Goal: Information Seeking & Learning: Compare options

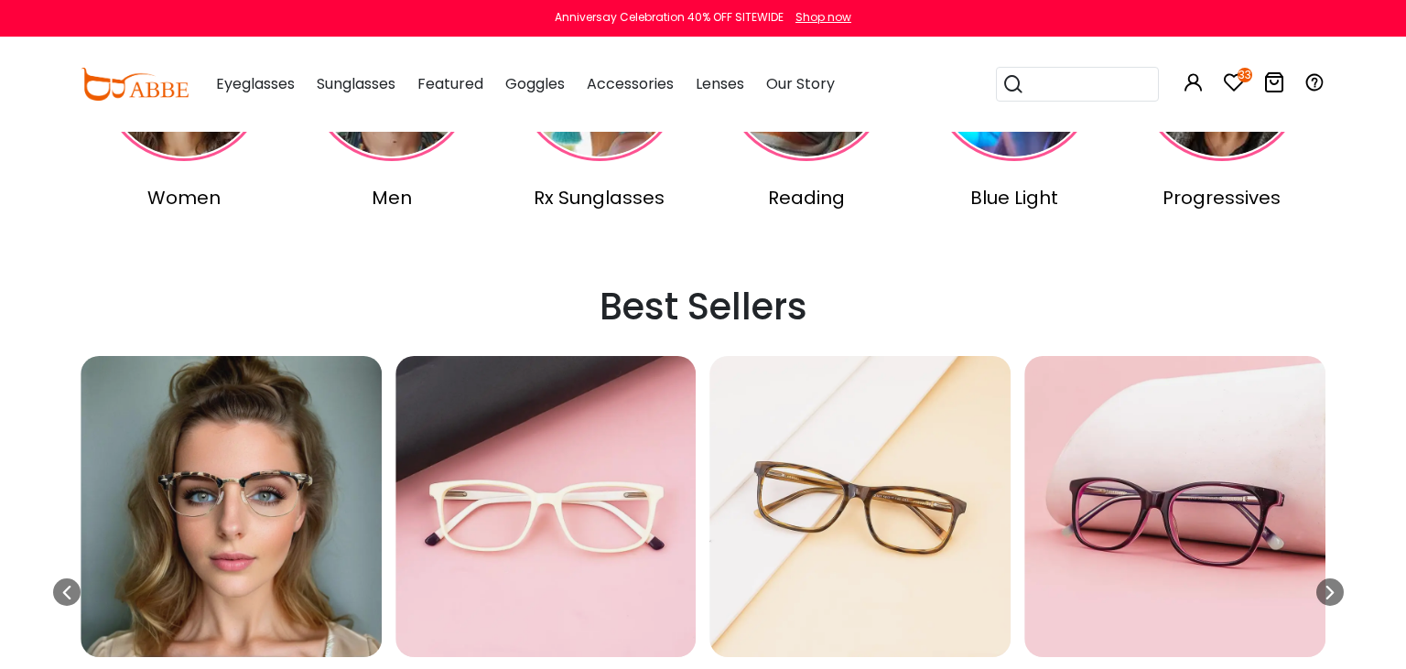
scroll to position [483, 0]
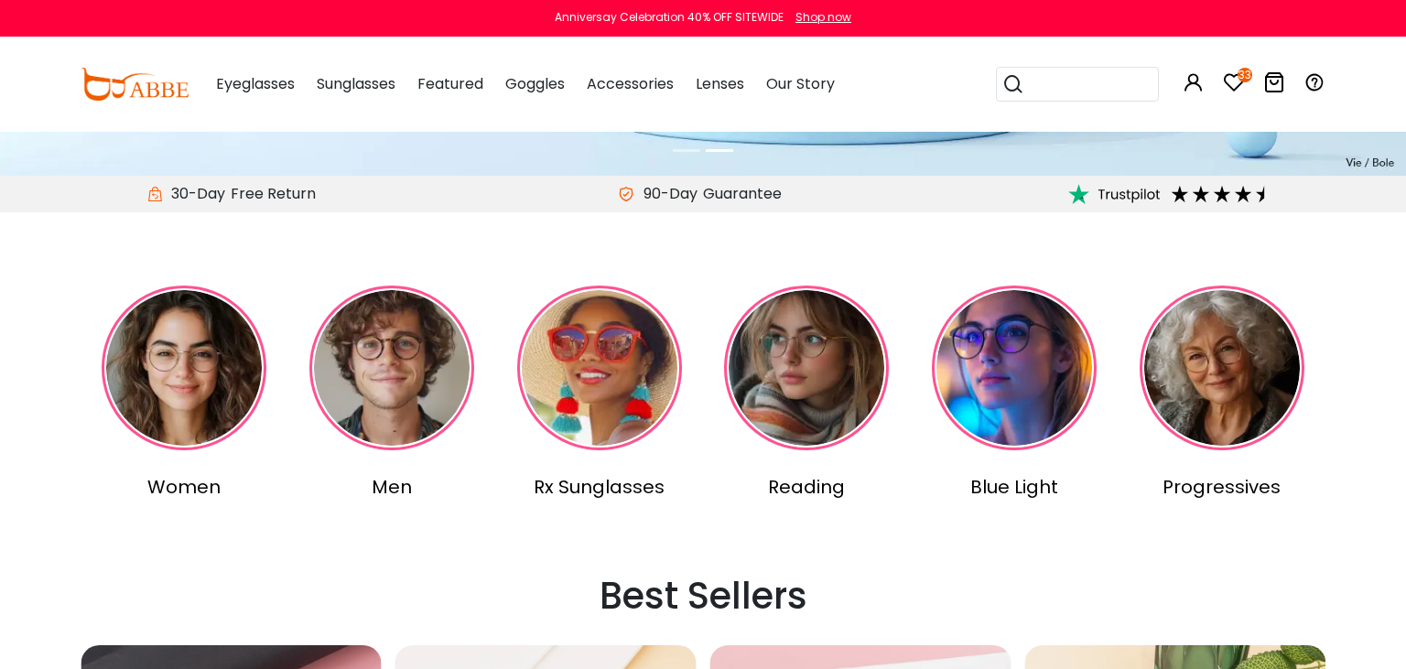
click at [203, 383] on img at bounding box center [184, 368] width 165 height 165
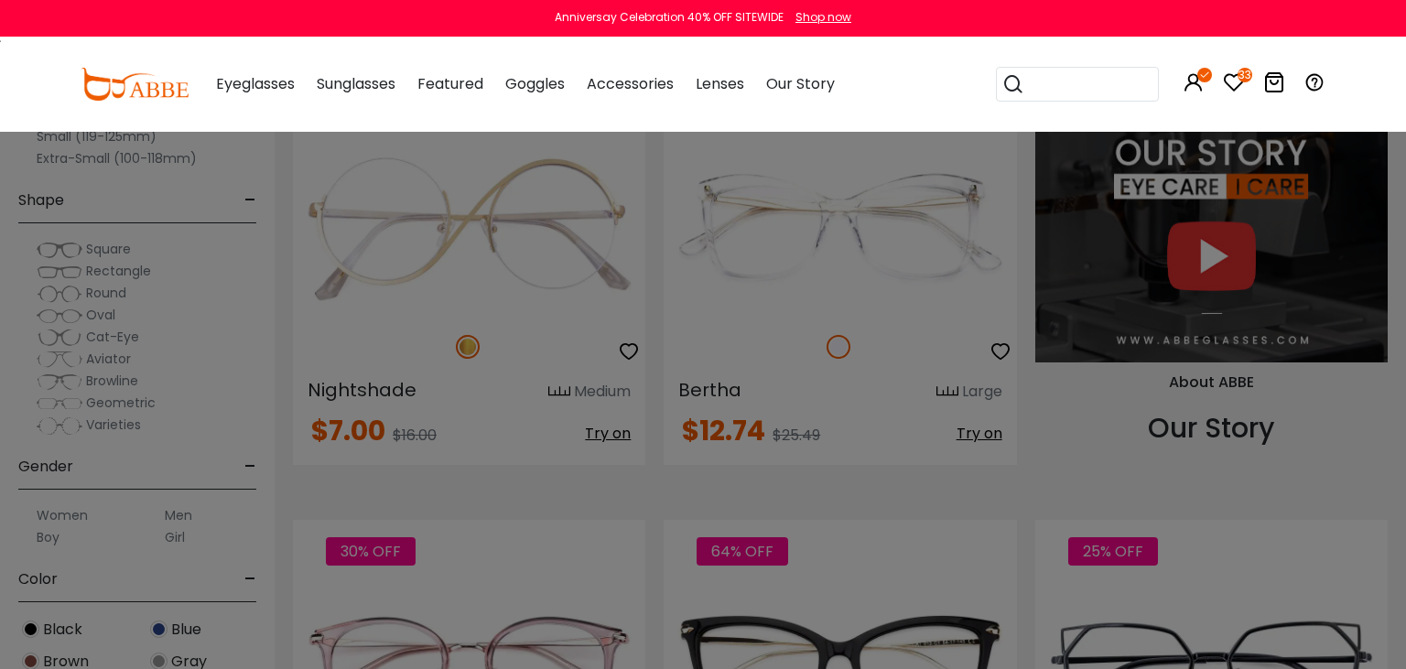
scroll to position [1868, 0]
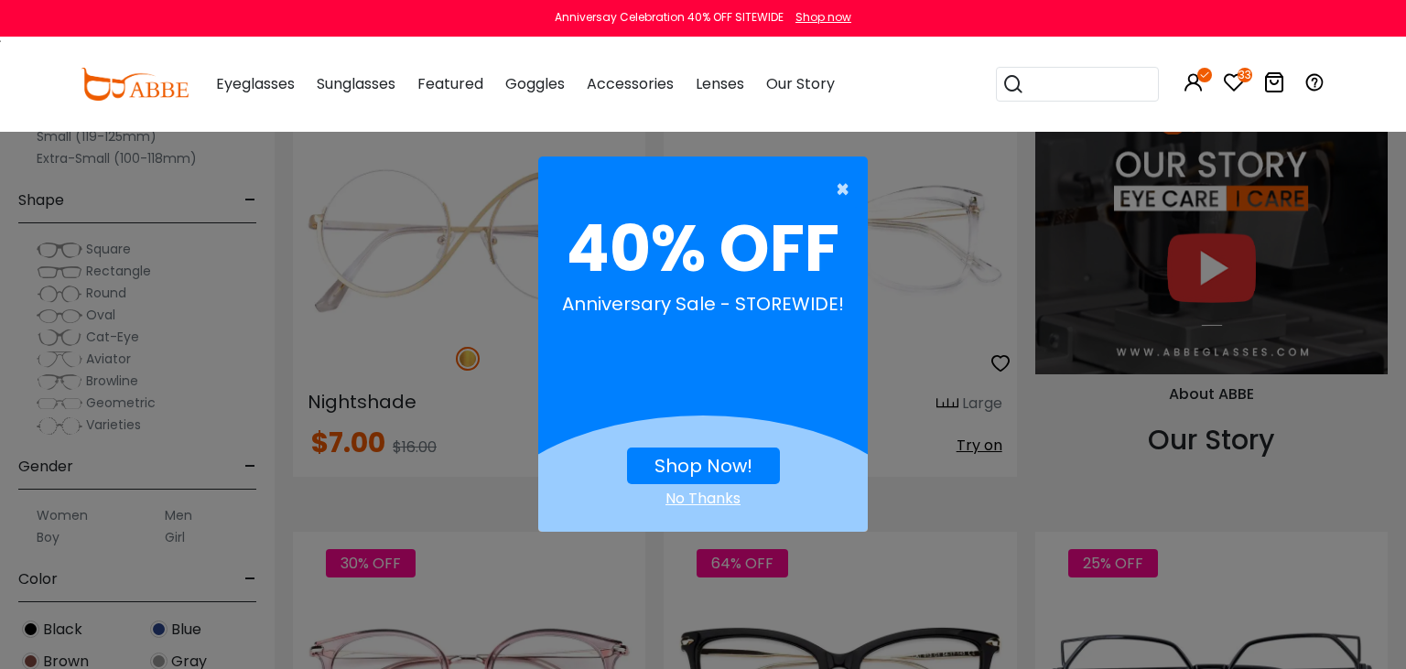
click at [837, 192] on span "×" at bounding box center [847, 189] width 23 height 37
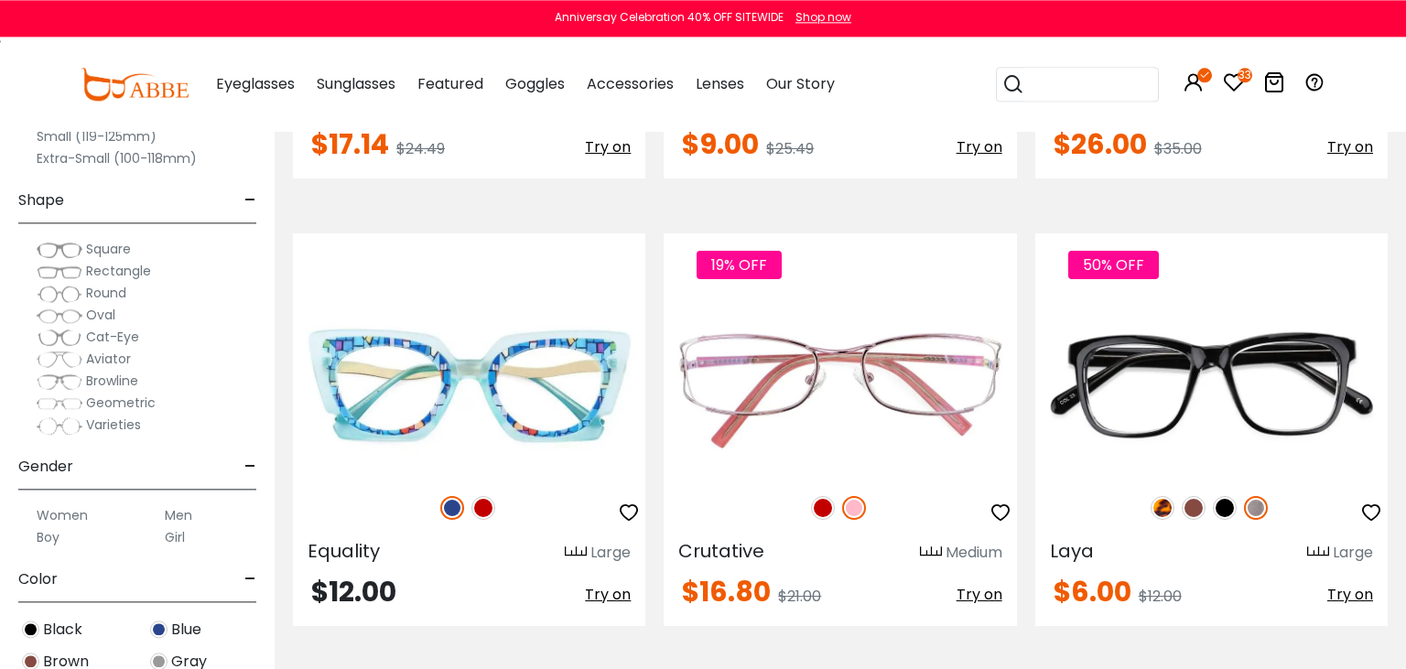
scroll to position [2641, 0]
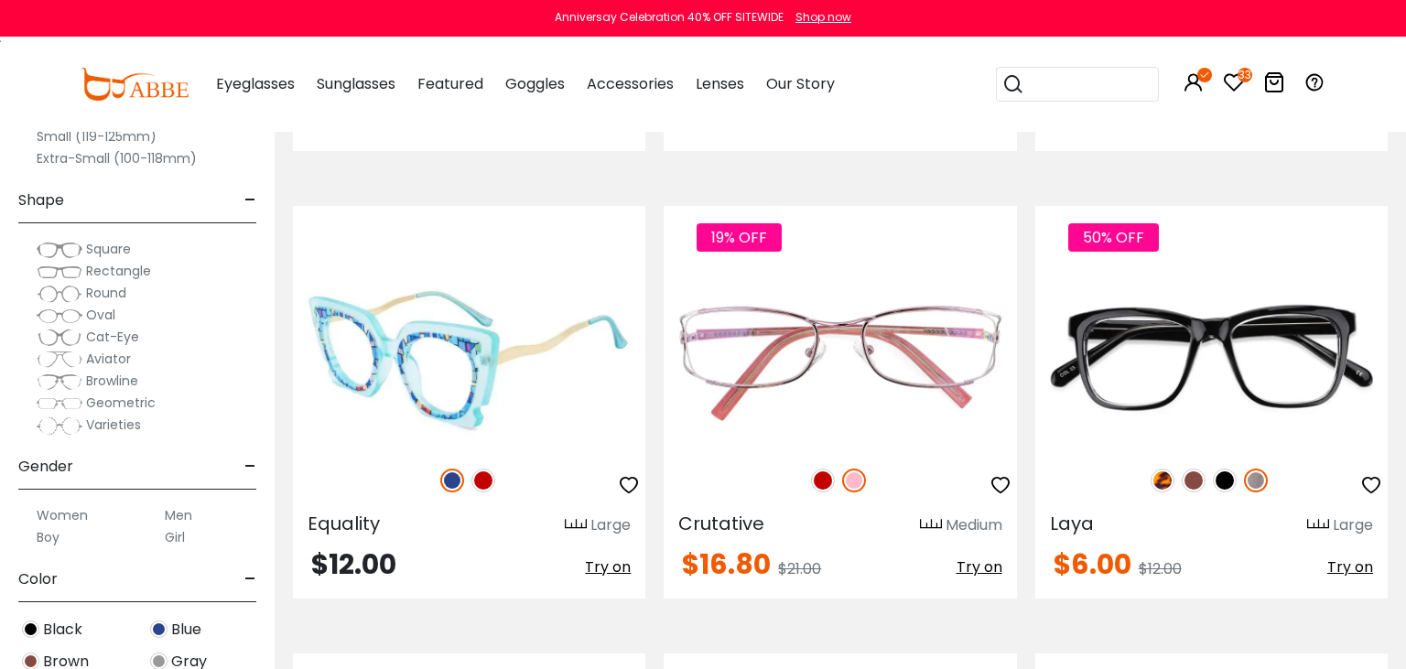
click at [519, 372] on img at bounding box center [469, 360] width 352 height 177
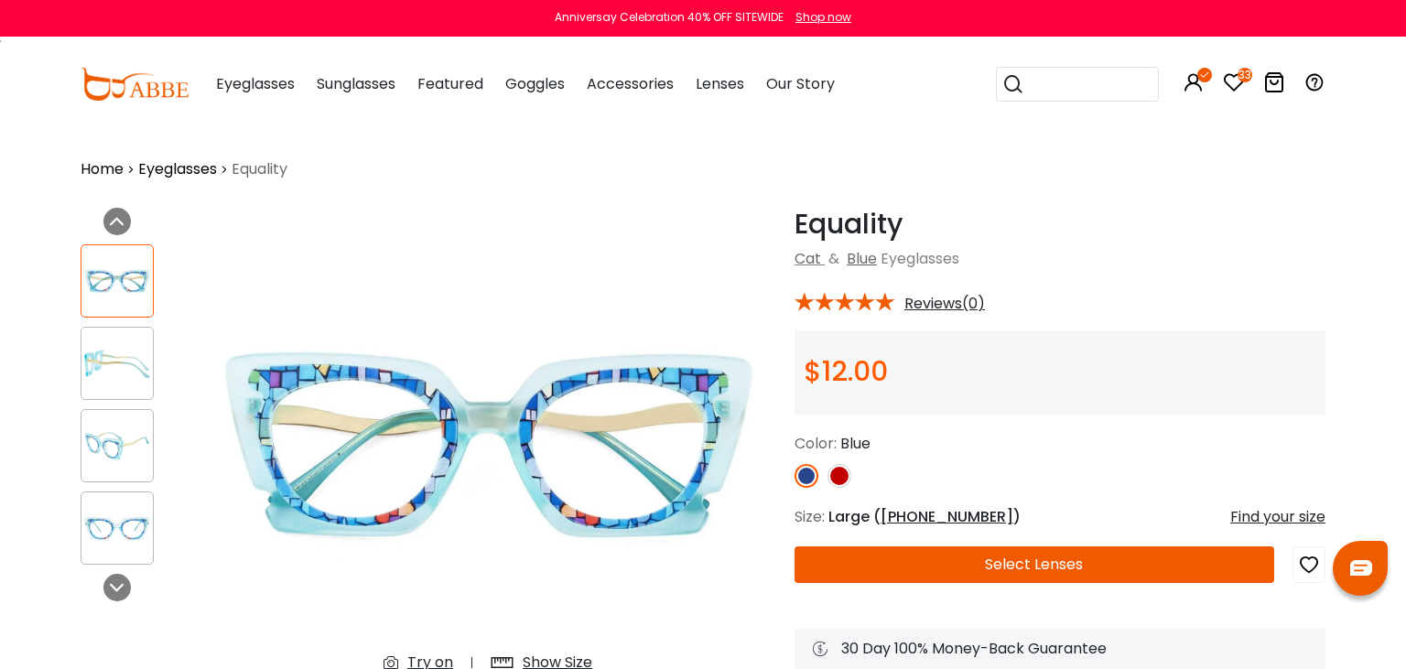
click at [838, 474] on img at bounding box center [839, 476] width 24 height 24
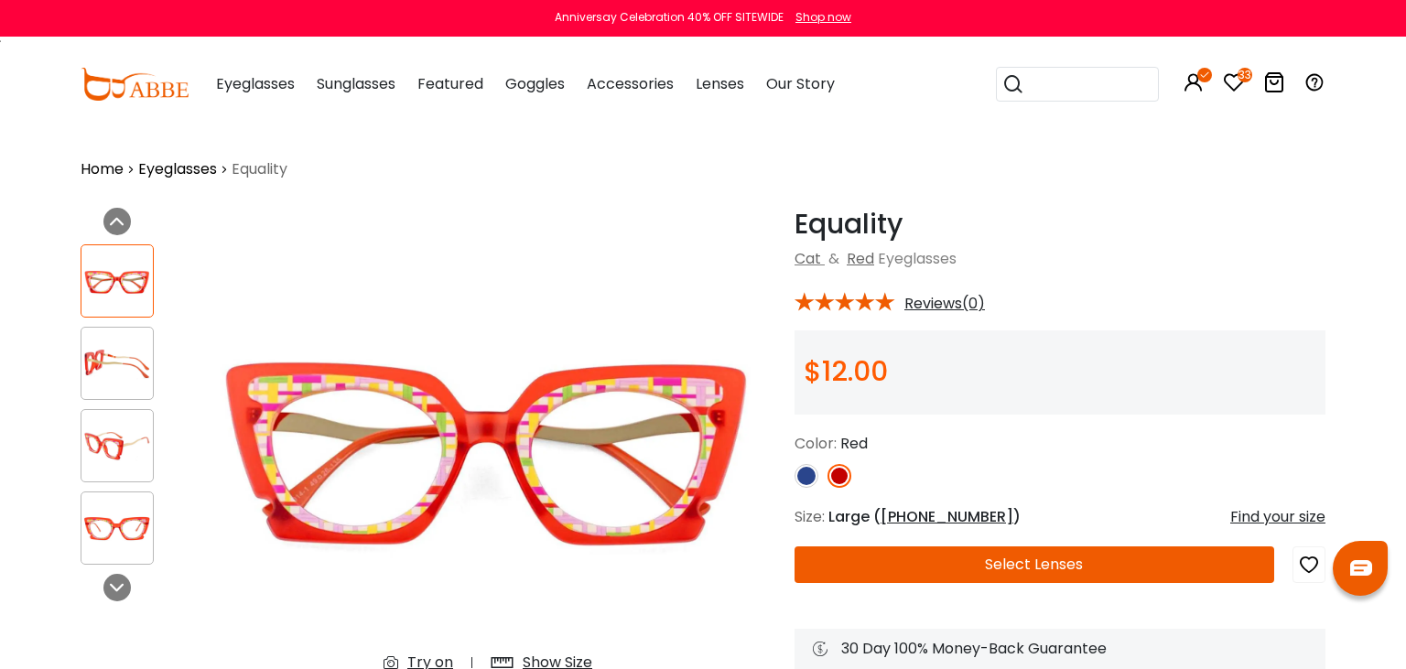
click at [803, 481] on img at bounding box center [806, 476] width 24 height 24
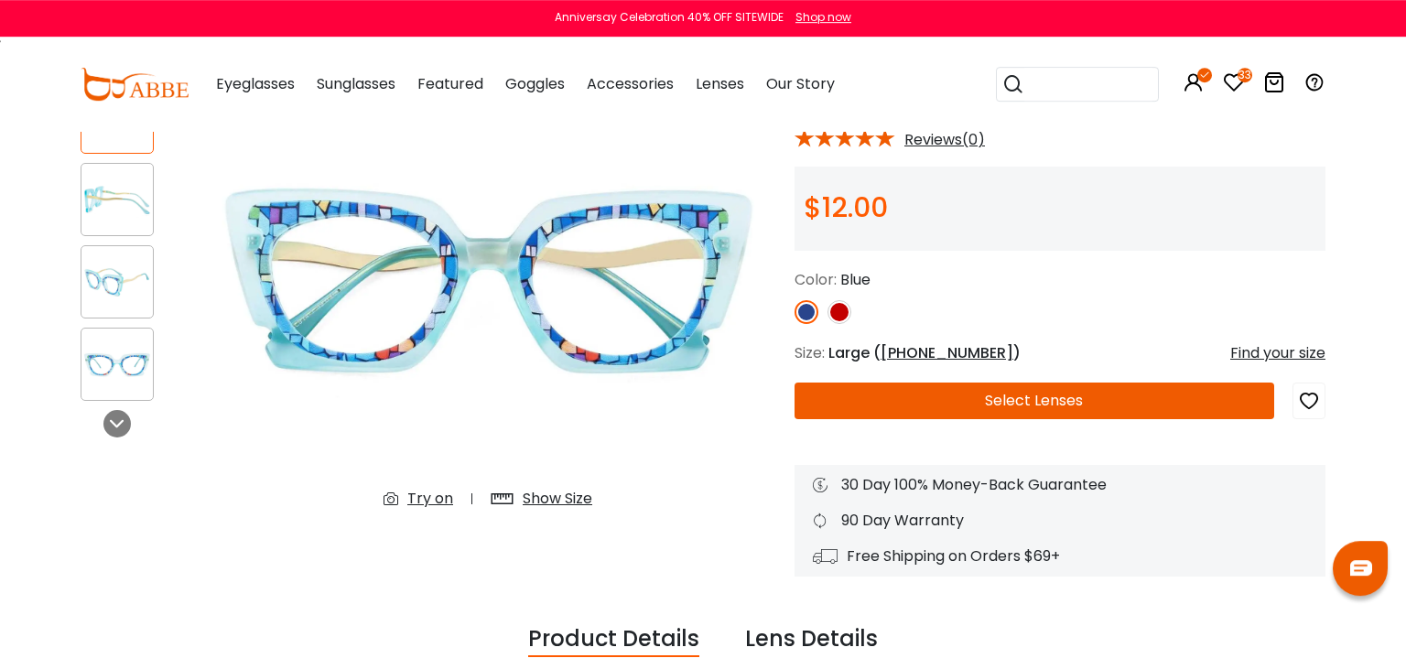
scroll to position [193, 0]
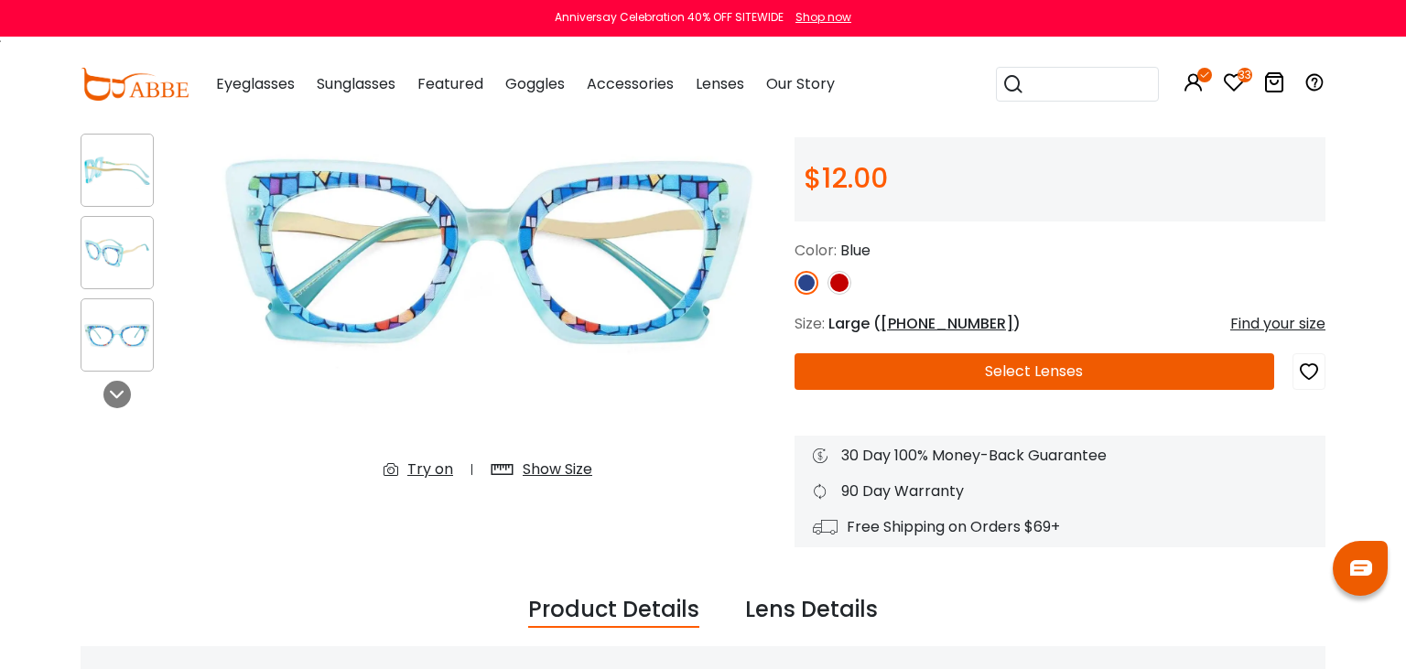
click at [431, 474] on div "Try on" at bounding box center [430, 470] width 46 height 22
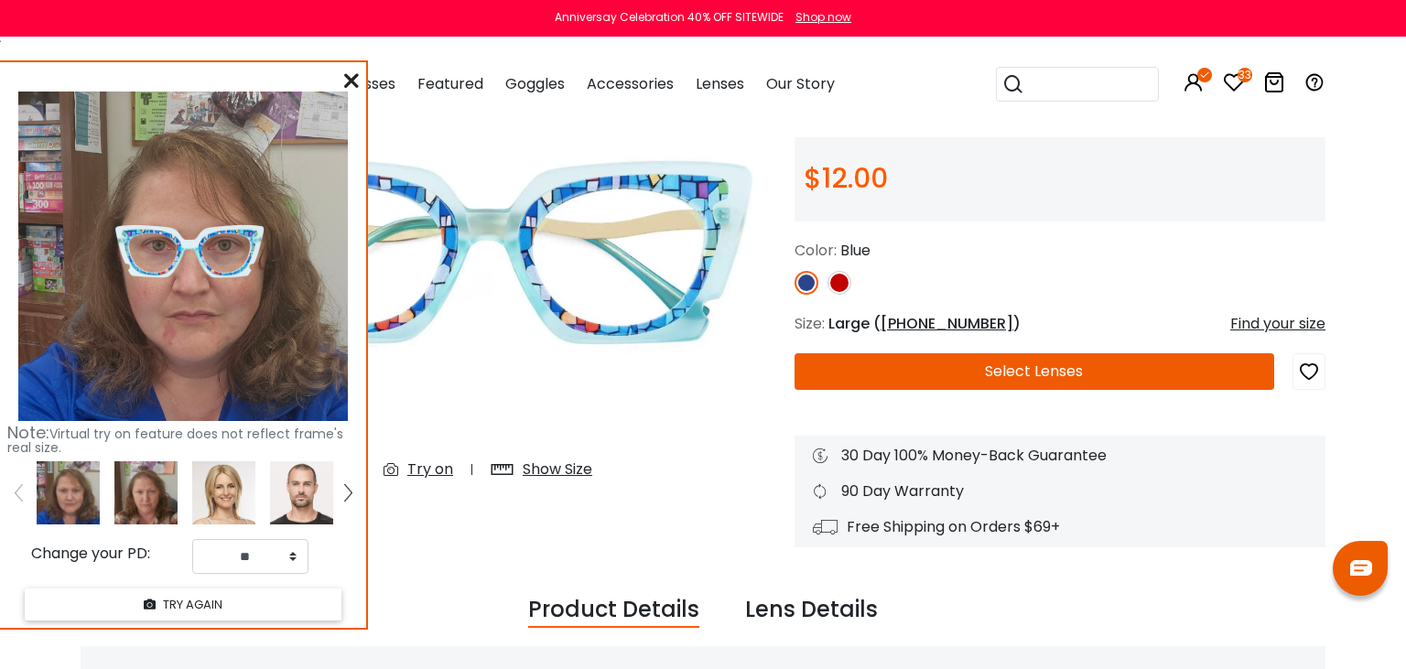
click at [130, 487] on img at bounding box center [145, 492] width 63 height 63
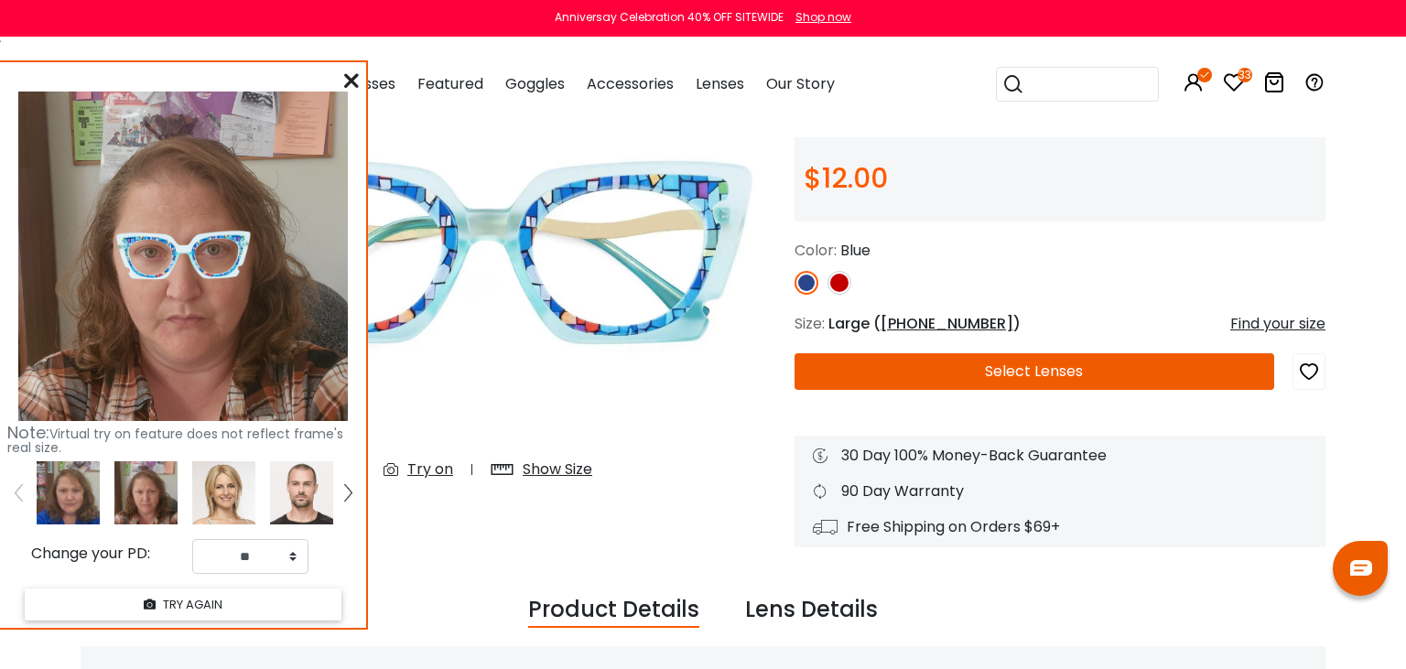
click at [67, 490] on img at bounding box center [68, 492] width 63 height 63
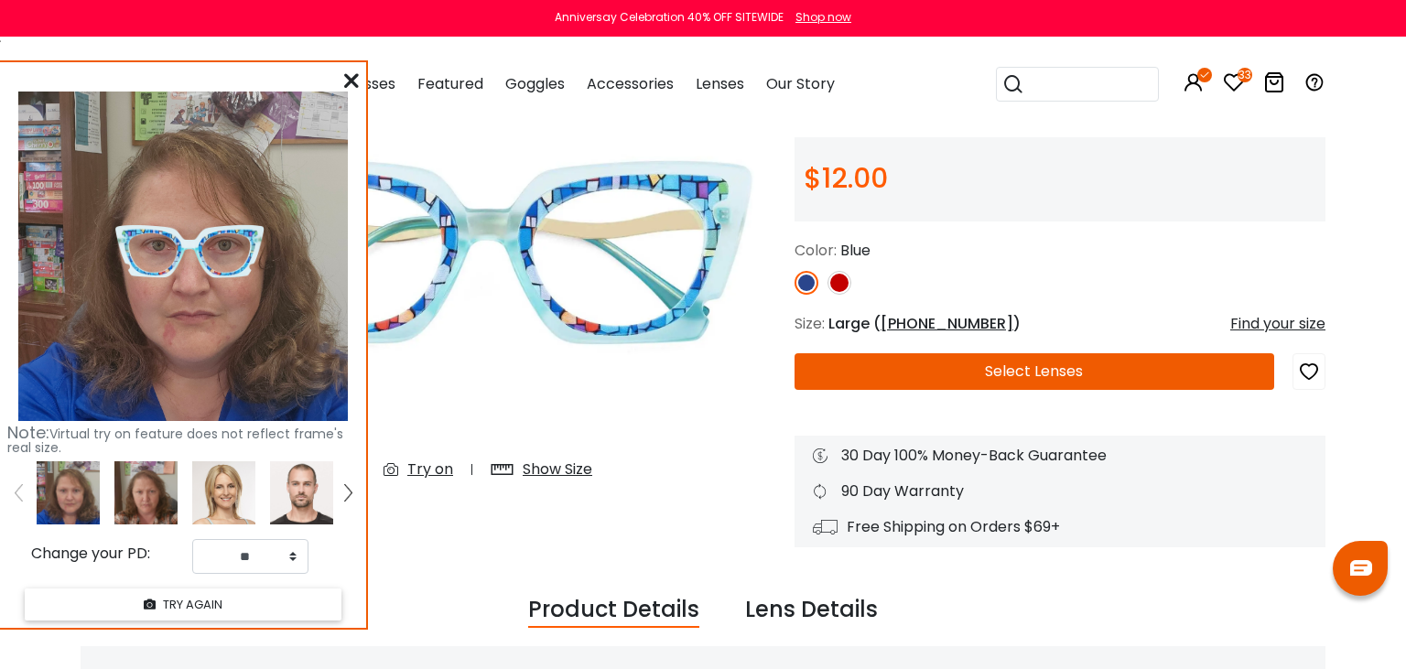
click at [345, 73] on icon at bounding box center [351, 80] width 15 height 15
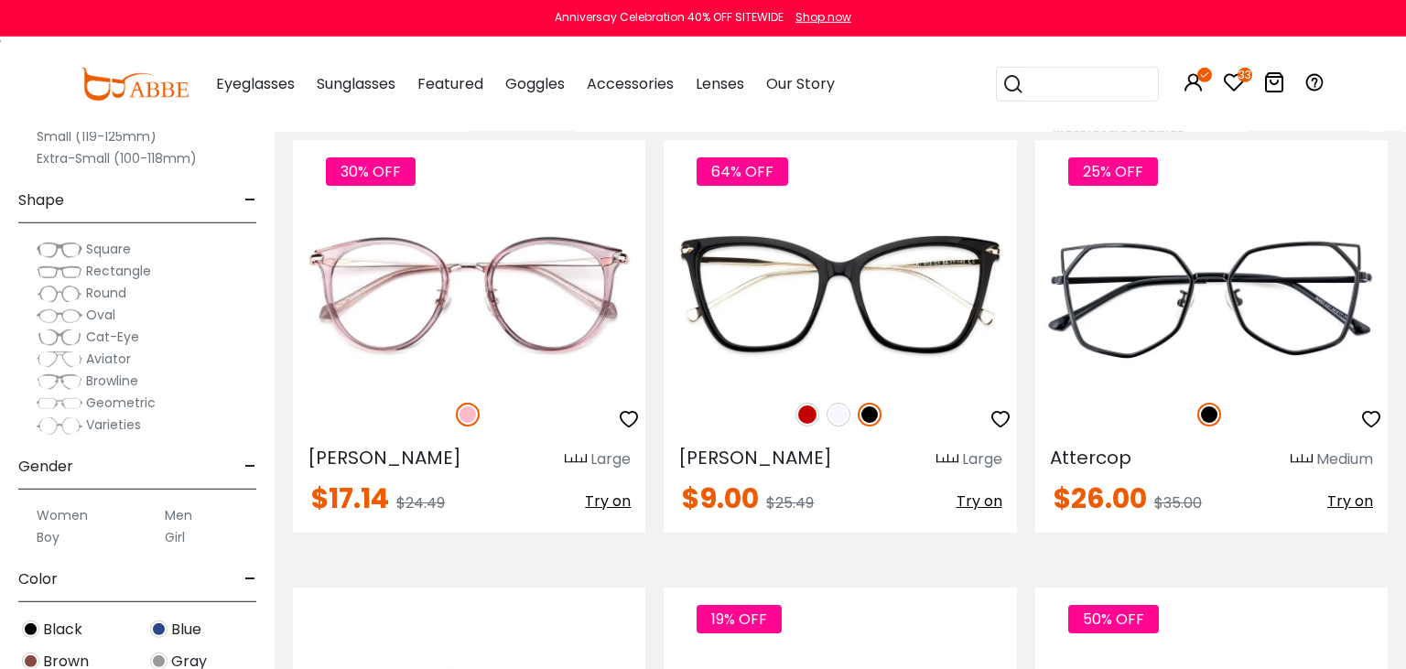
scroll to position [2255, 0]
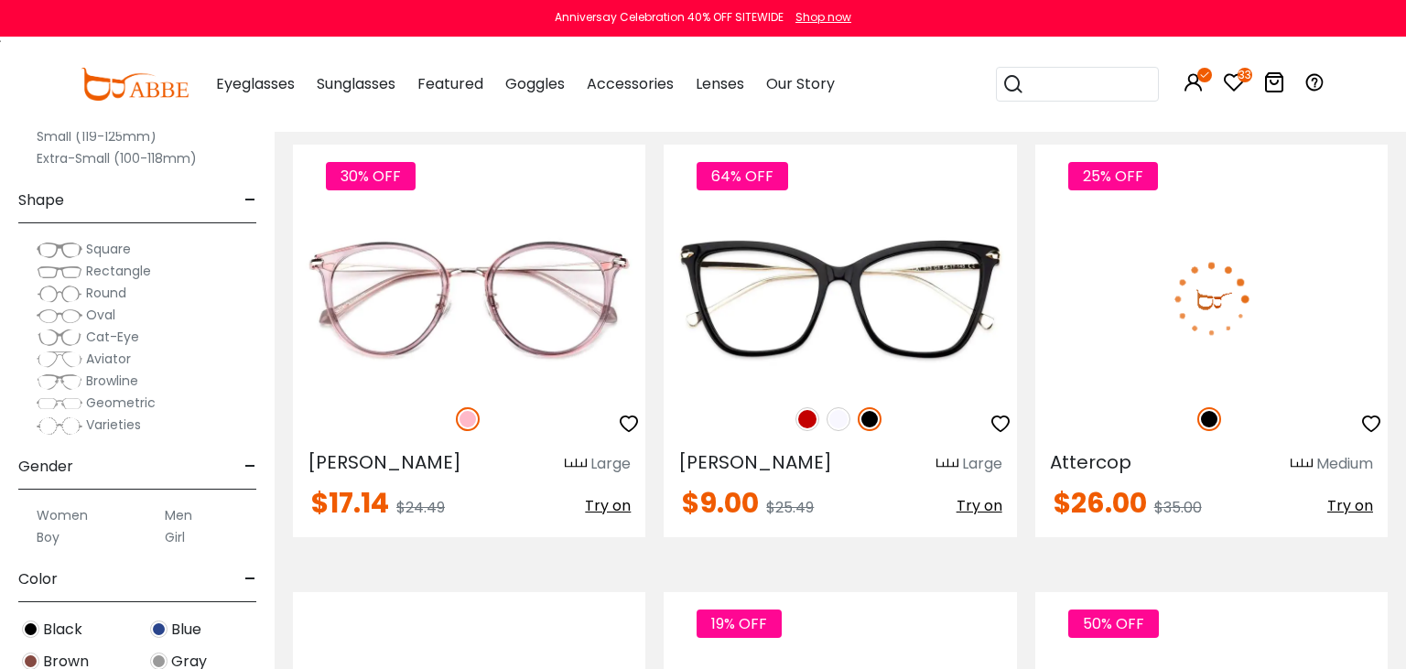
click at [1245, 421] on div "25% OFF" at bounding box center [1211, 419] width 352 height 38
click at [1144, 238] on img at bounding box center [1211, 298] width 352 height 177
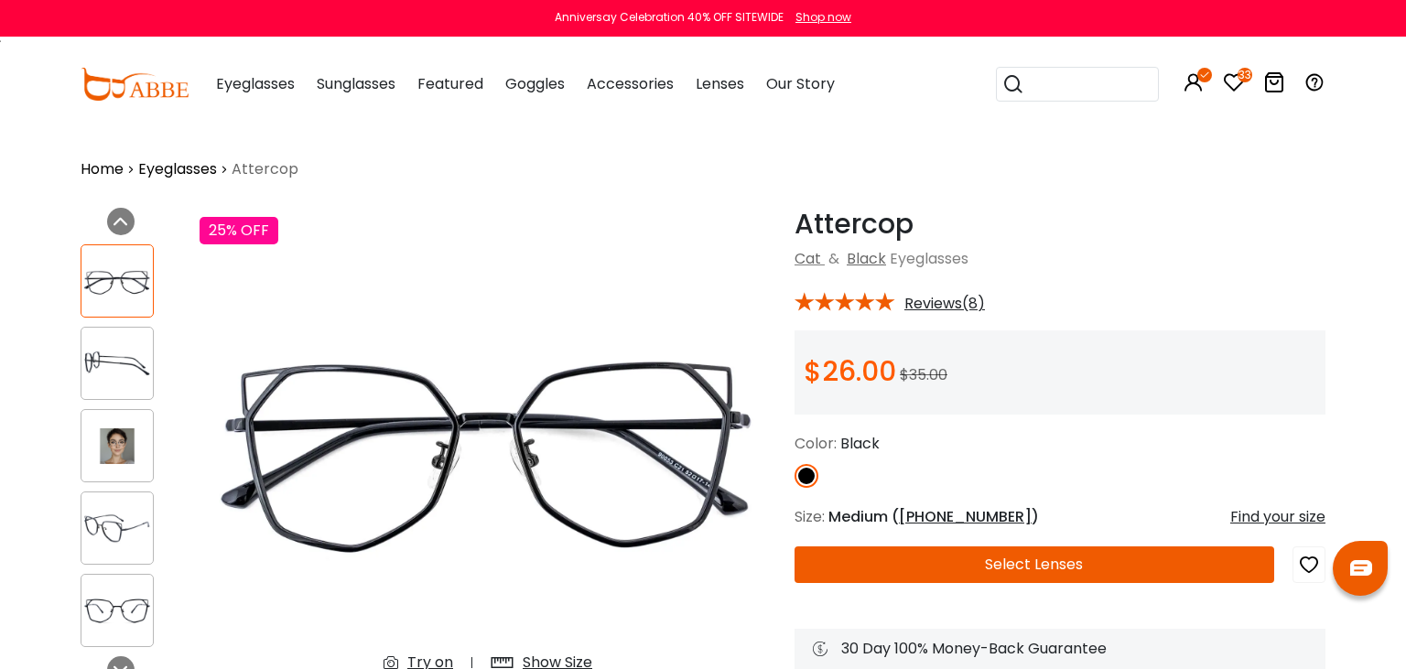
scroll to position [96, 0]
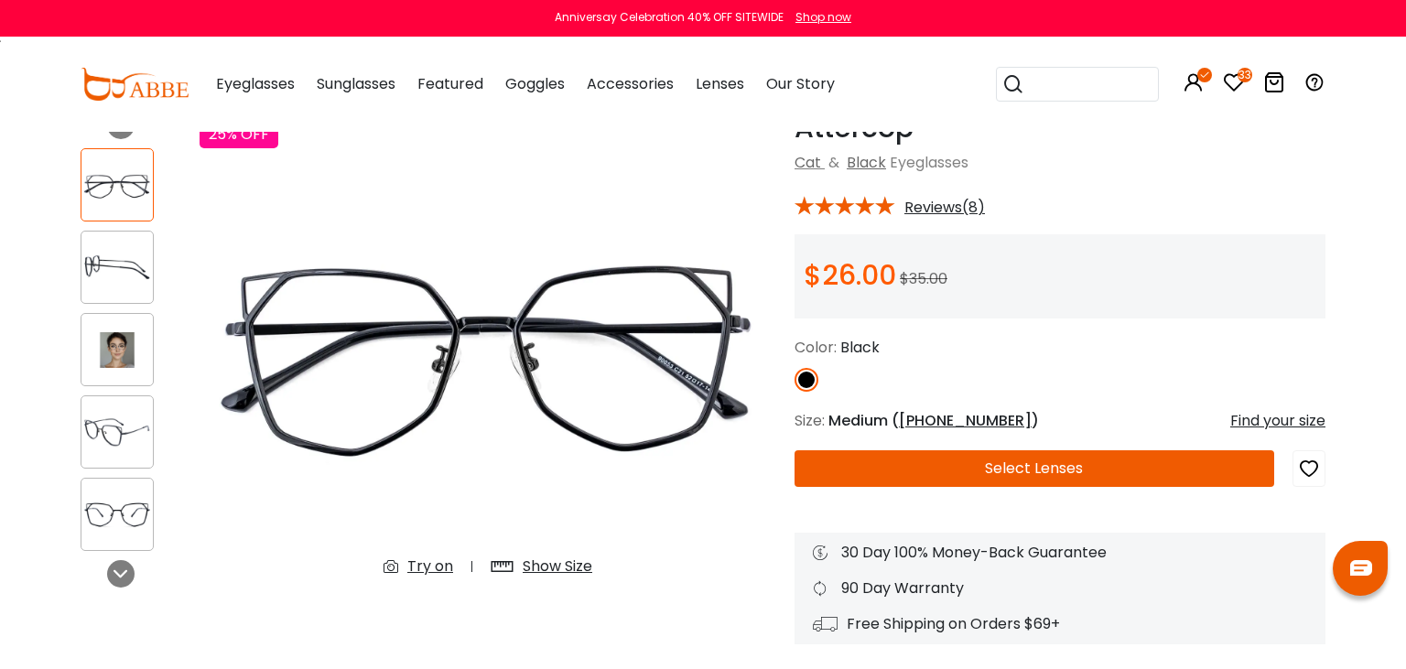
click at [406, 566] on icon at bounding box center [395, 567] width 24 height 22
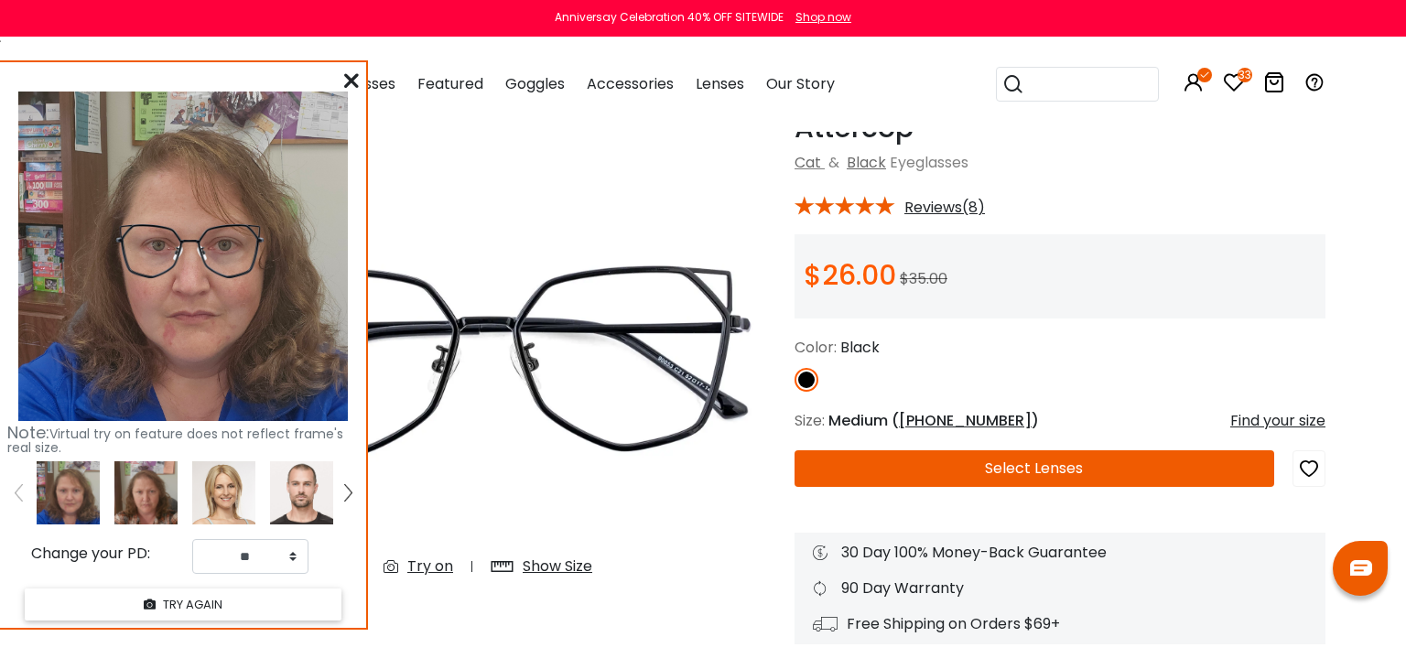
click at [135, 489] on img at bounding box center [145, 492] width 63 height 63
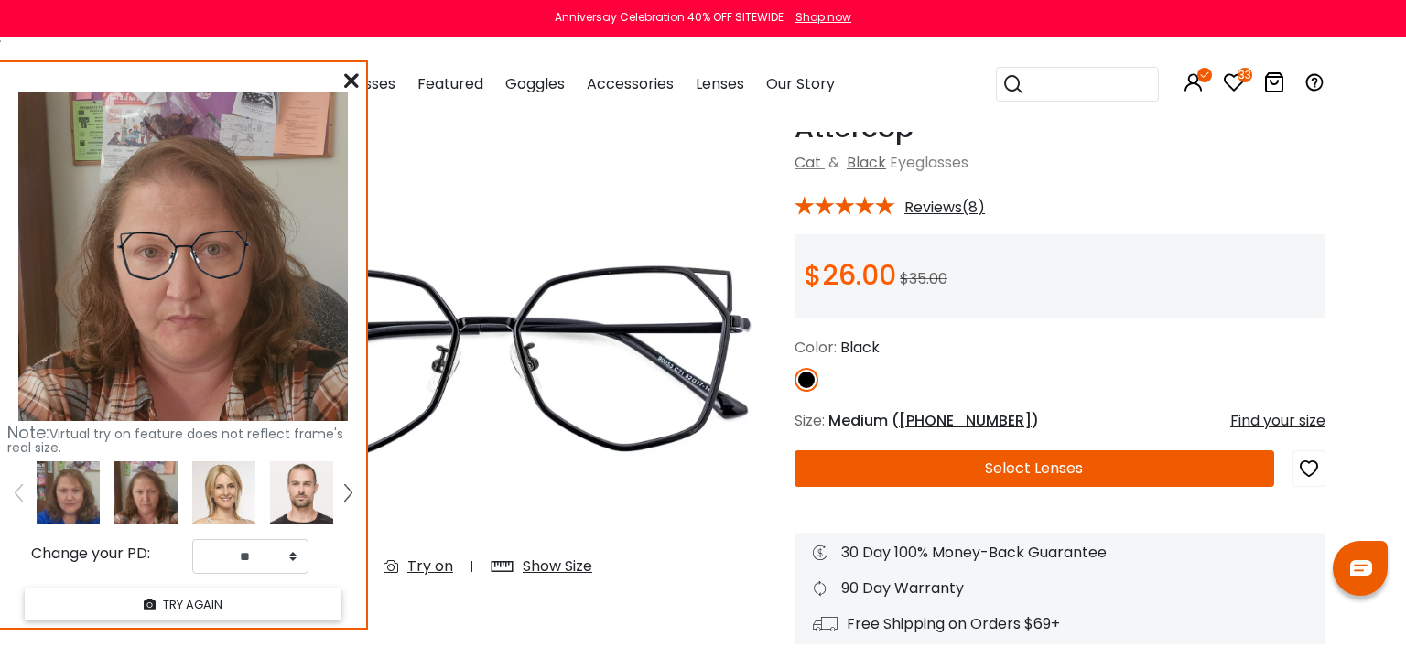
click at [81, 499] on img at bounding box center [68, 492] width 63 height 63
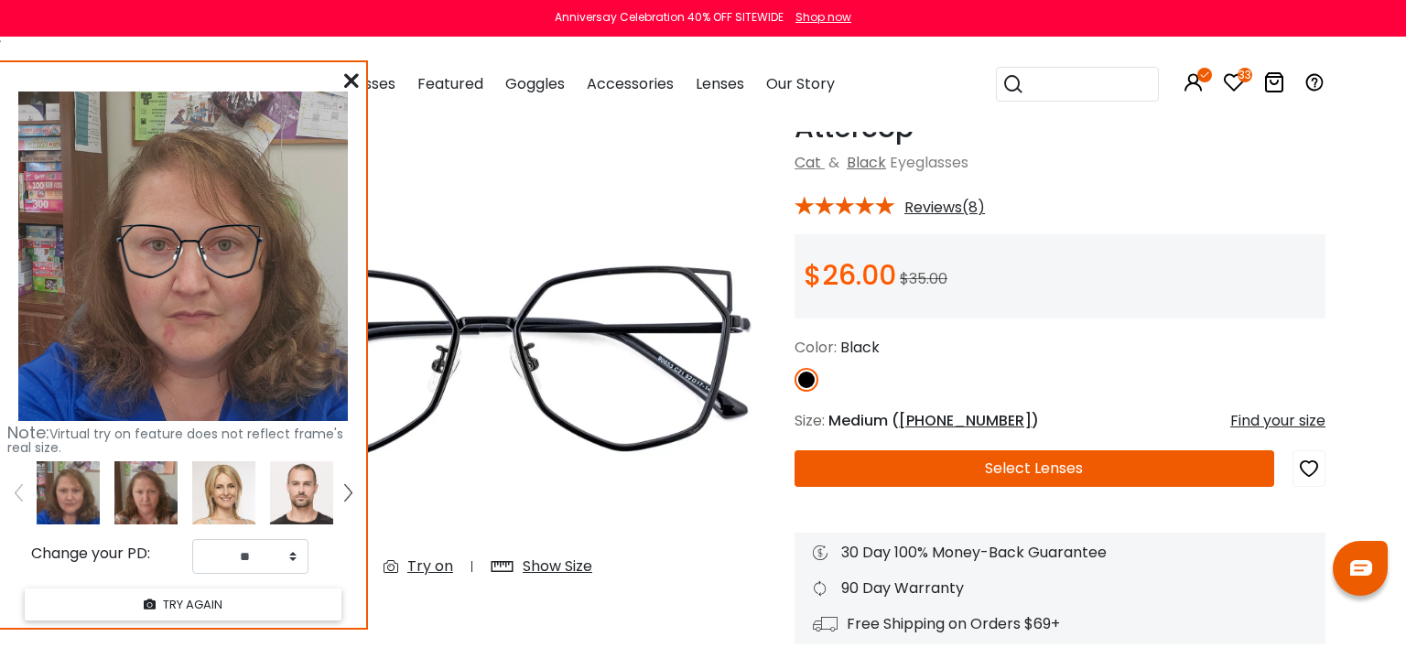
click at [1311, 465] on icon "button" at bounding box center [1309, 468] width 22 height 33
click at [357, 82] on icon at bounding box center [351, 80] width 15 height 15
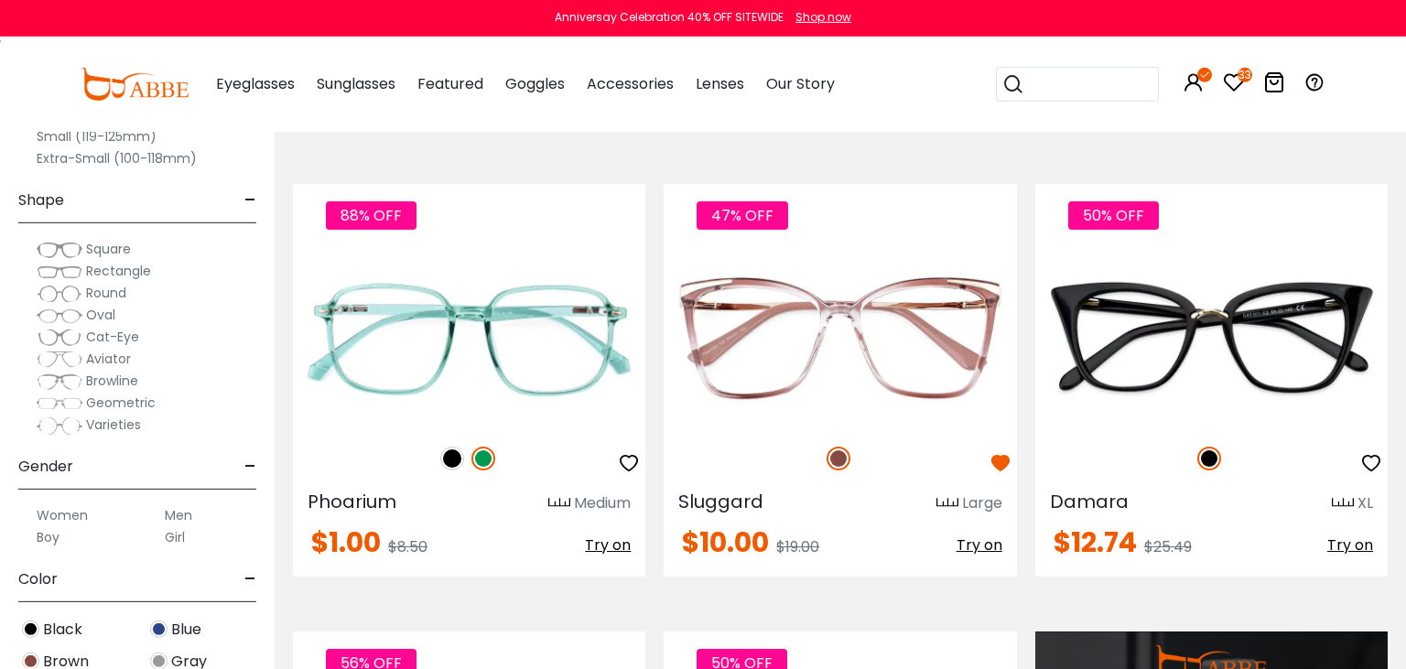
scroll to position [1289, 0]
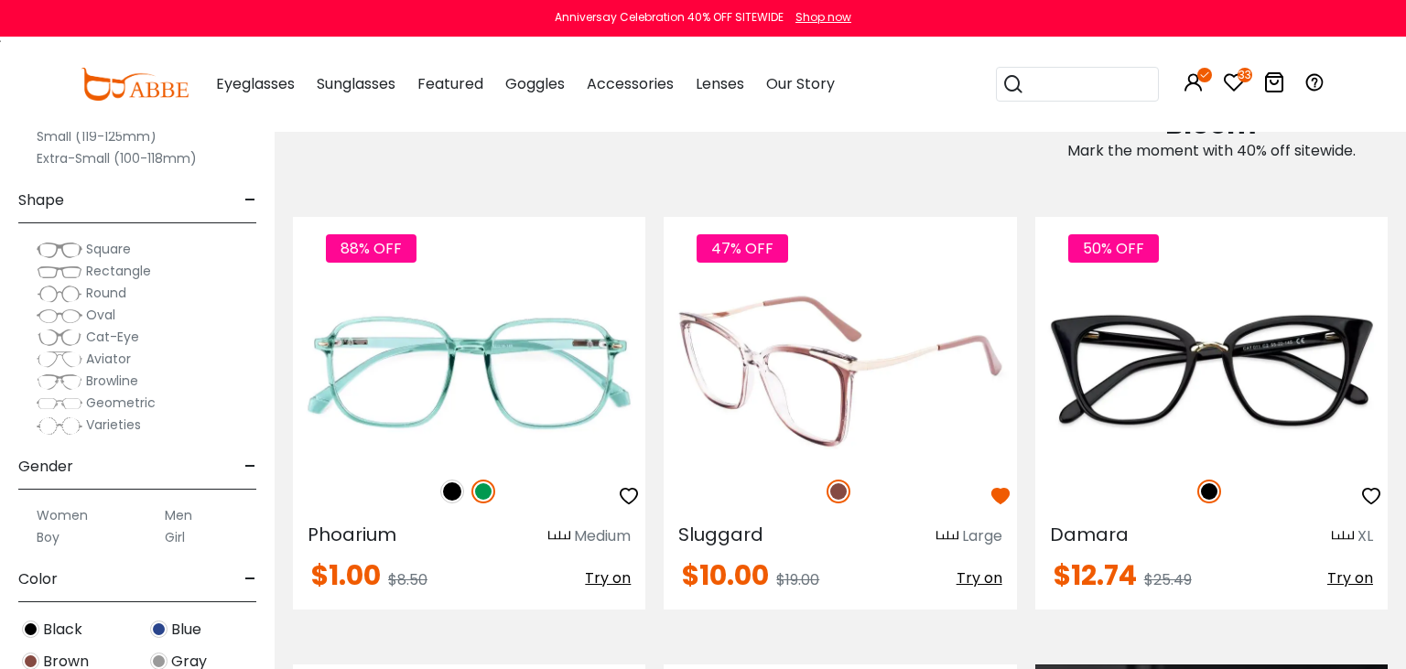
click at [840, 425] on img at bounding box center [840, 371] width 352 height 177
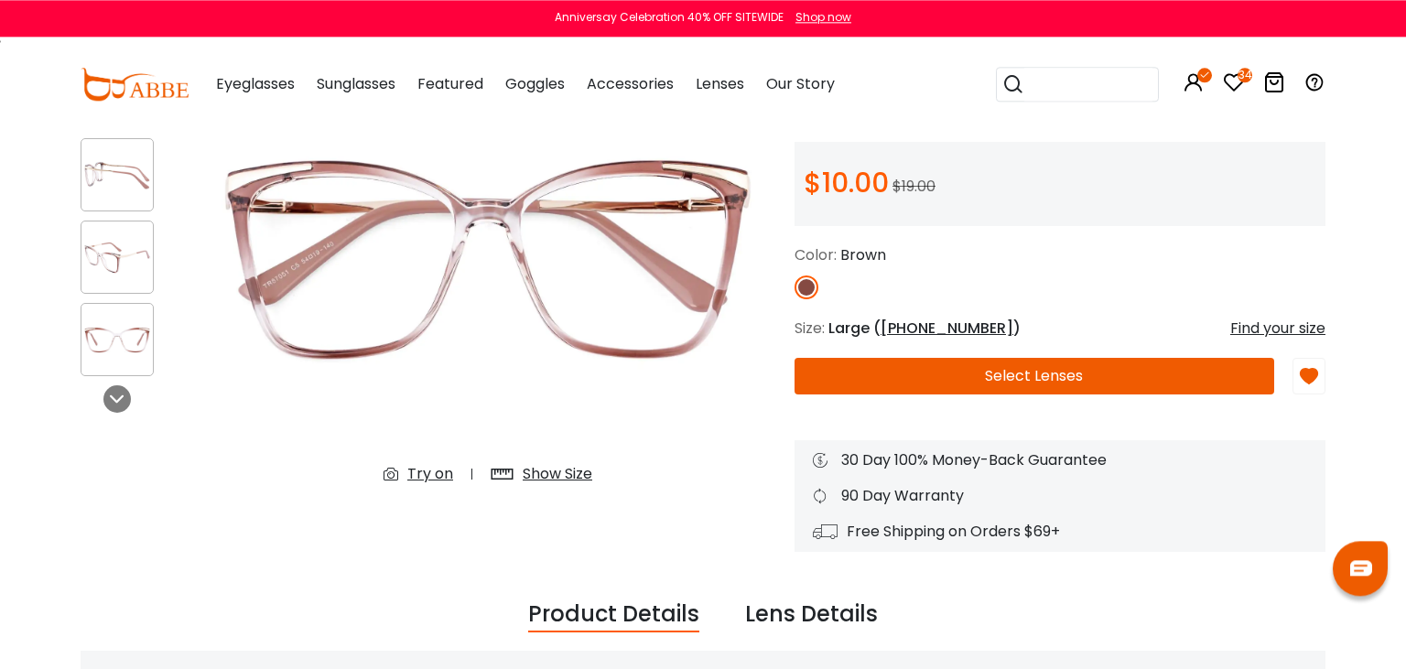
scroll to position [193, 0]
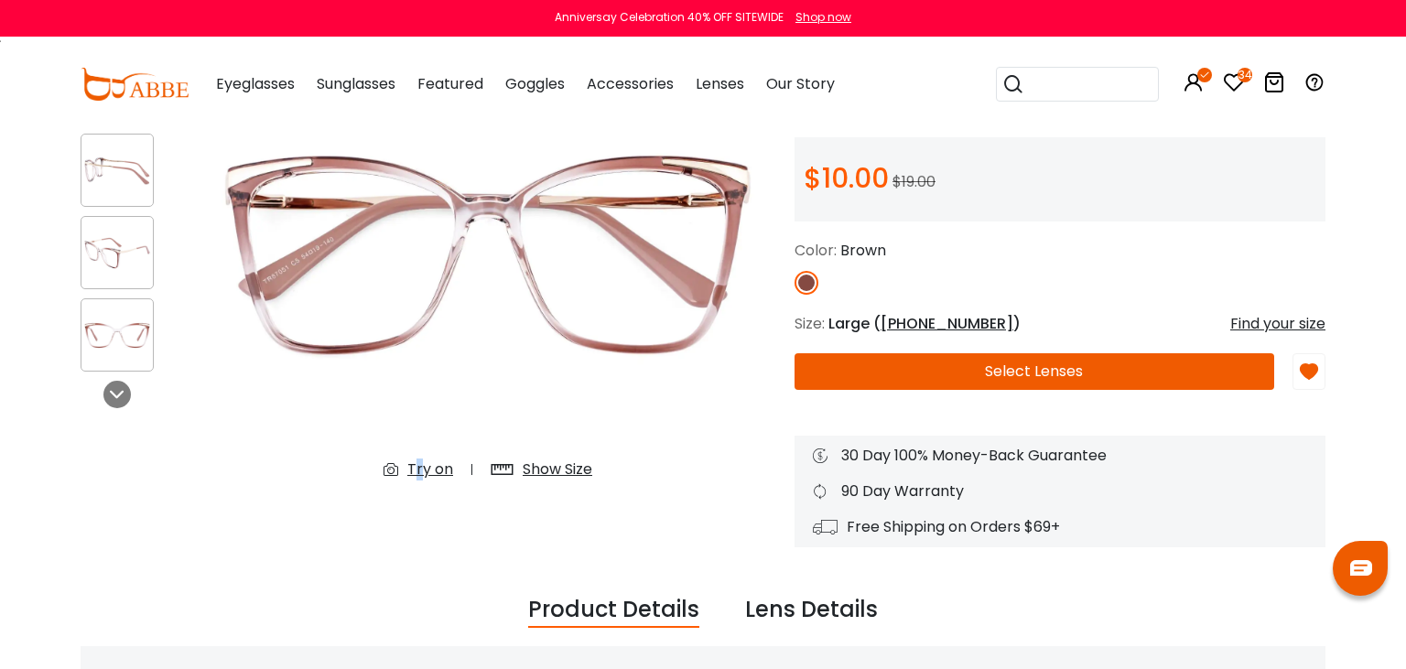
click at [419, 469] on div "Try on" at bounding box center [430, 470] width 46 height 22
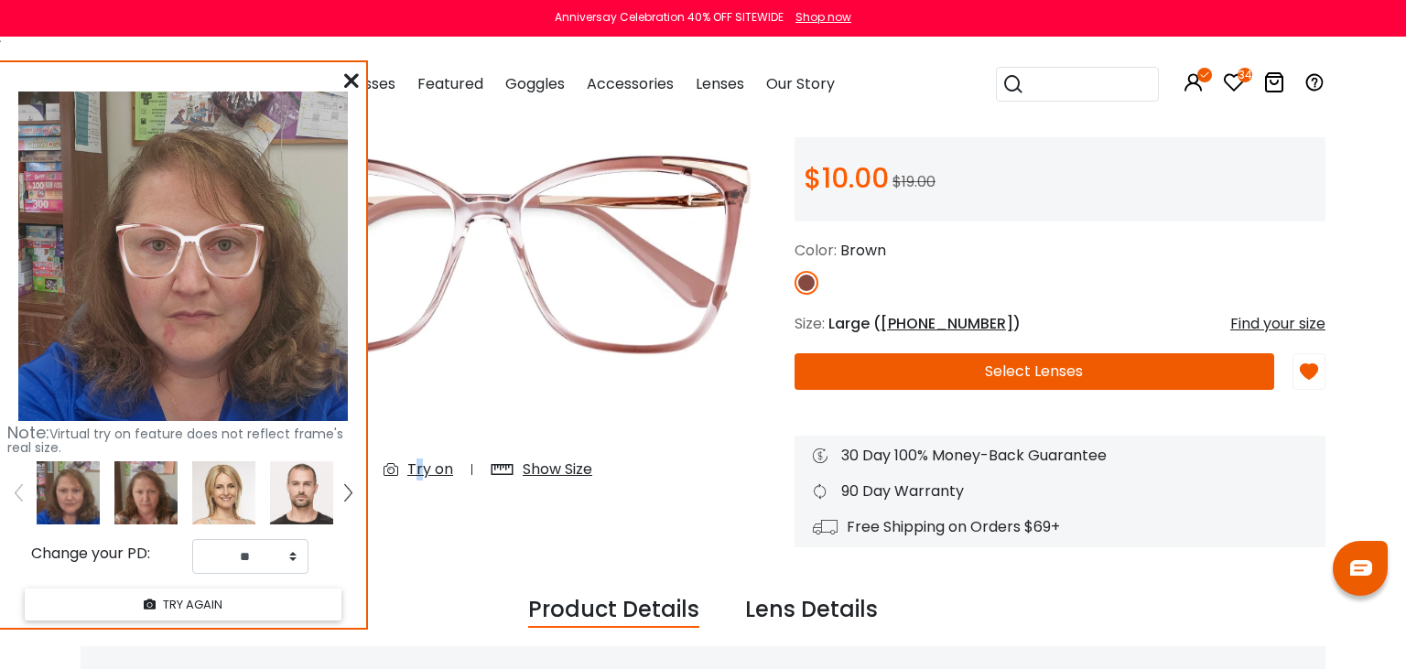
click at [358, 80] on icon at bounding box center [351, 80] width 15 height 15
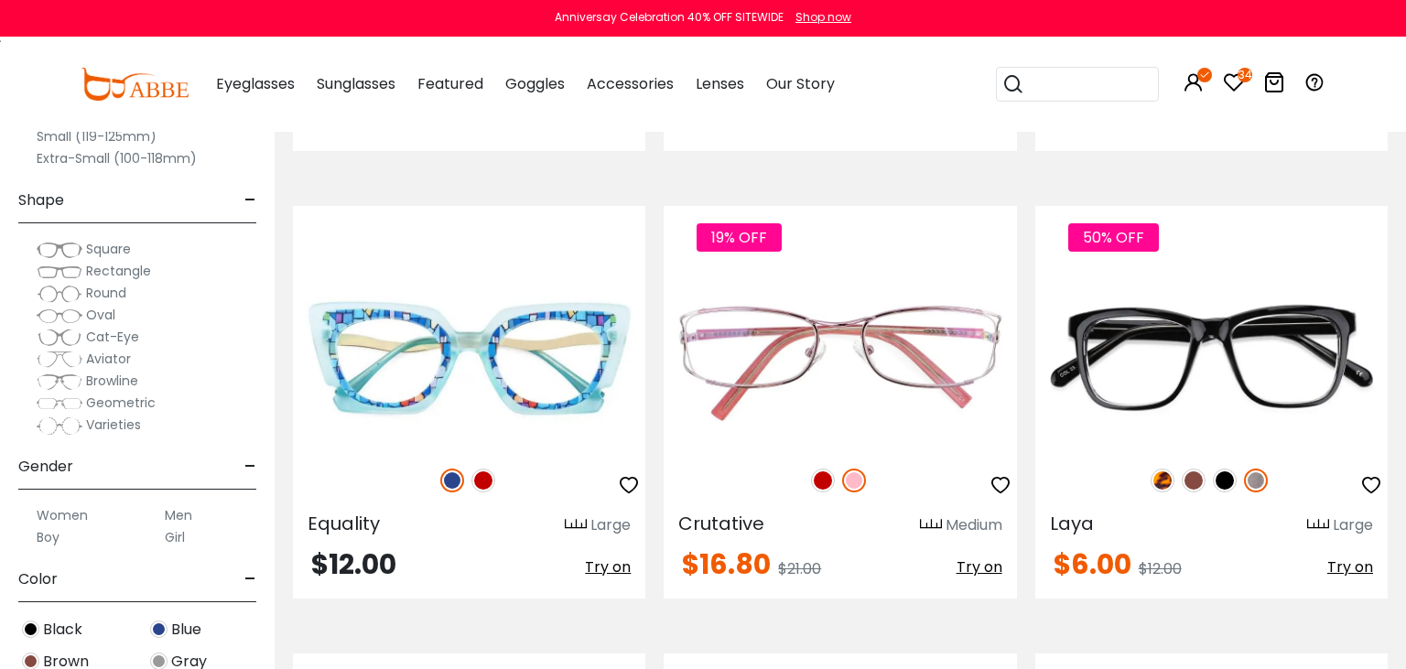
scroll to position [2738, 0]
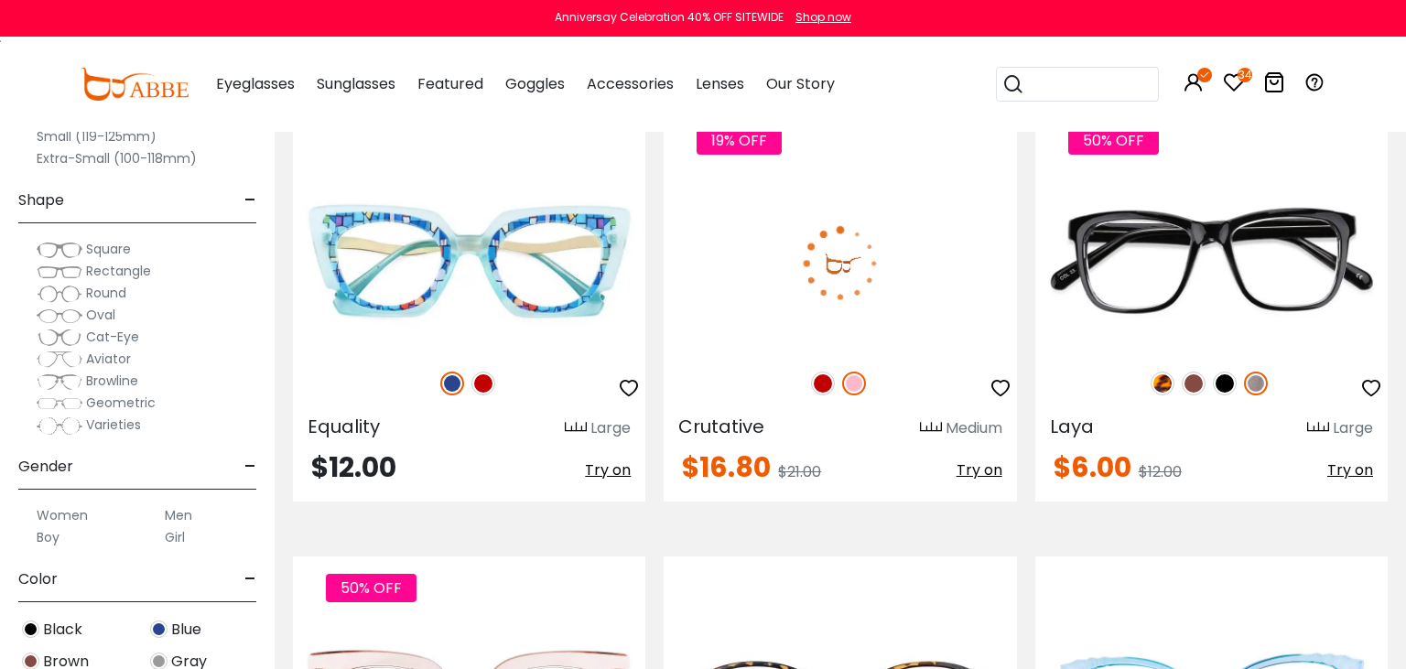
click at [890, 300] on img at bounding box center [840, 263] width 352 height 177
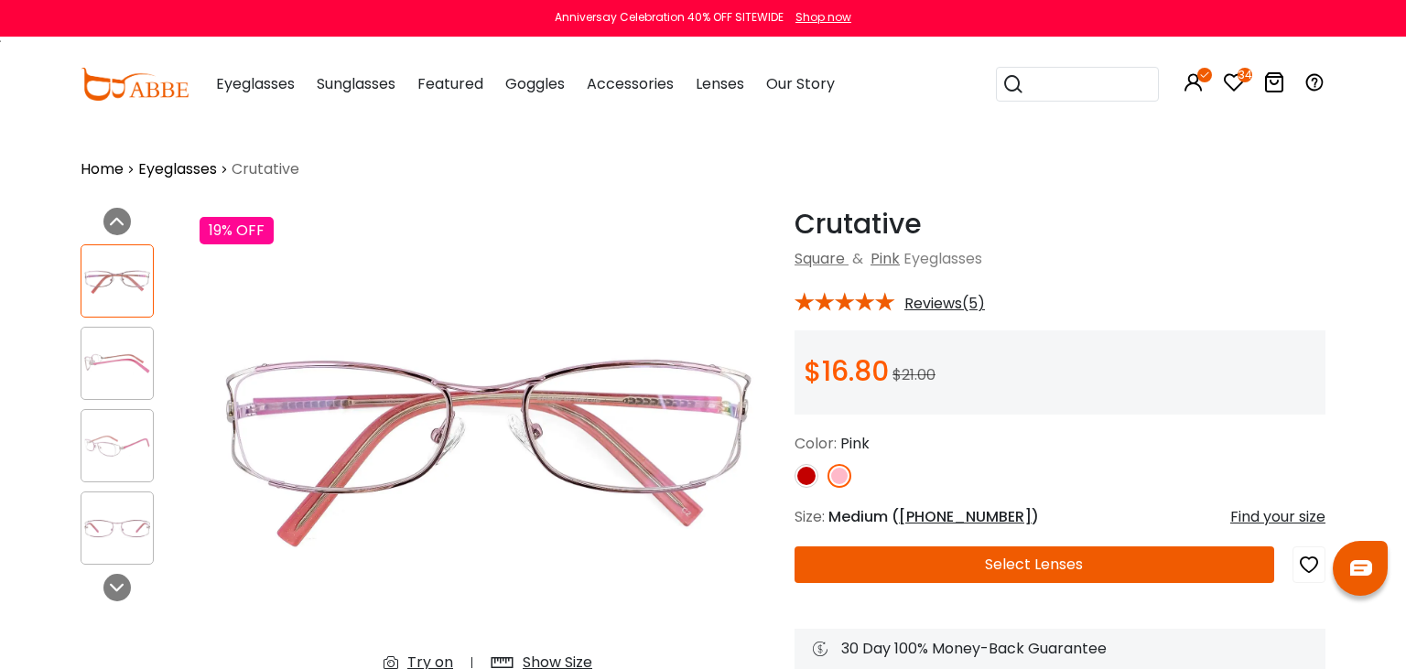
scroll to position [96, 0]
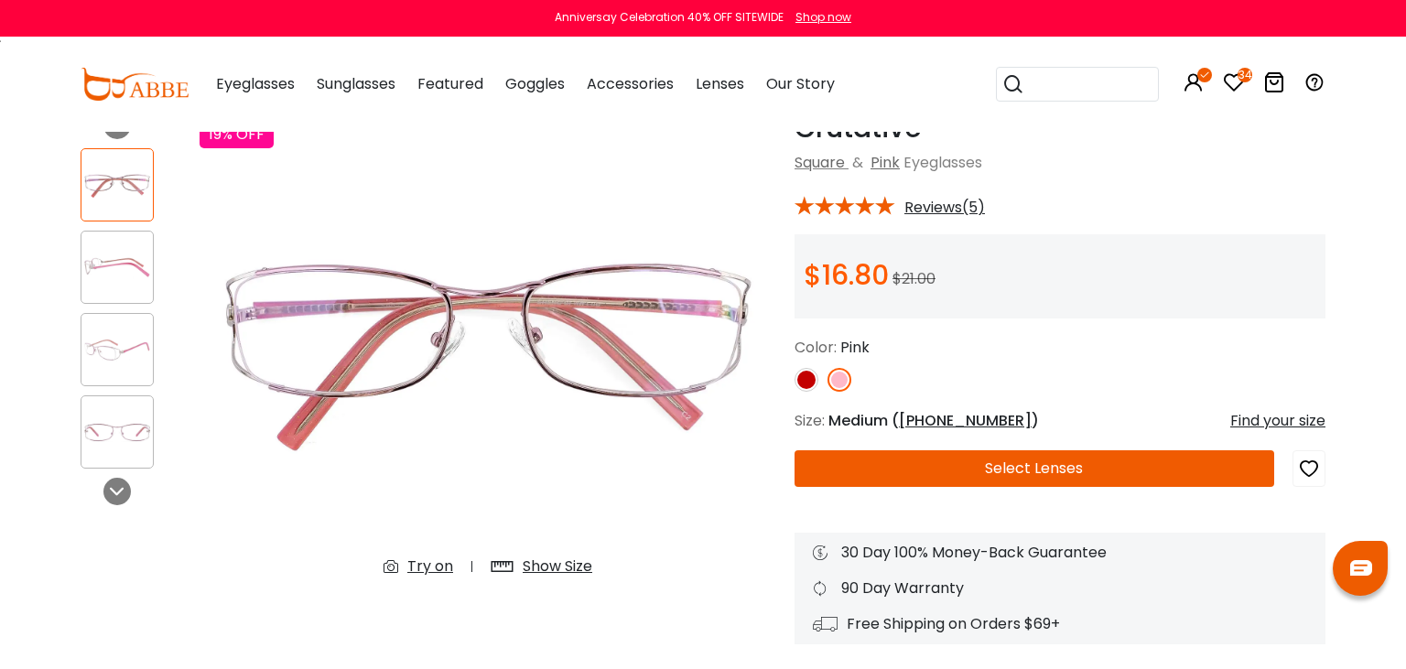
click at [423, 573] on div "Try on" at bounding box center [430, 567] width 46 height 22
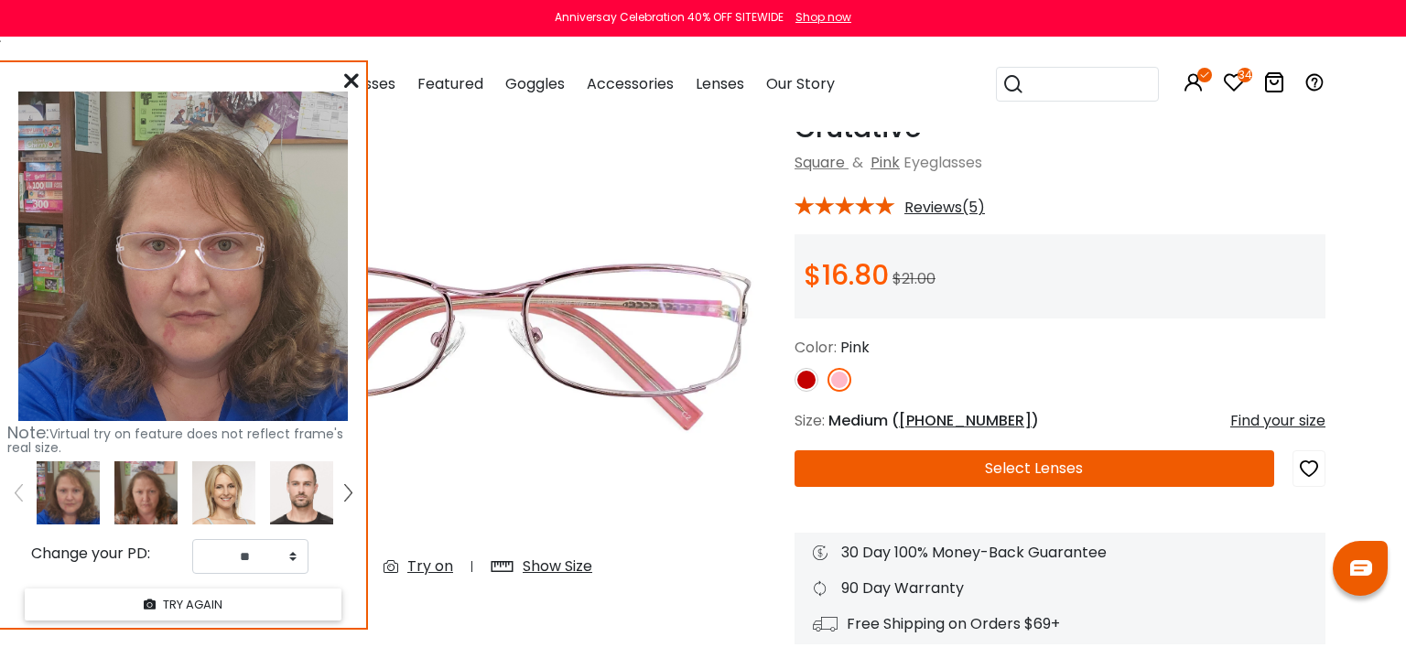
click at [350, 78] on icon at bounding box center [351, 80] width 15 height 15
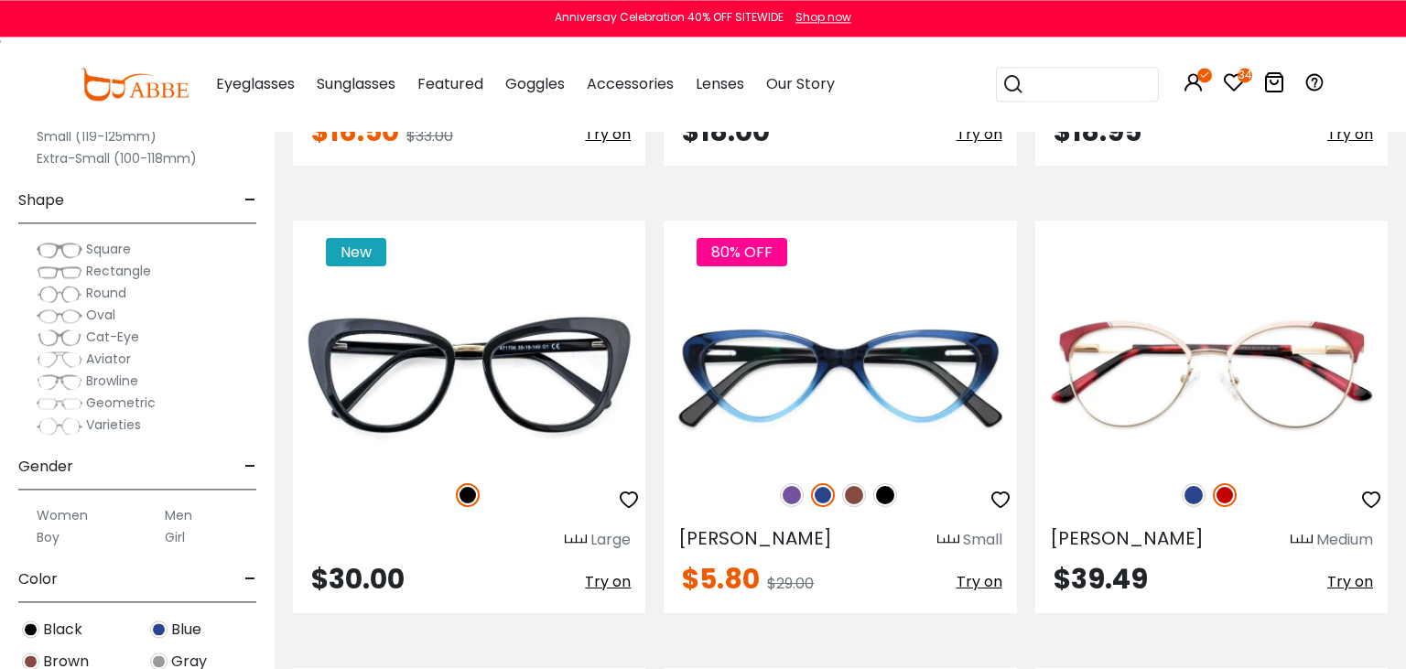
scroll to position [3608, 0]
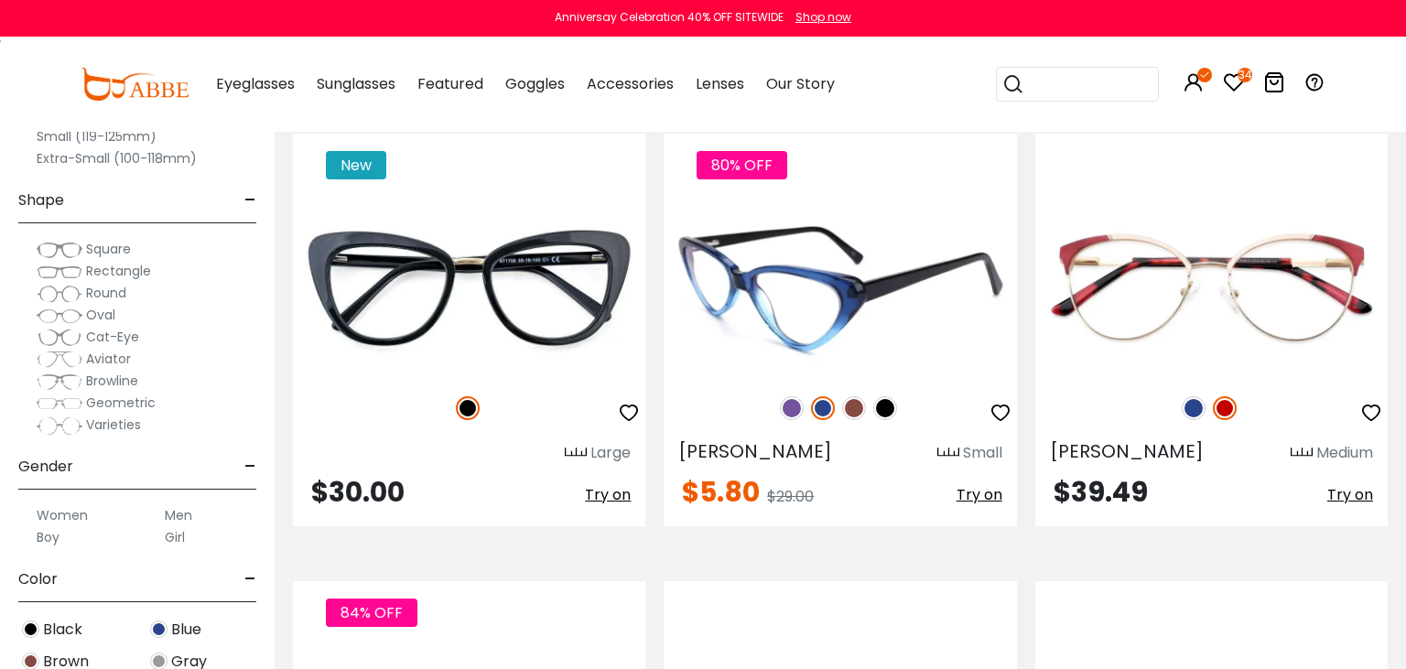
click at [871, 313] on img at bounding box center [840, 288] width 352 height 177
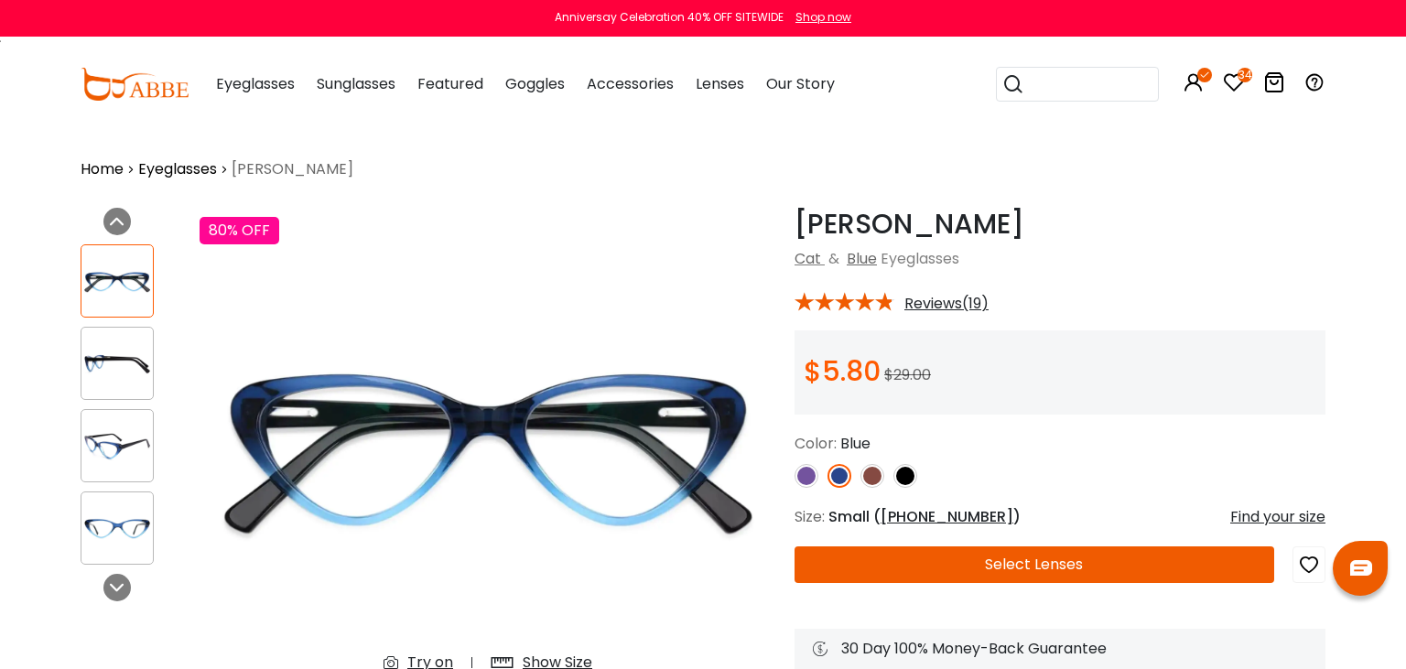
scroll to position [96, 0]
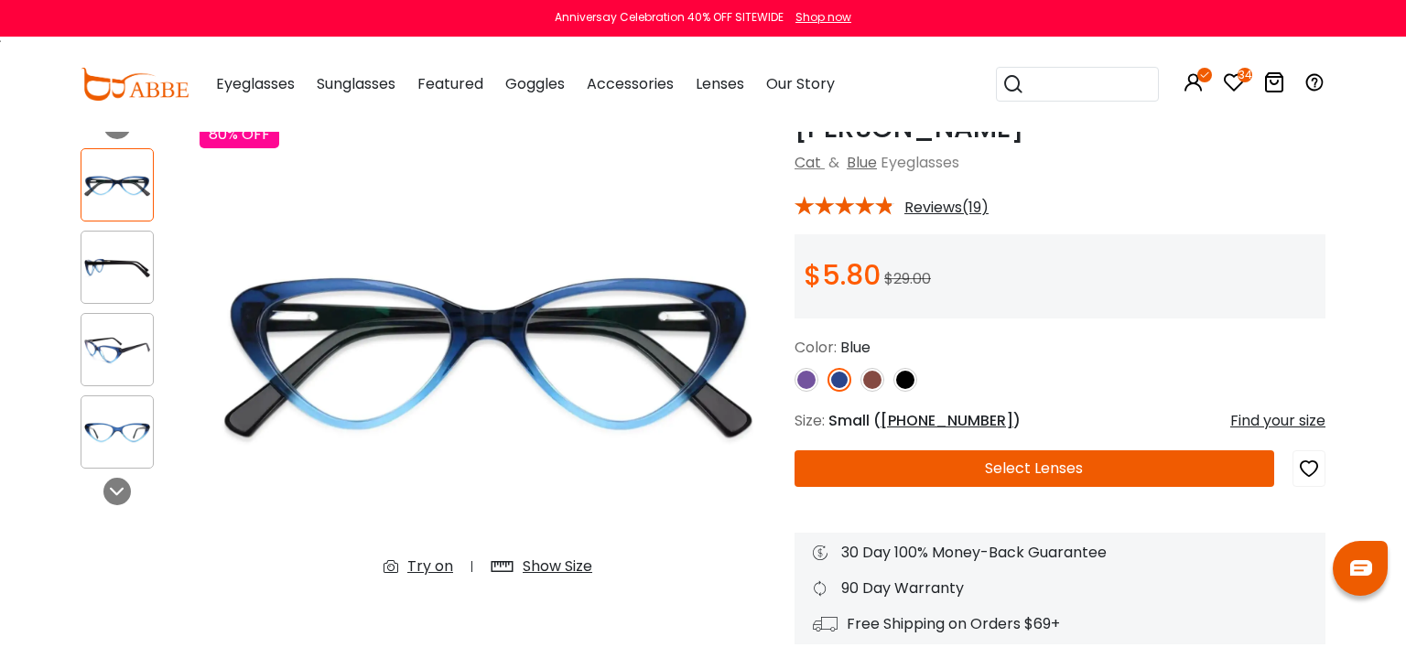
click at [402, 565] on icon at bounding box center [395, 567] width 24 height 22
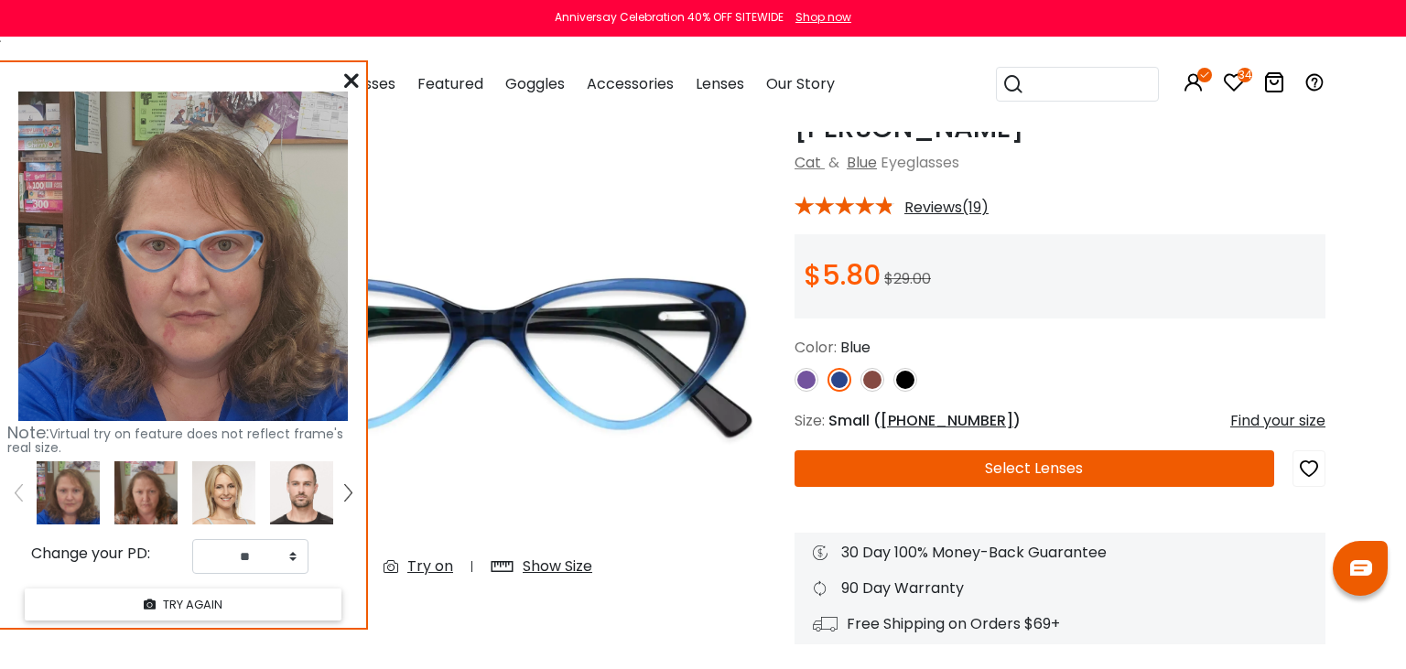
click at [352, 79] on icon at bounding box center [351, 80] width 15 height 15
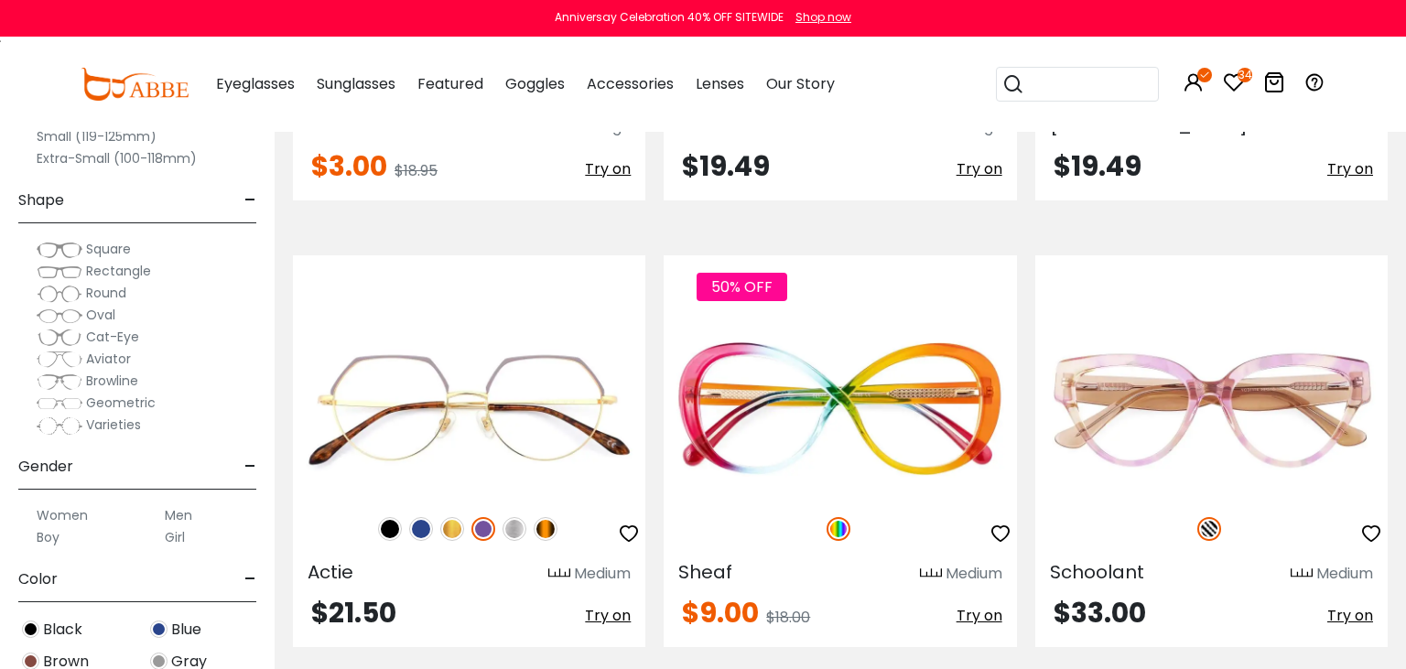
scroll to position [4477, 0]
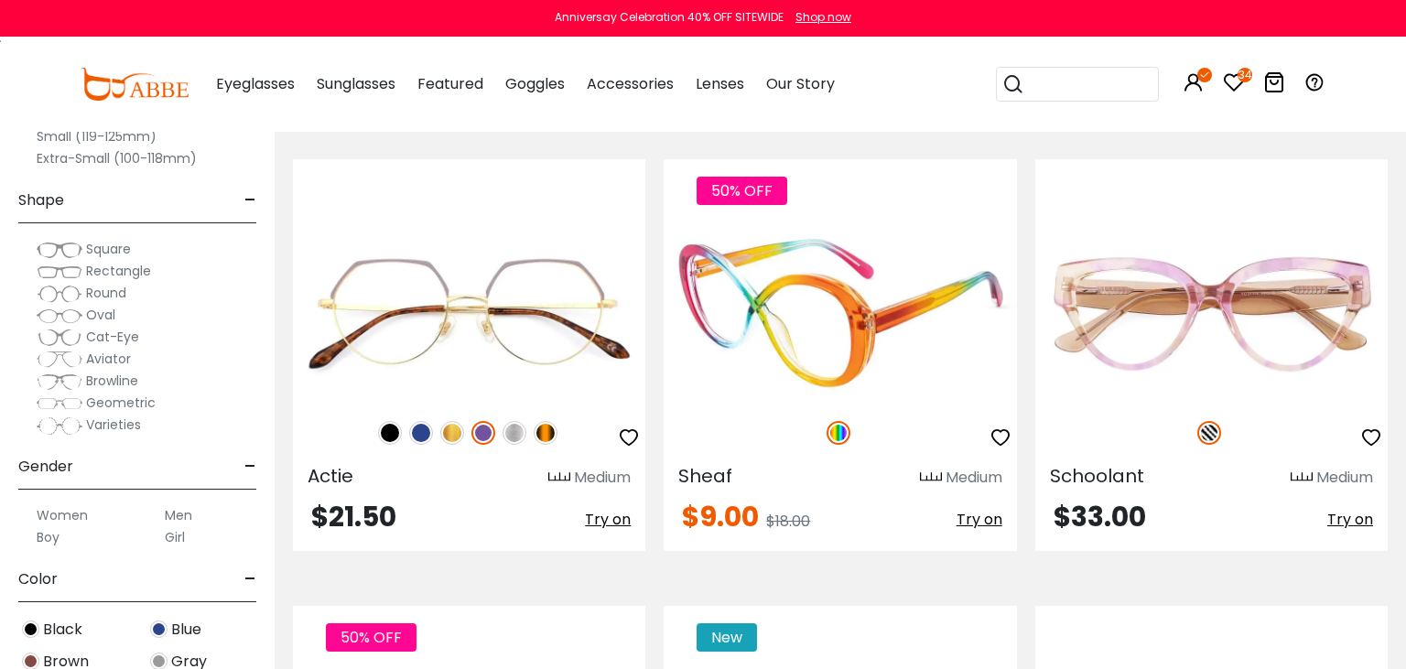
click at [833, 298] on img at bounding box center [840, 313] width 352 height 177
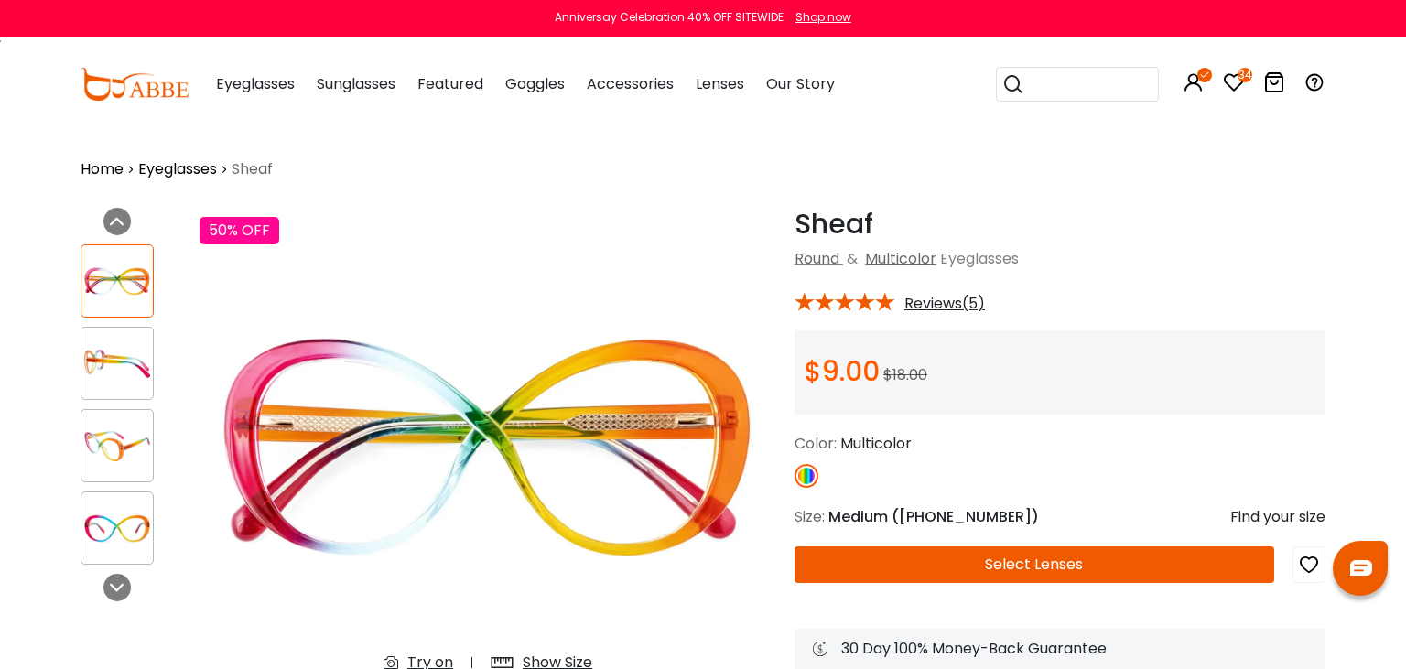
scroll to position [193, 0]
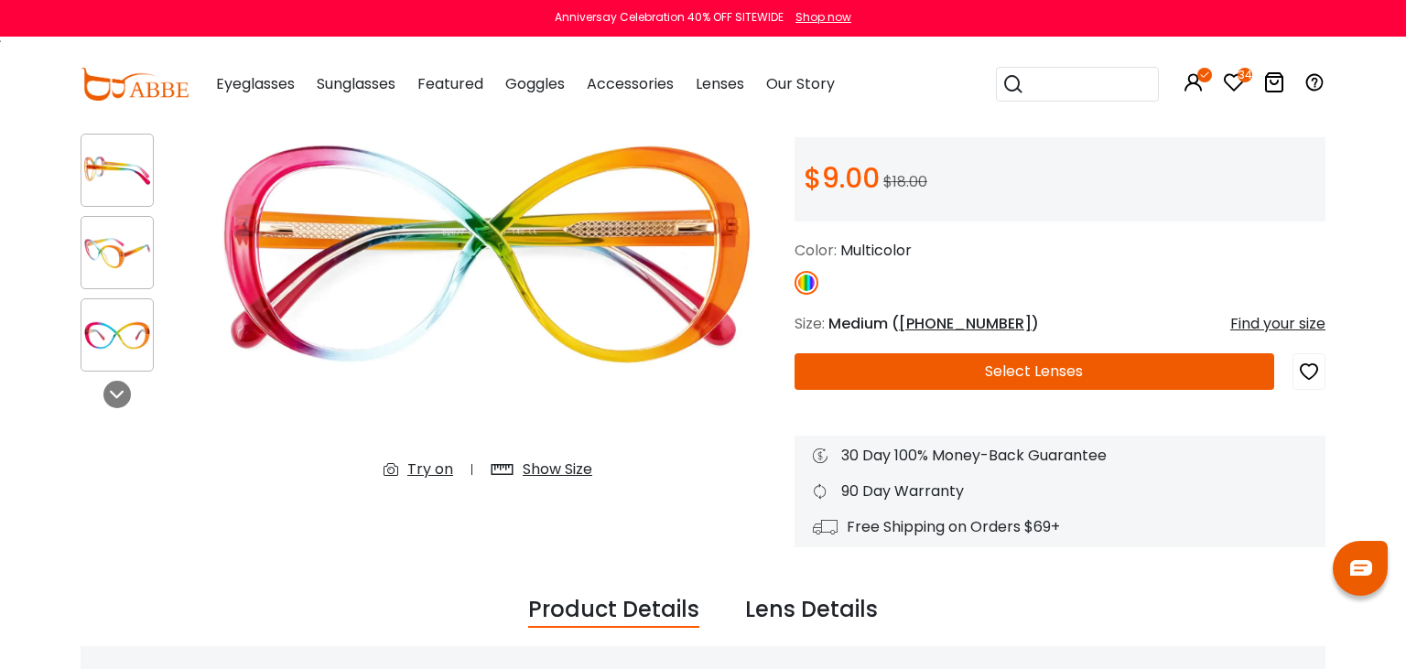
click at [434, 474] on div "Try on" at bounding box center [430, 470] width 46 height 22
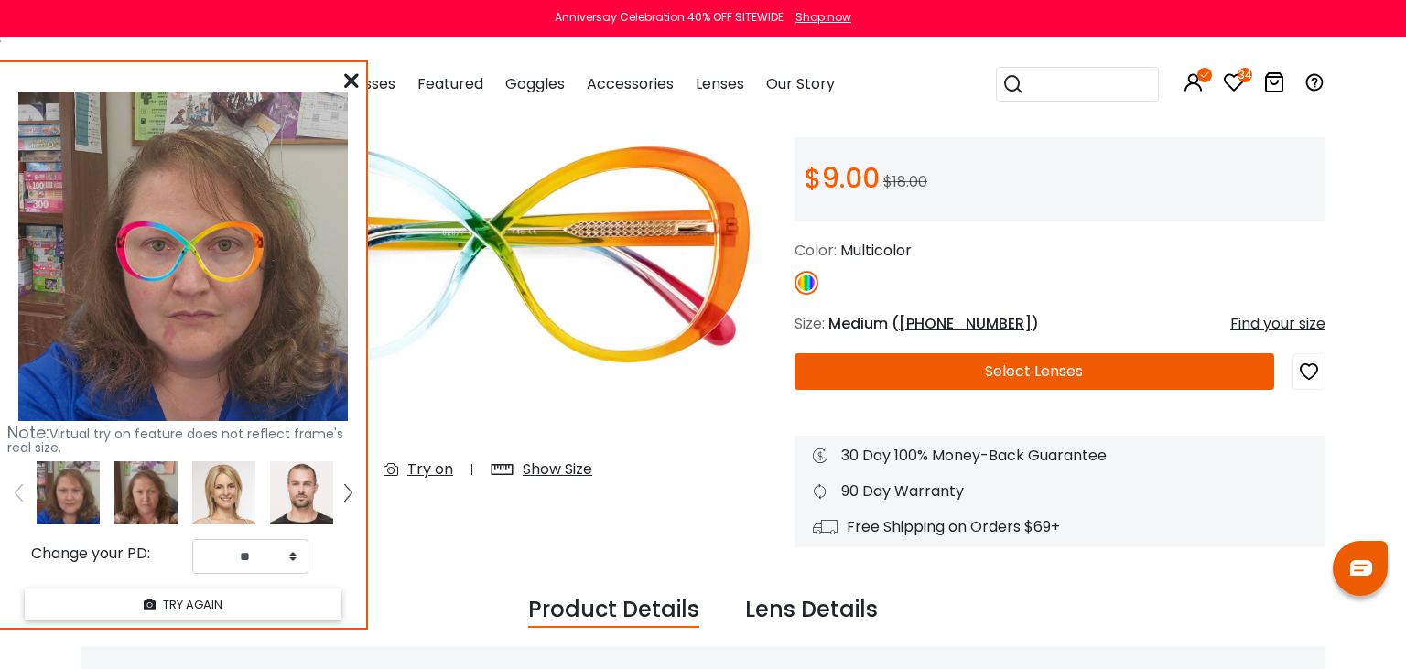
click at [135, 490] on img at bounding box center [145, 492] width 63 height 63
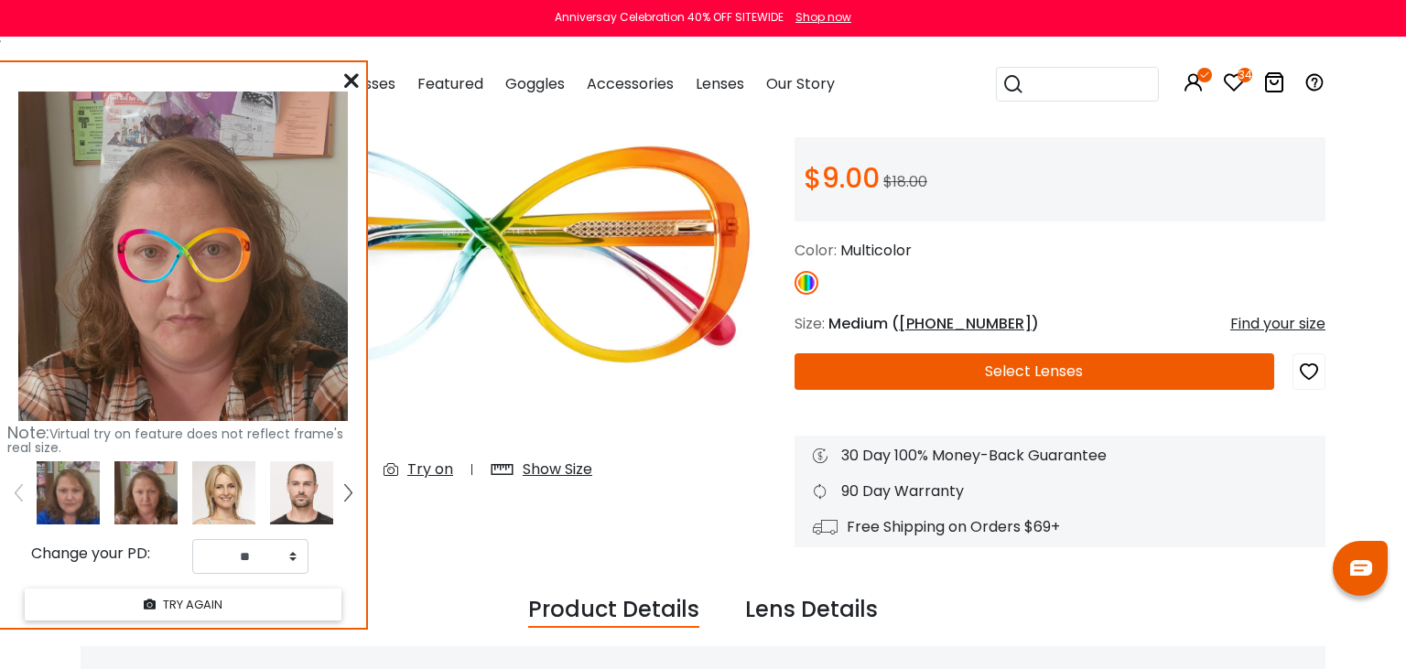
click at [355, 86] on icon at bounding box center [351, 80] width 15 height 15
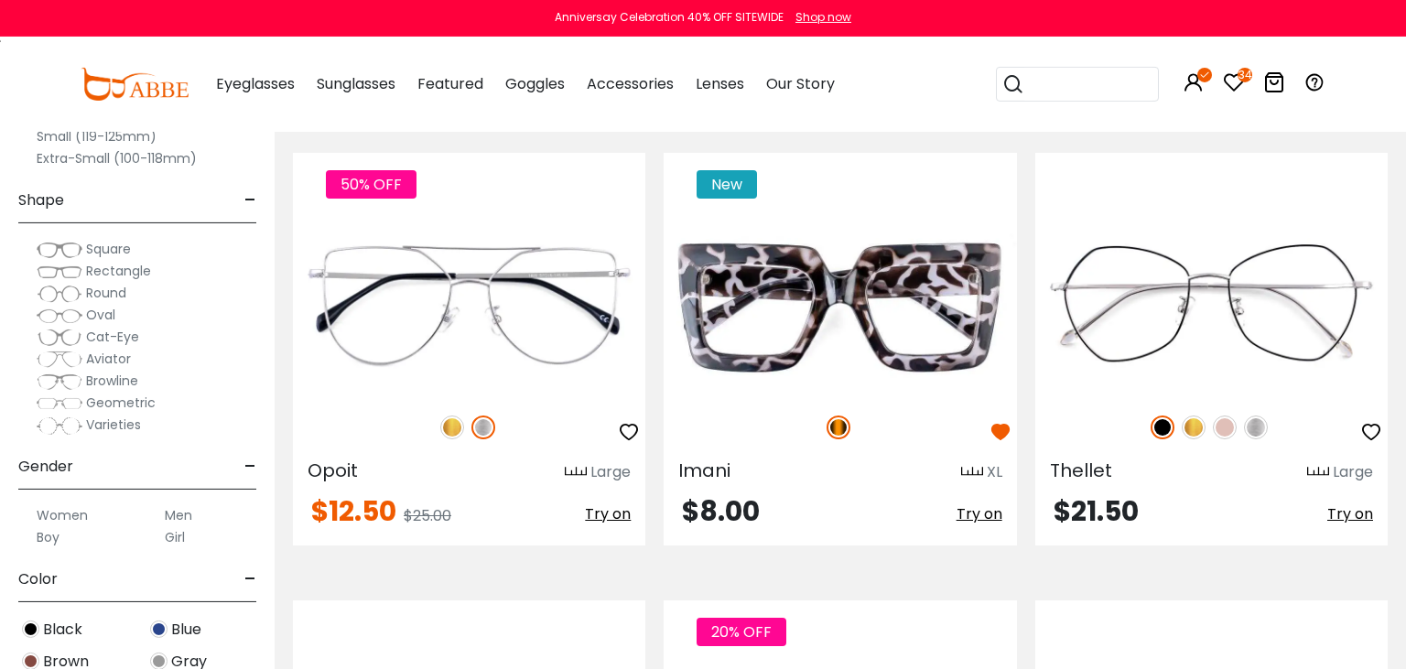
scroll to position [4960, 0]
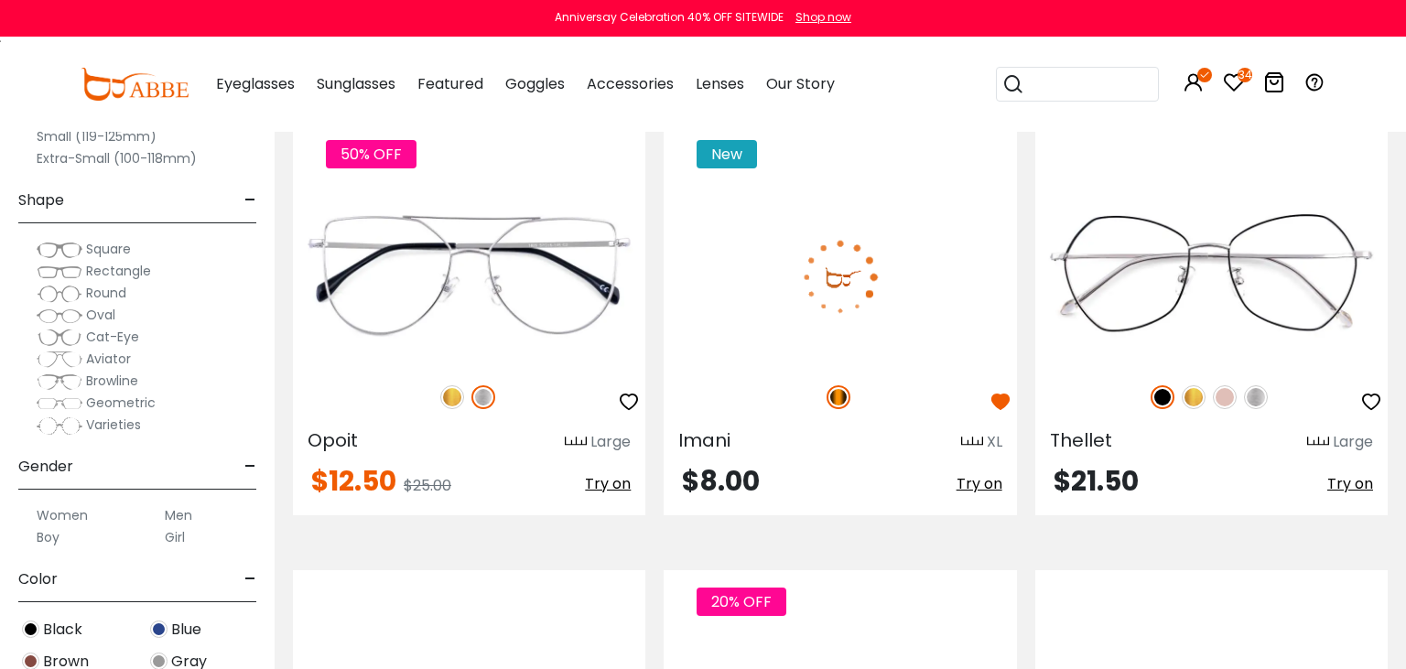
click at [839, 297] on img at bounding box center [840, 277] width 352 height 177
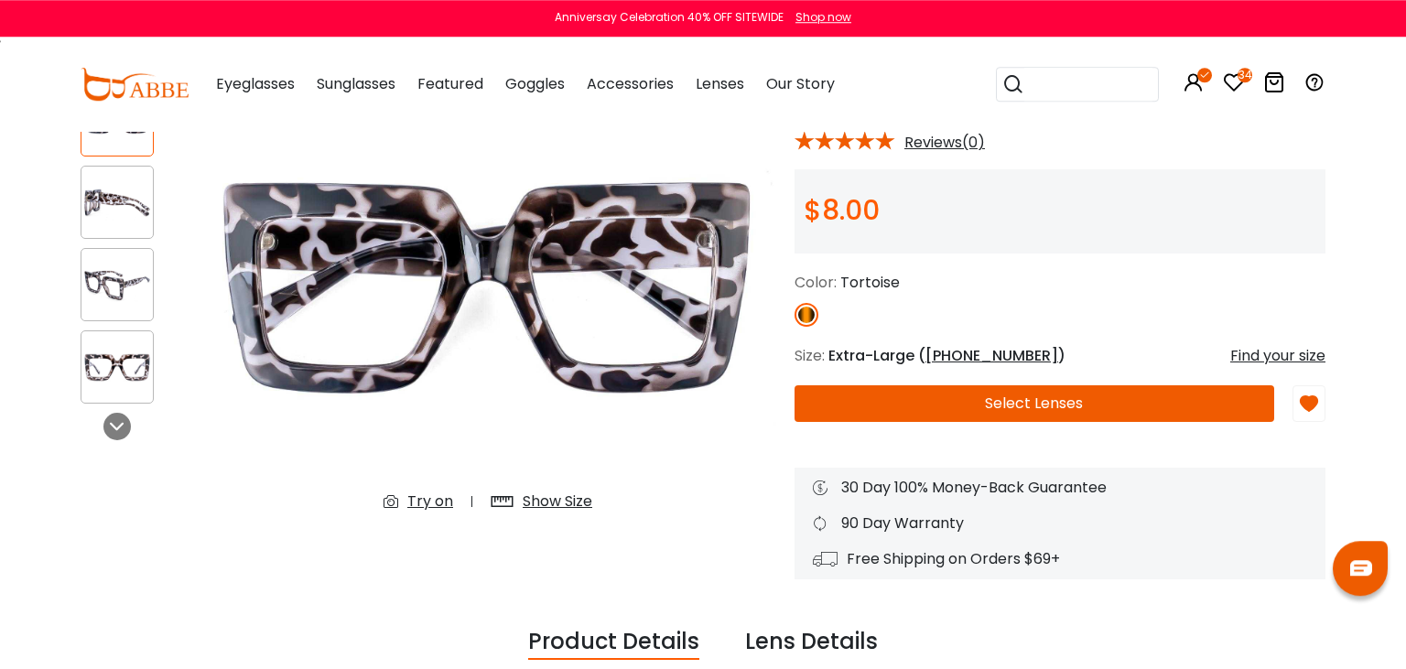
scroll to position [193, 0]
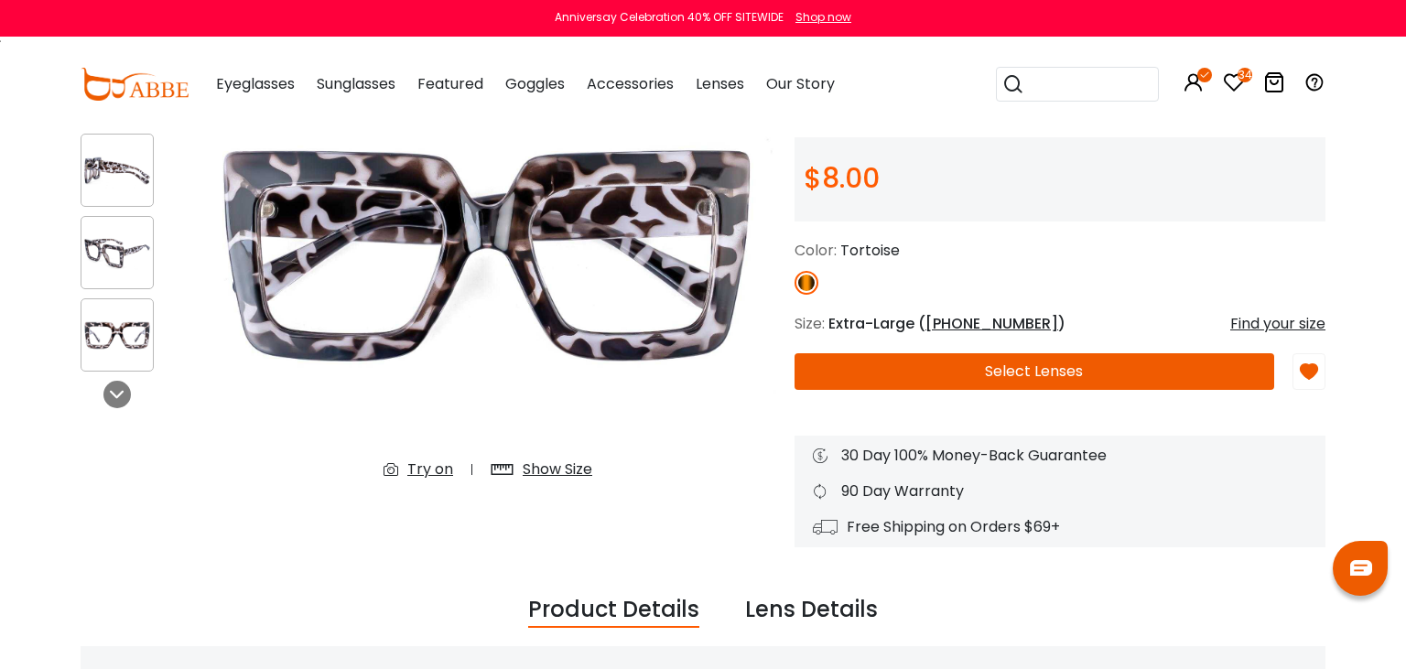
click at [431, 475] on div "Try on" at bounding box center [430, 470] width 46 height 22
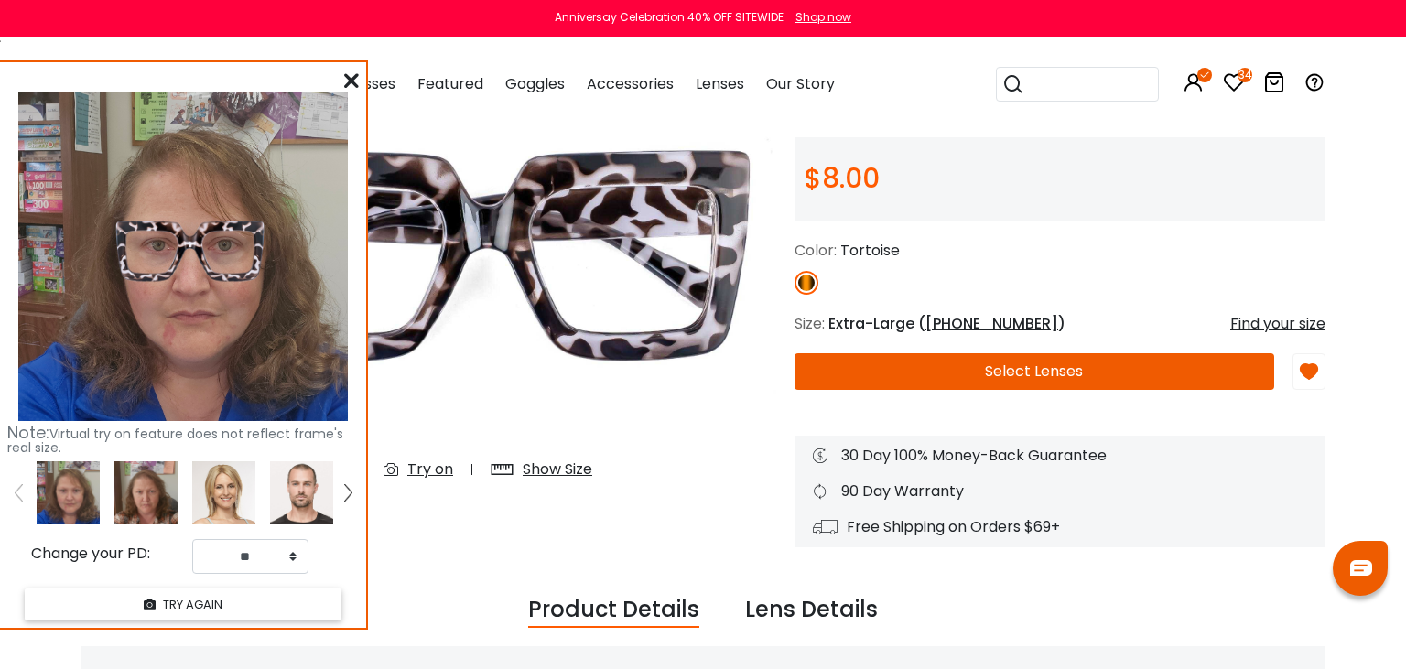
click at [351, 74] on icon at bounding box center [351, 80] width 15 height 15
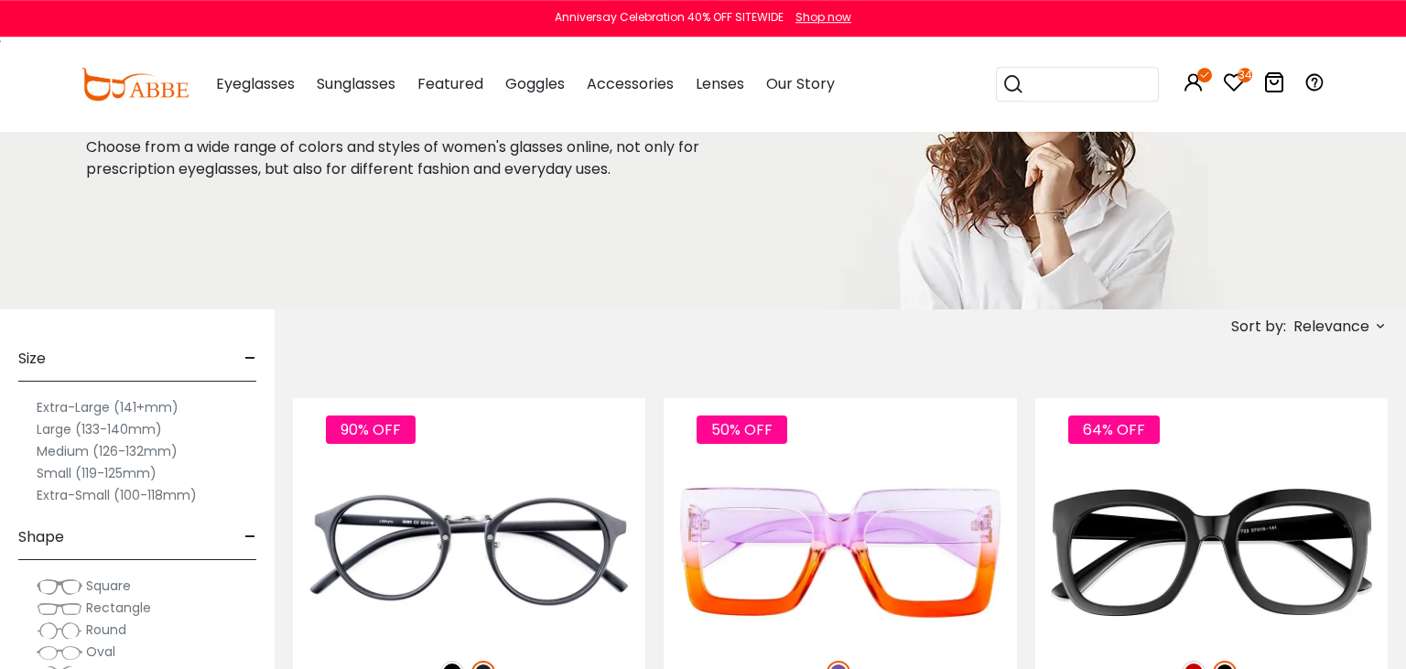
scroll to position [193, 0]
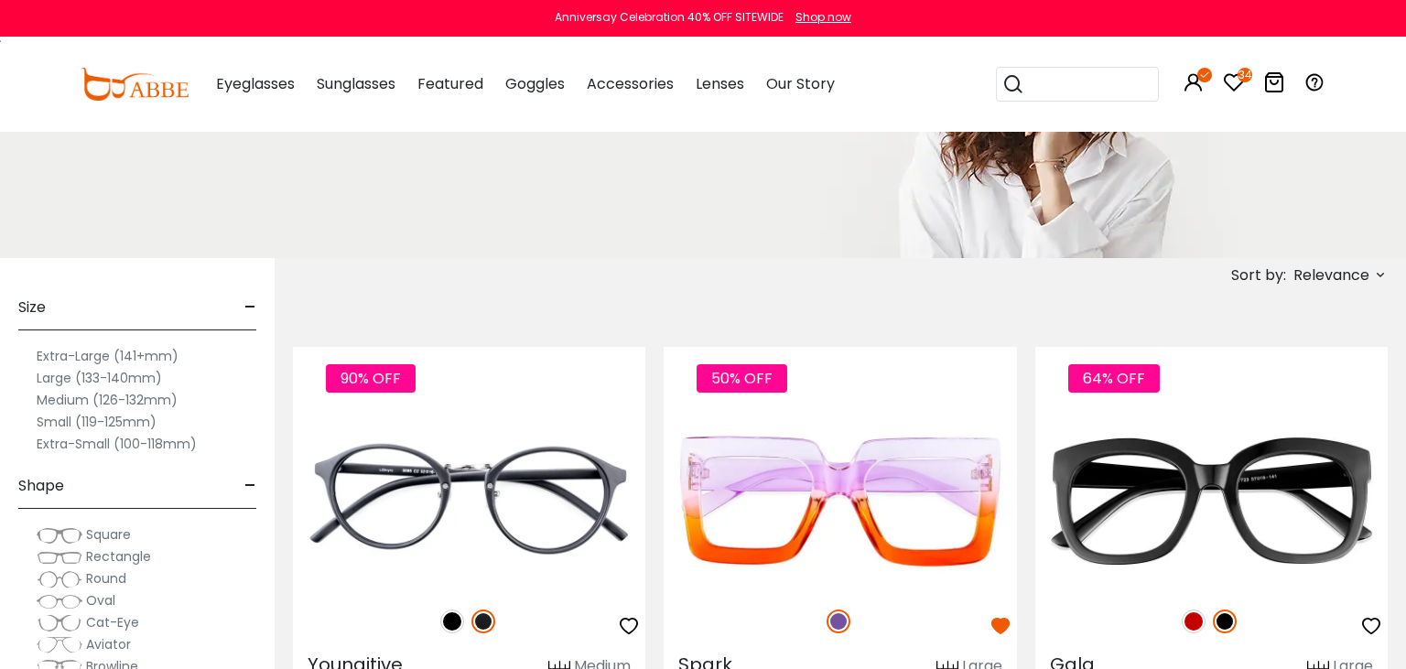
click at [104, 353] on label "Extra-Large (141+mm)" at bounding box center [108, 356] width 142 height 22
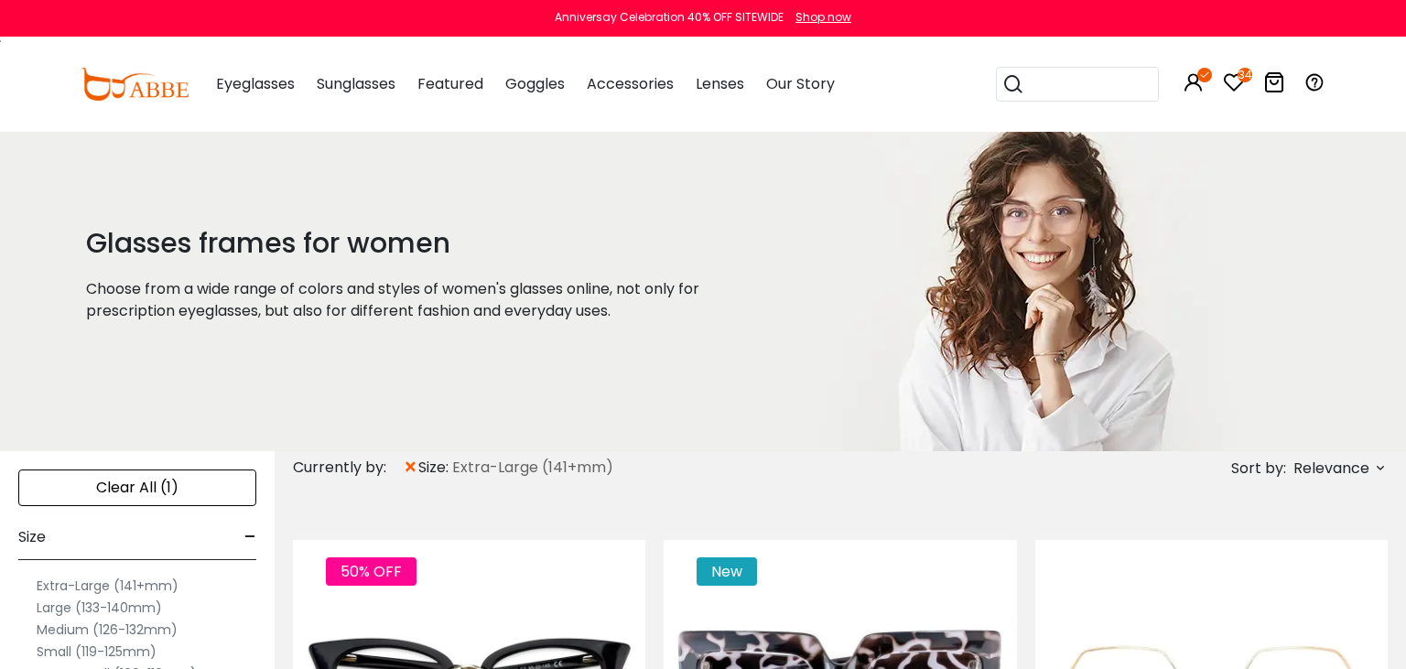
click at [82, 606] on label "Large (133-140mm)" at bounding box center [99, 608] width 125 height 22
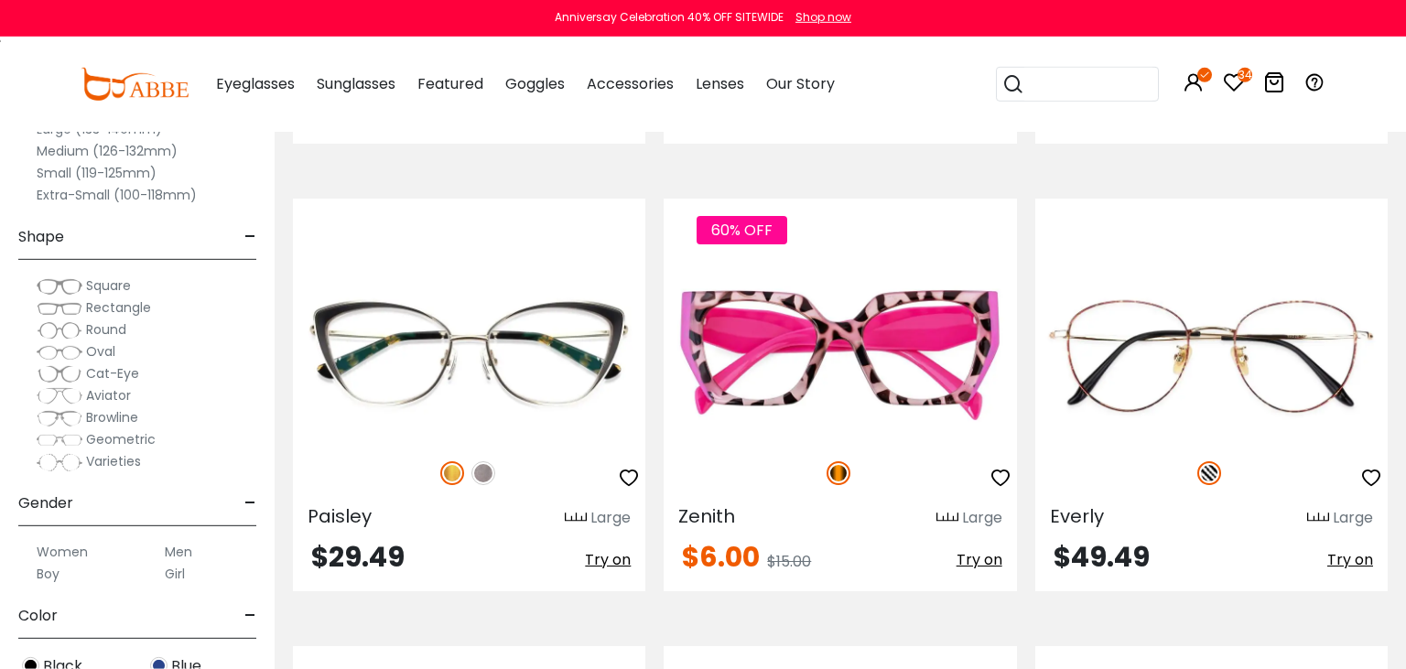
scroll to position [3576, 0]
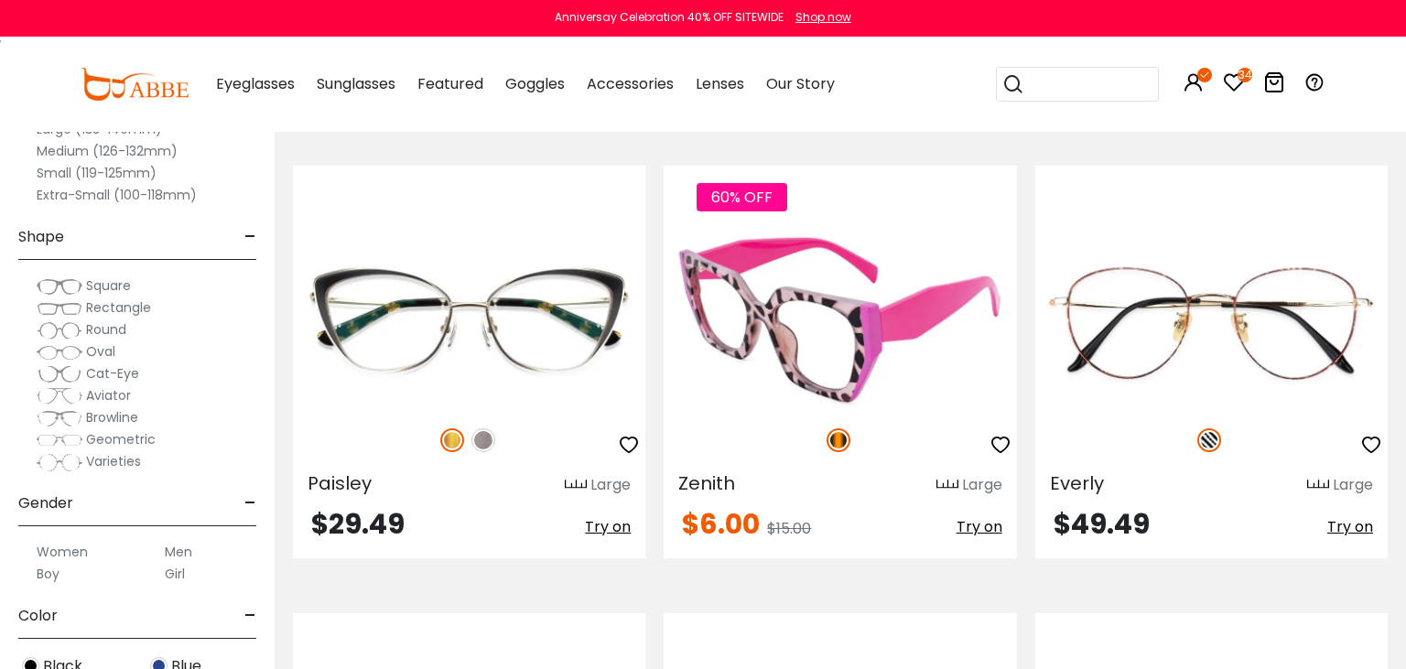
click at [804, 316] on img at bounding box center [840, 320] width 352 height 177
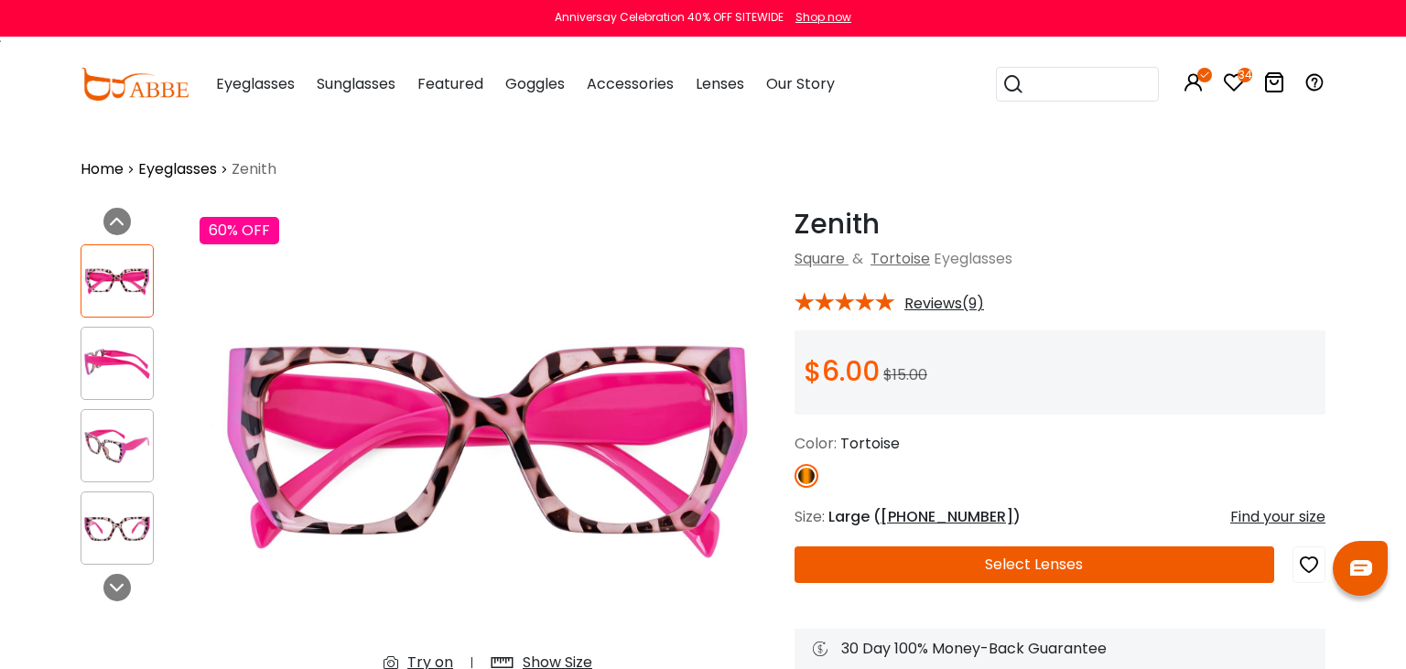
scroll to position [96, 0]
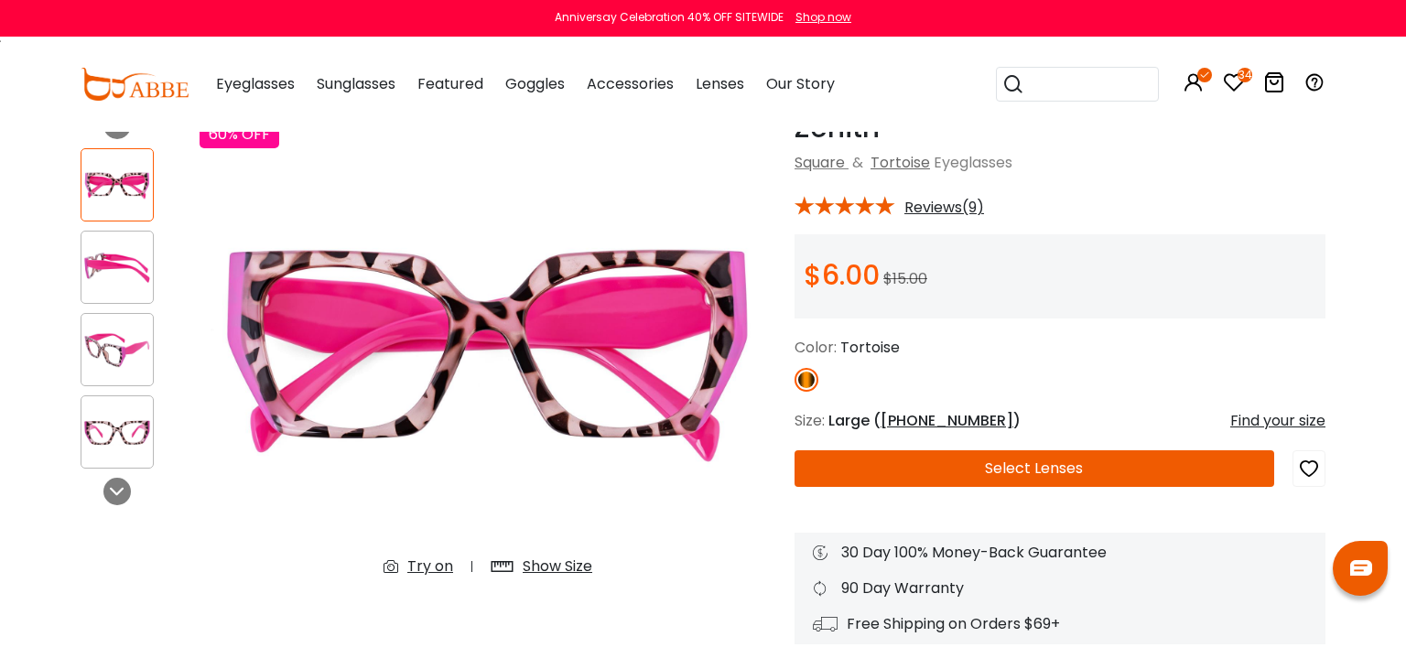
click at [434, 569] on div "Try on" at bounding box center [430, 567] width 46 height 22
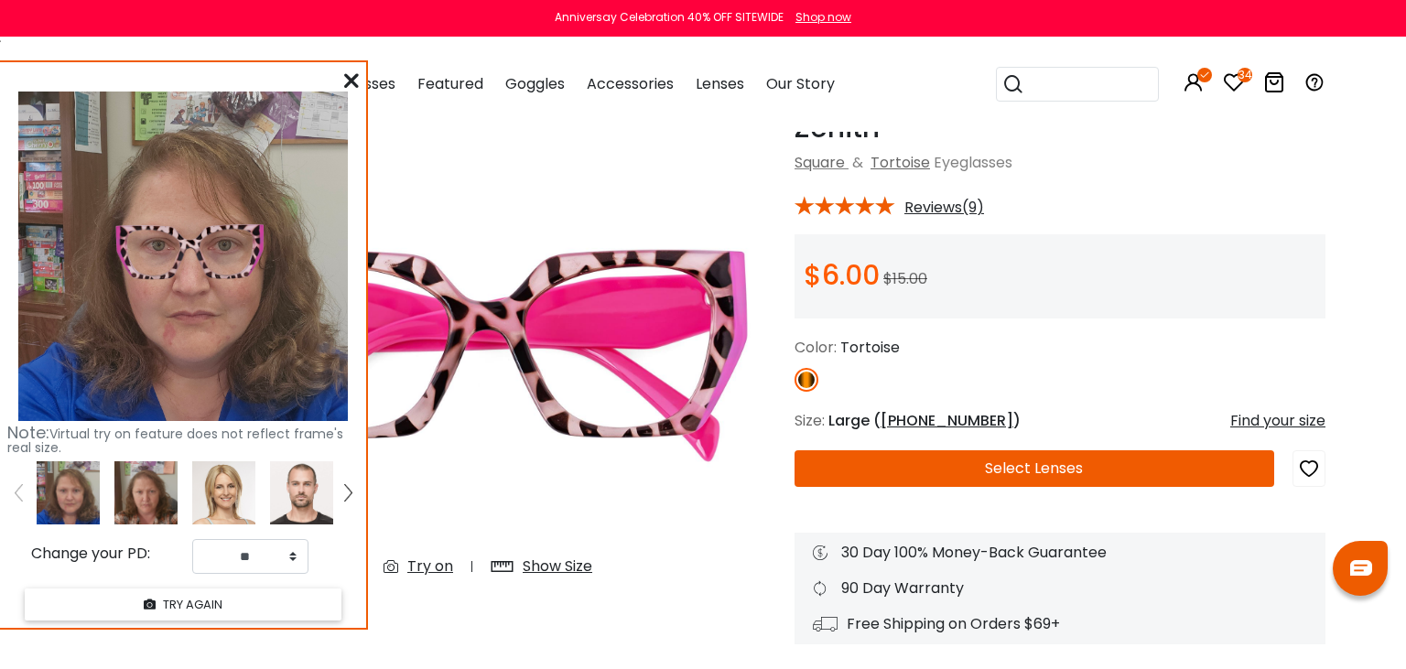
click at [352, 87] on icon at bounding box center [351, 80] width 15 height 15
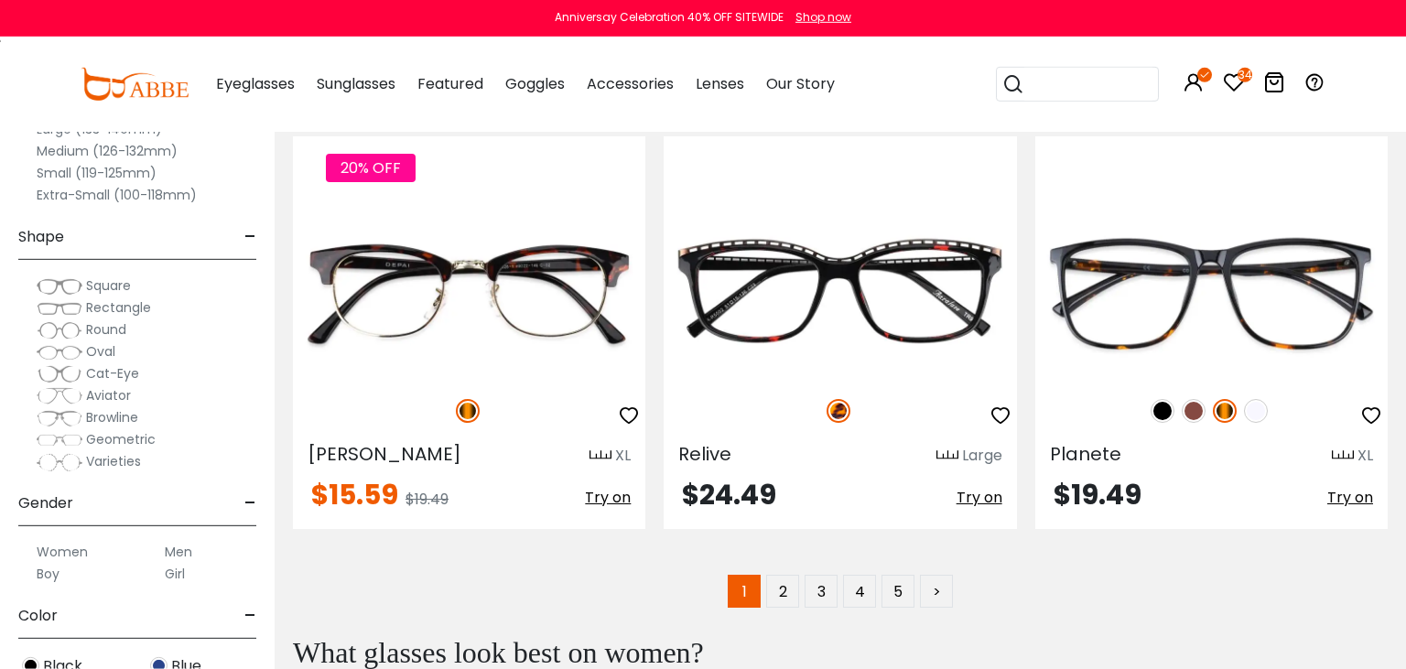
scroll to position [8987, 0]
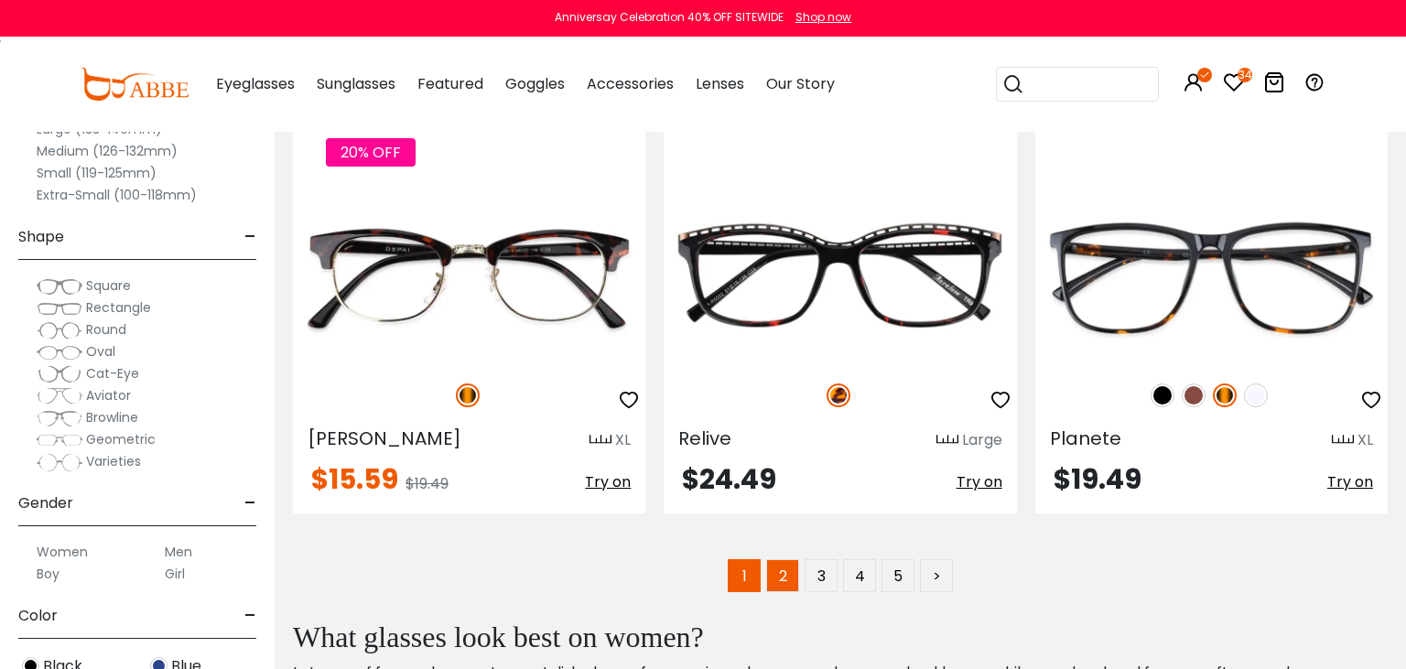
click at [793, 579] on link "2" at bounding box center [782, 575] width 33 height 33
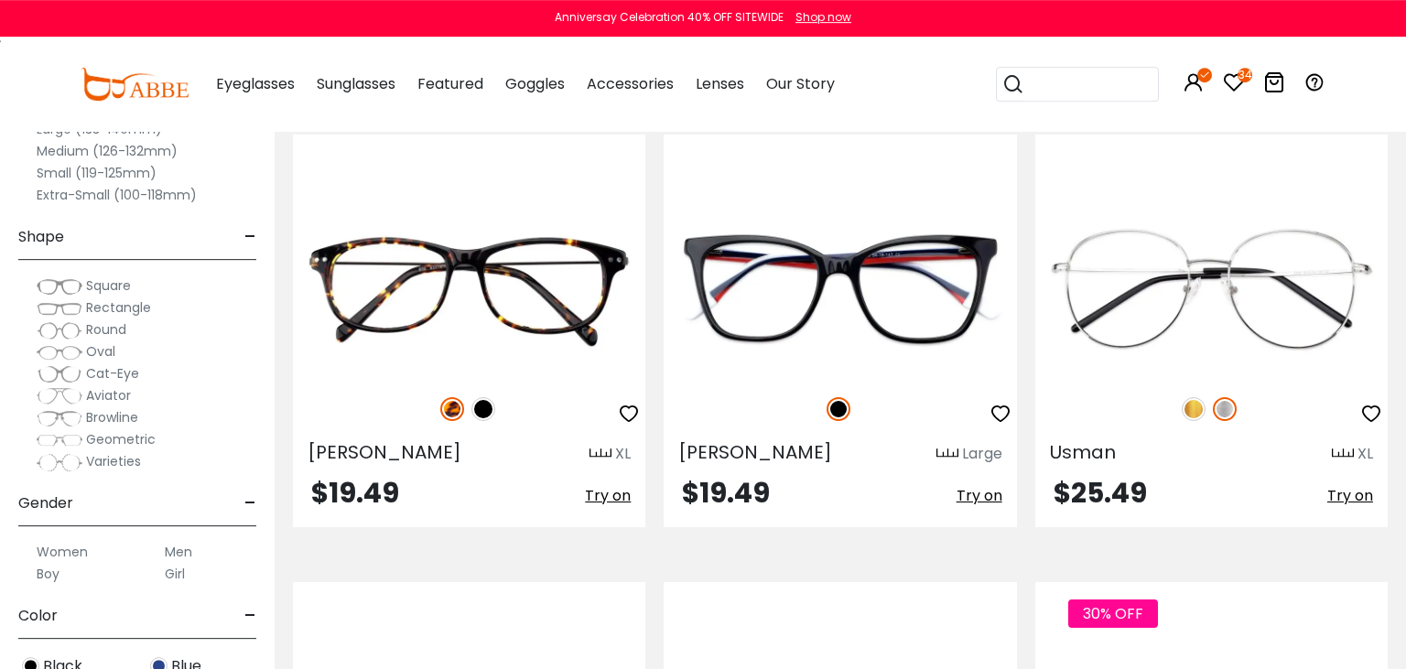
scroll to position [8021, 0]
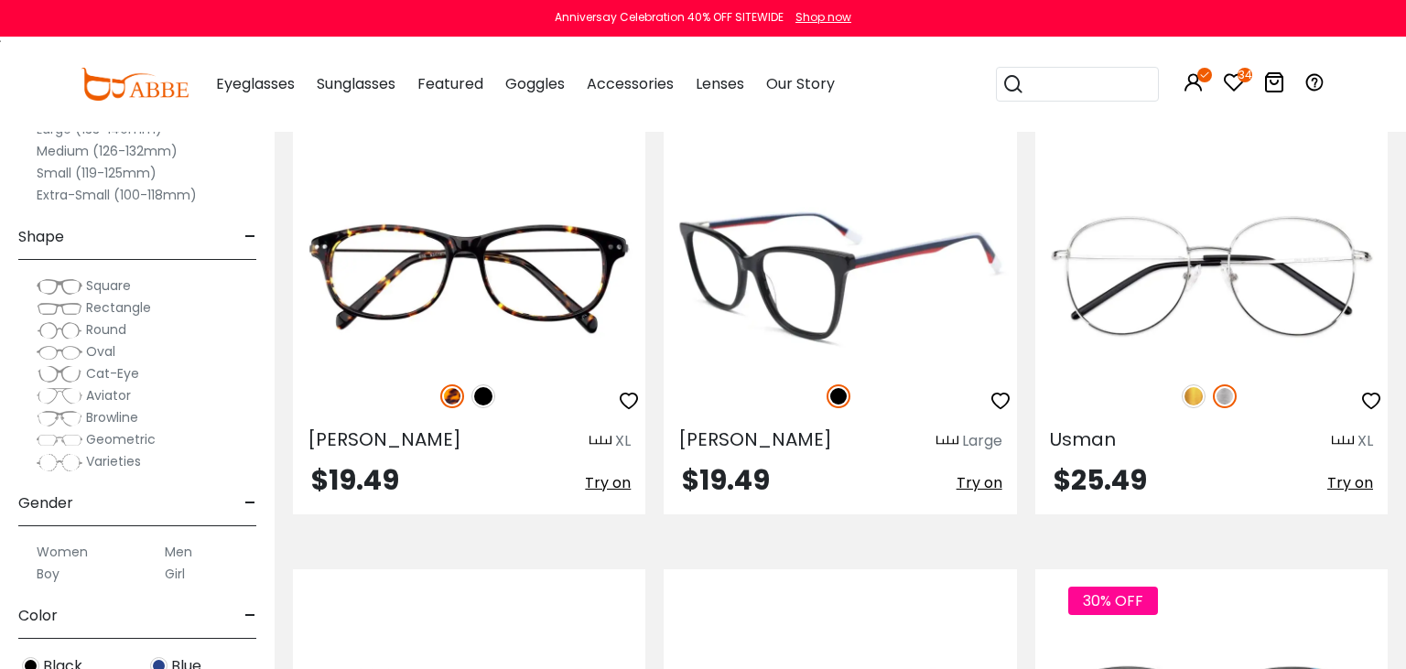
click at [839, 324] on img at bounding box center [840, 276] width 352 height 177
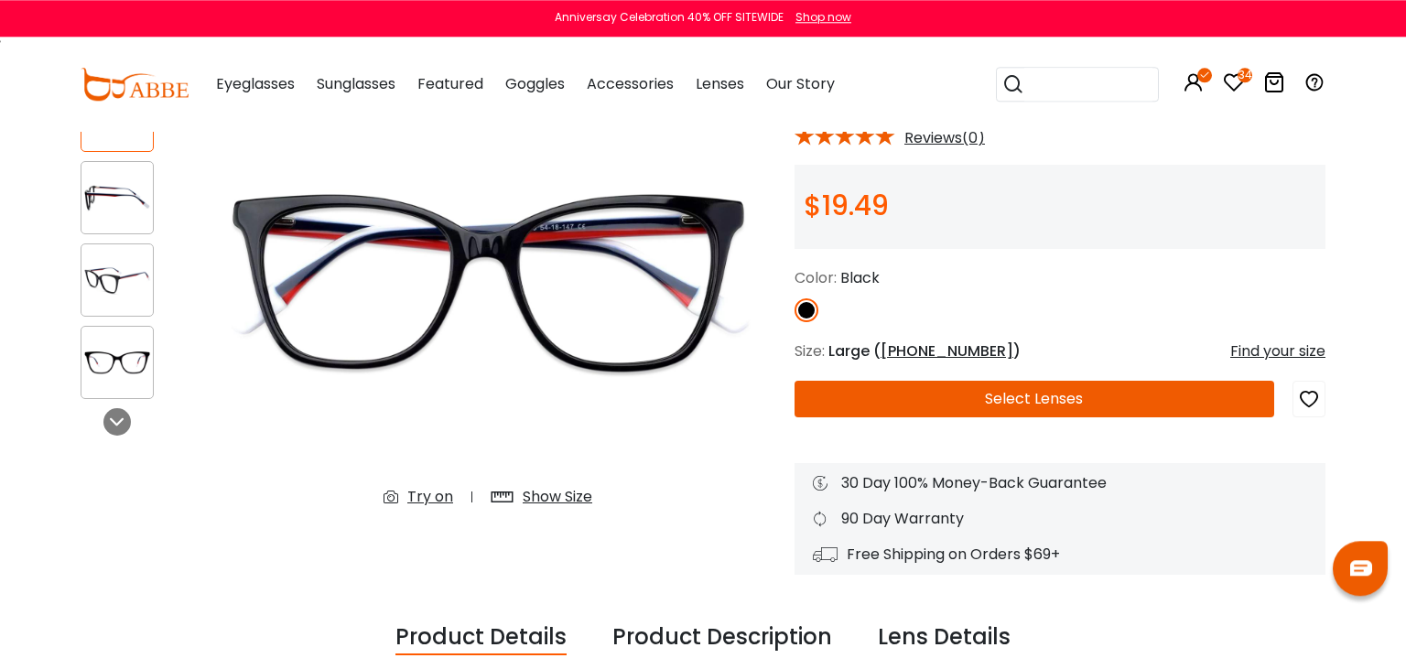
scroll to position [193, 0]
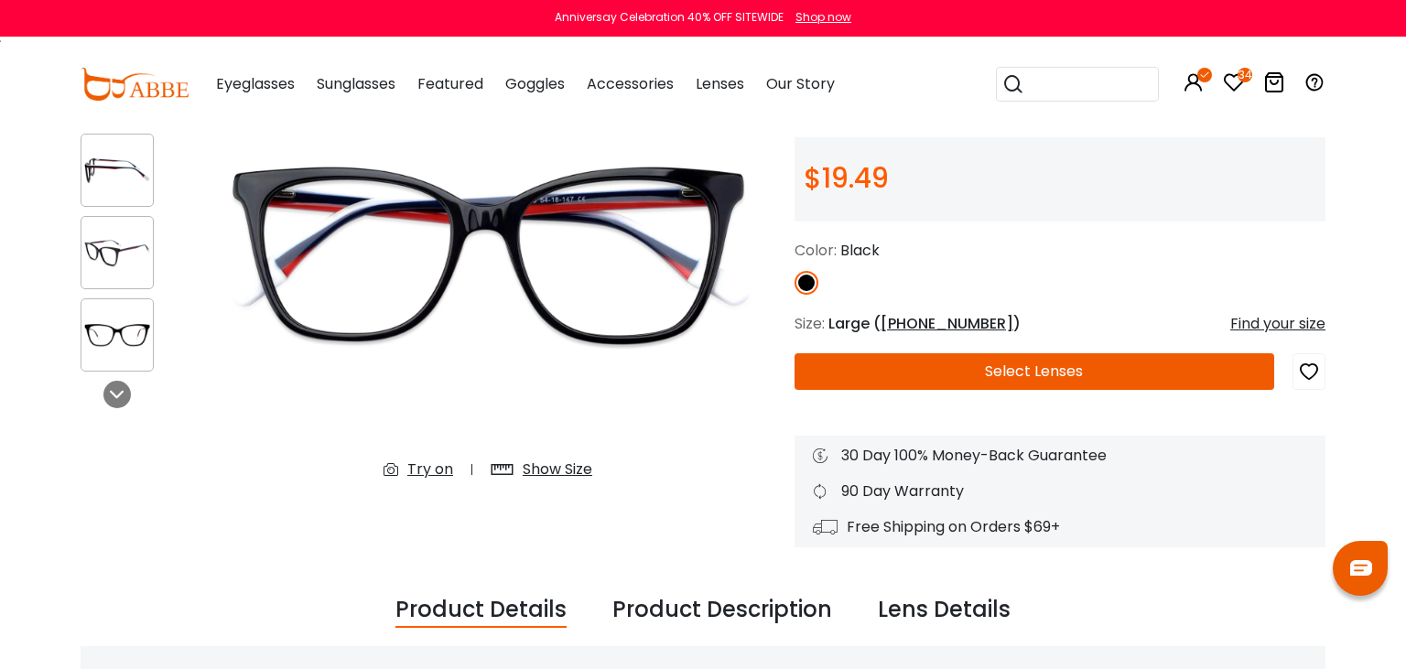
click at [426, 470] on div "Try on" at bounding box center [430, 470] width 46 height 22
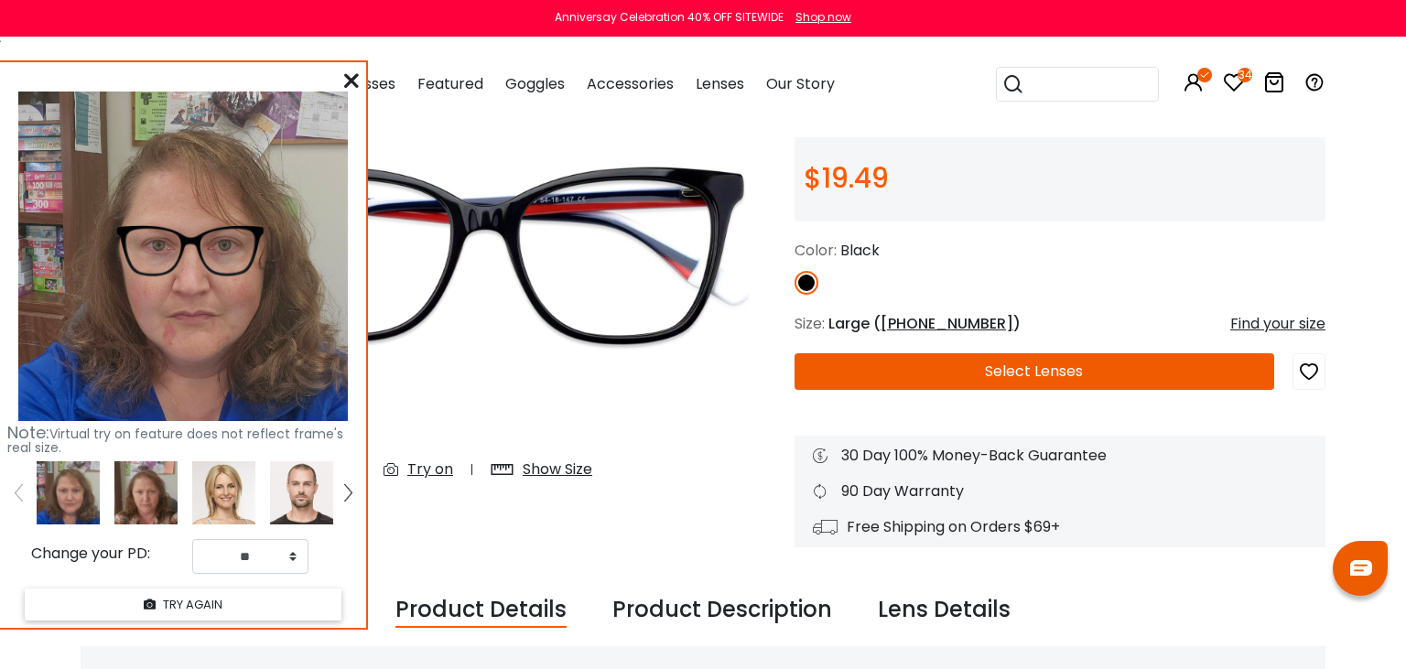
click at [142, 502] on img at bounding box center [145, 492] width 63 height 63
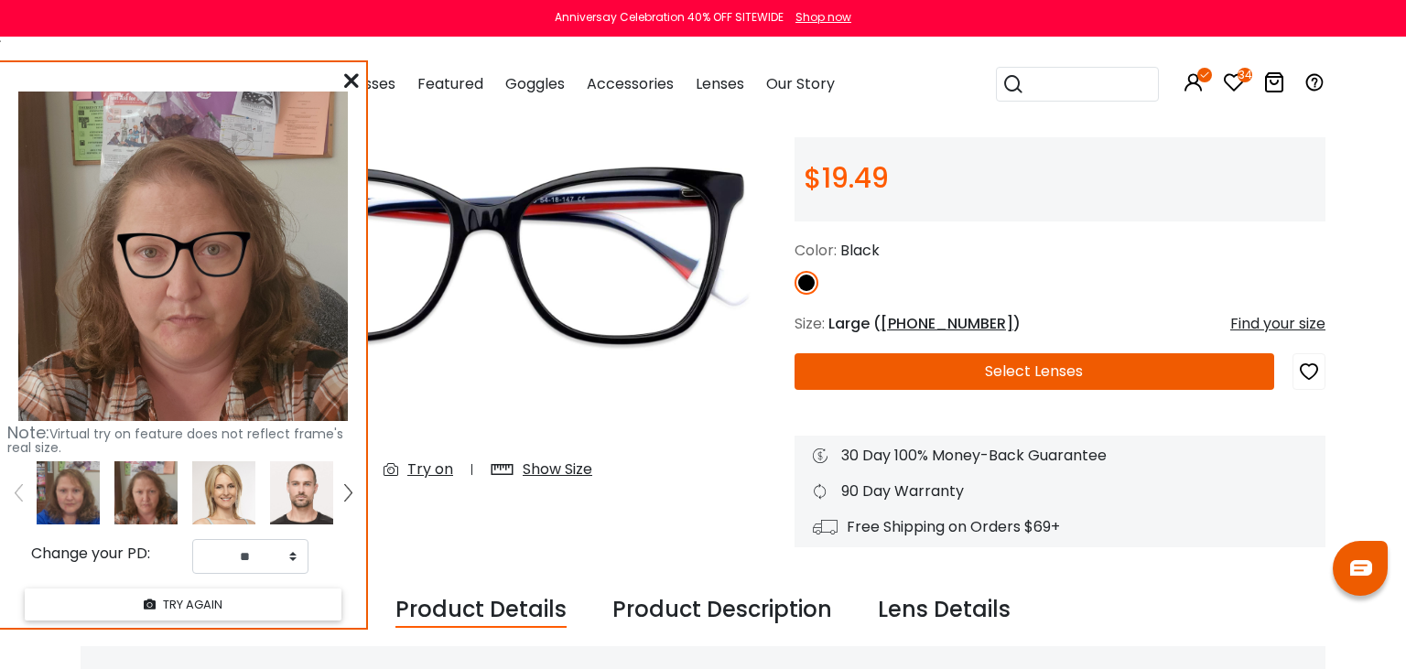
click at [356, 76] on icon at bounding box center [351, 80] width 15 height 15
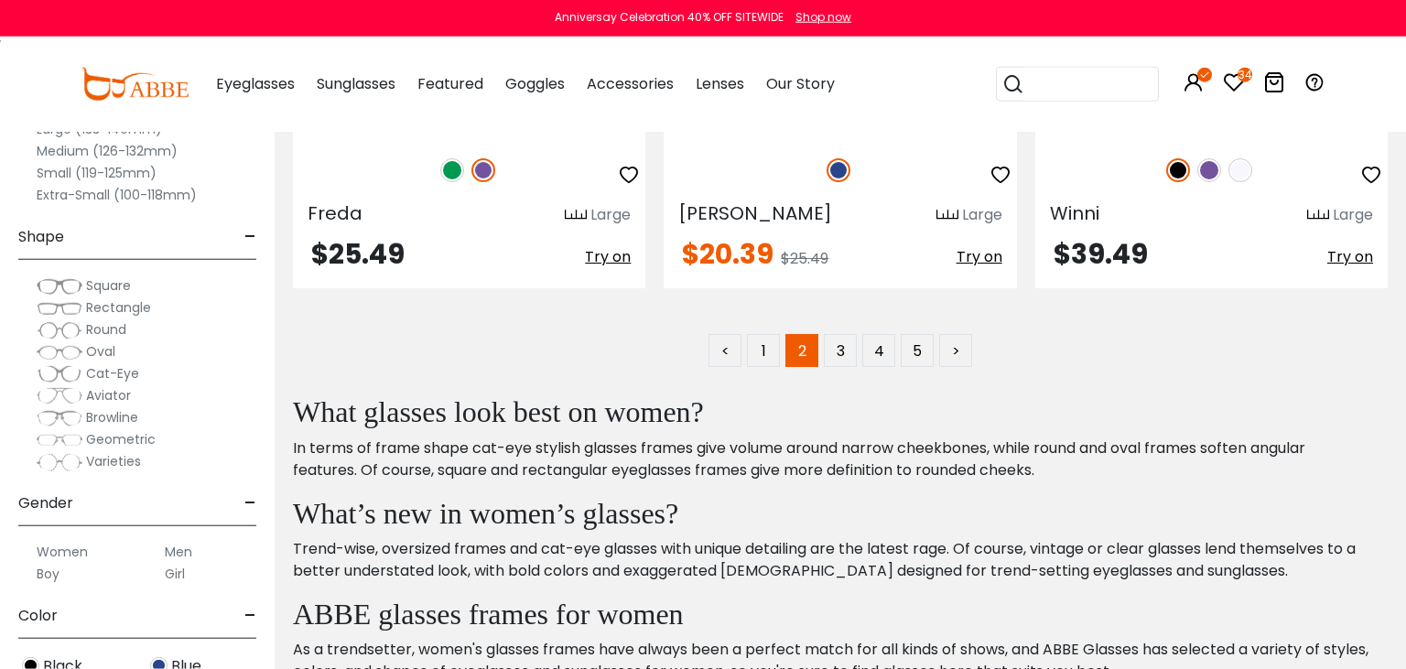
scroll to position [9181, 0]
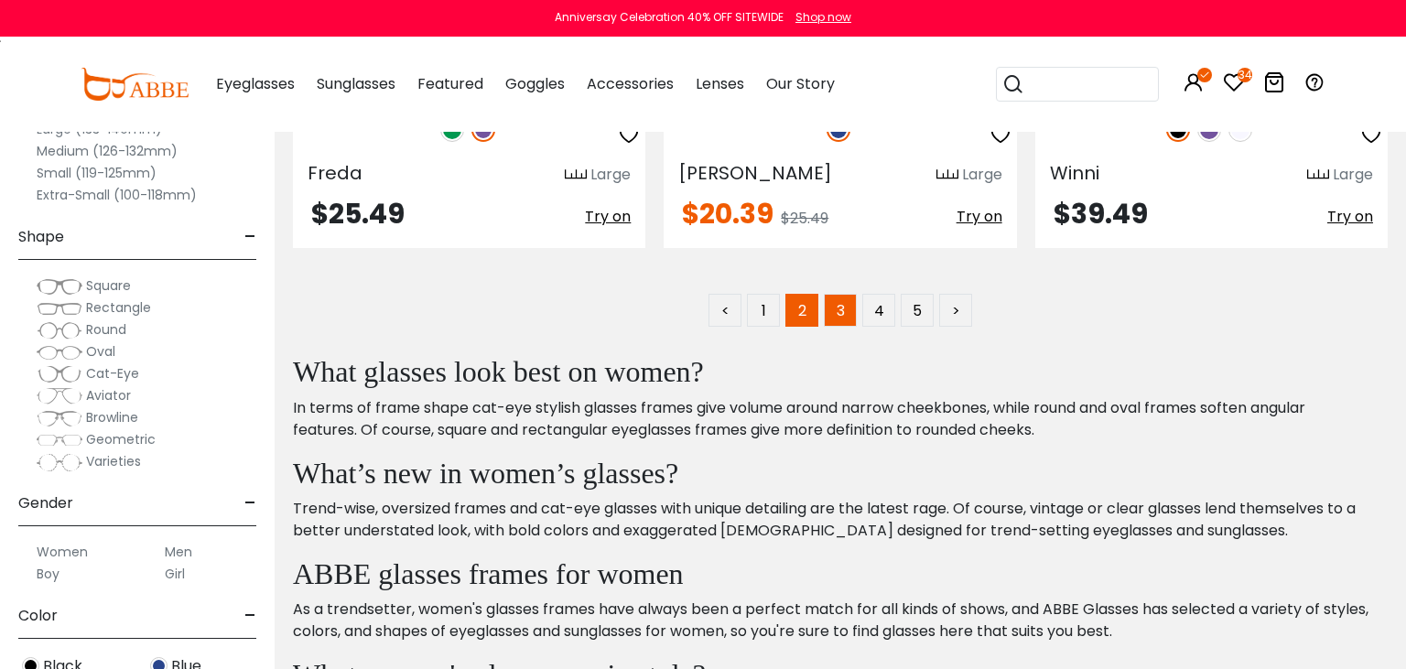
click at [841, 315] on link "3" at bounding box center [840, 310] width 33 height 33
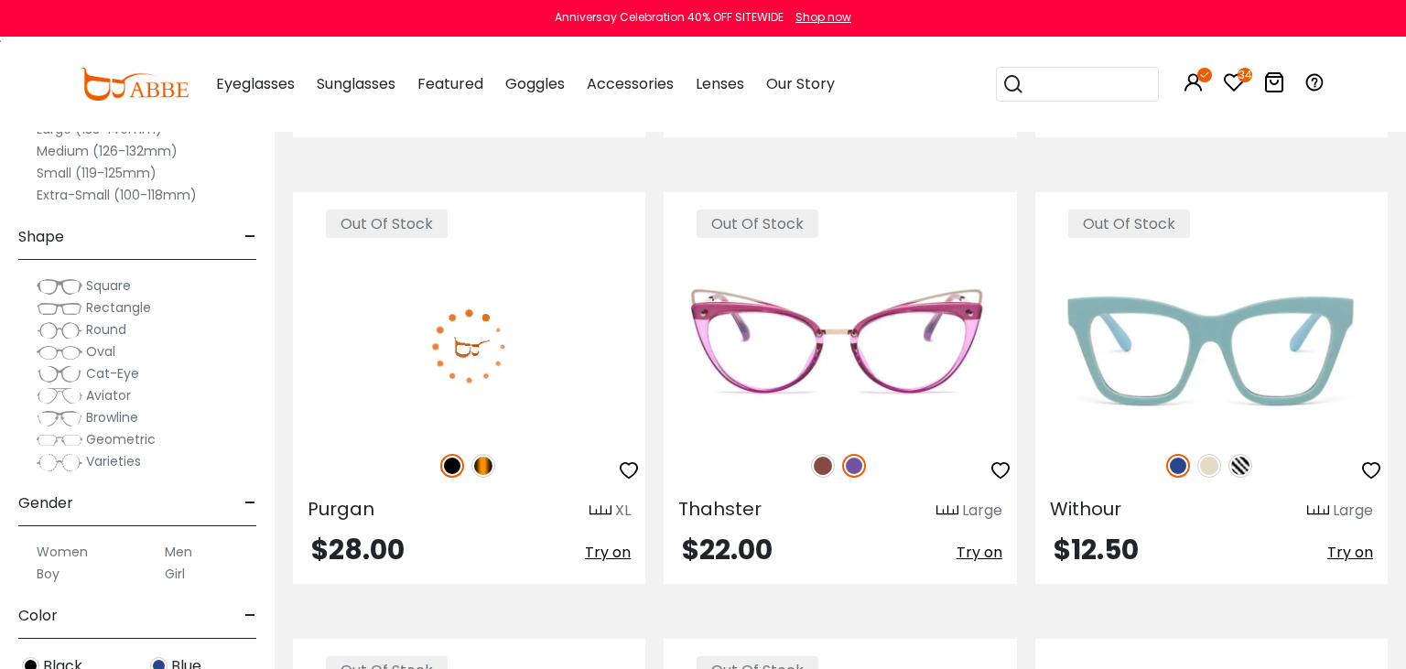
scroll to position [3576, 0]
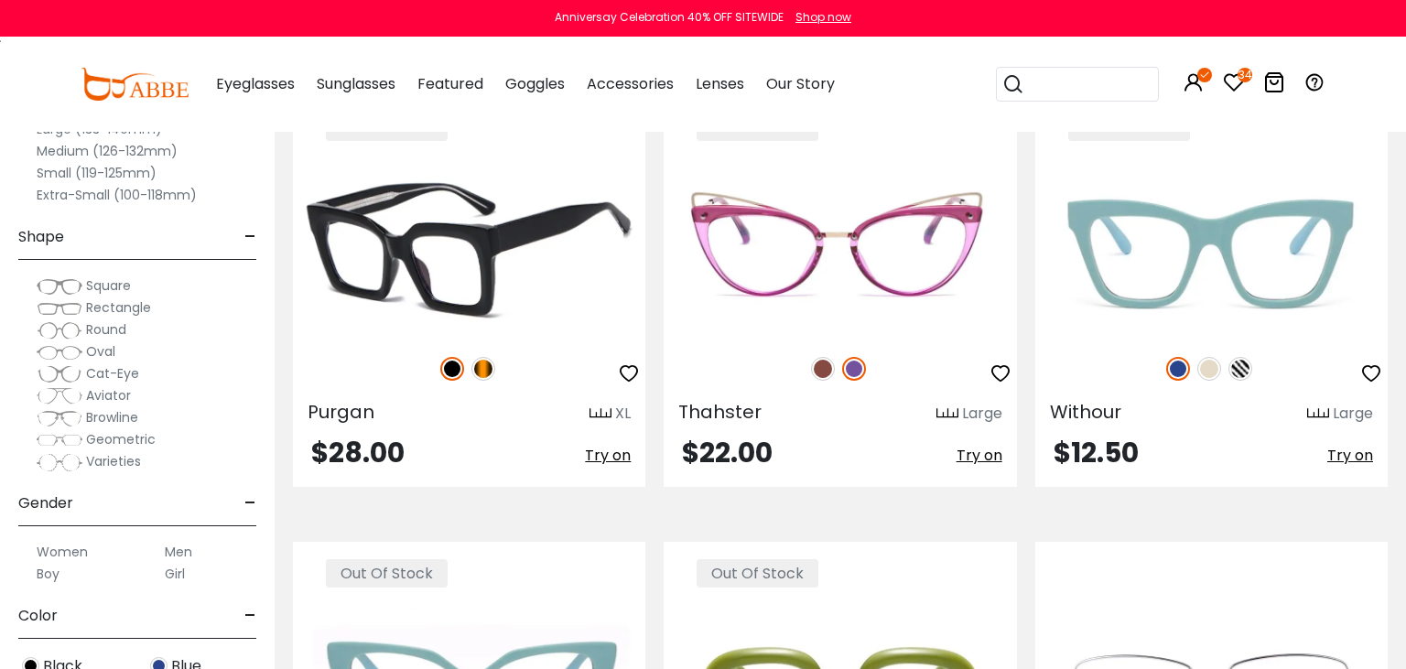
click at [483, 377] on img at bounding box center [483, 369] width 24 height 24
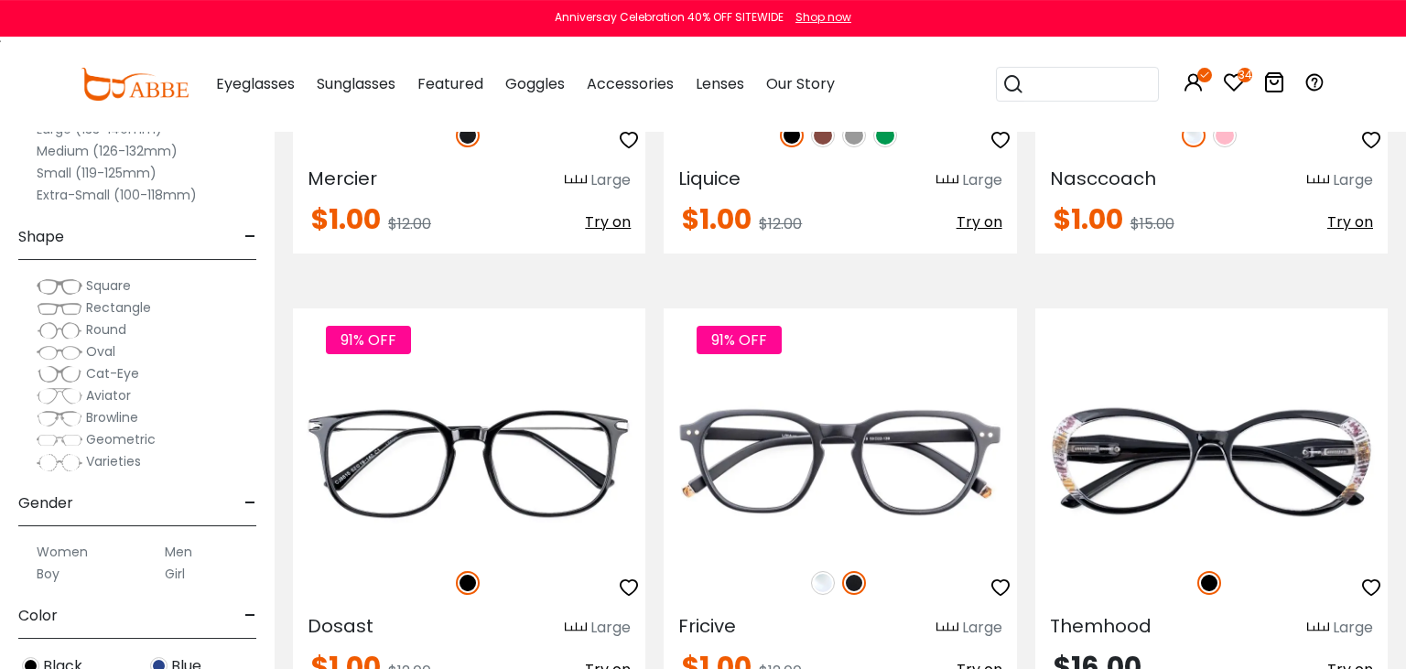
scroll to position [7054, 0]
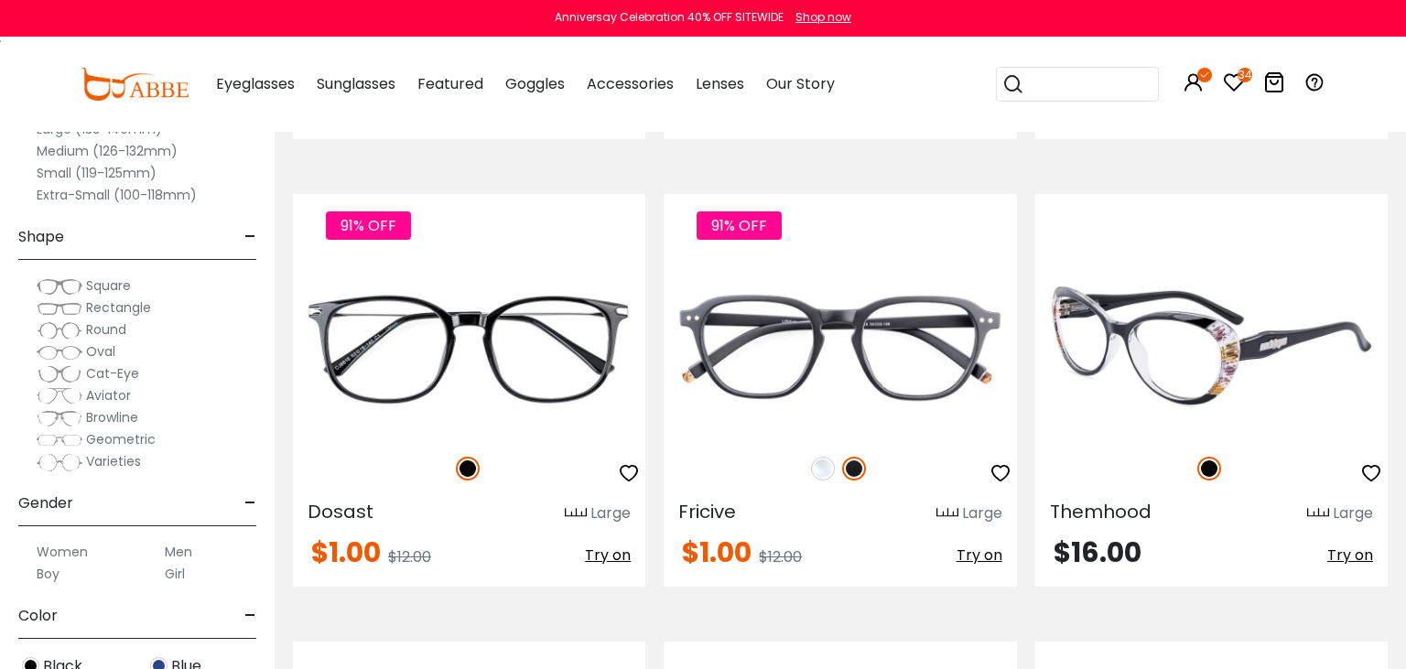
click at [1214, 350] on img at bounding box center [1211, 348] width 352 height 177
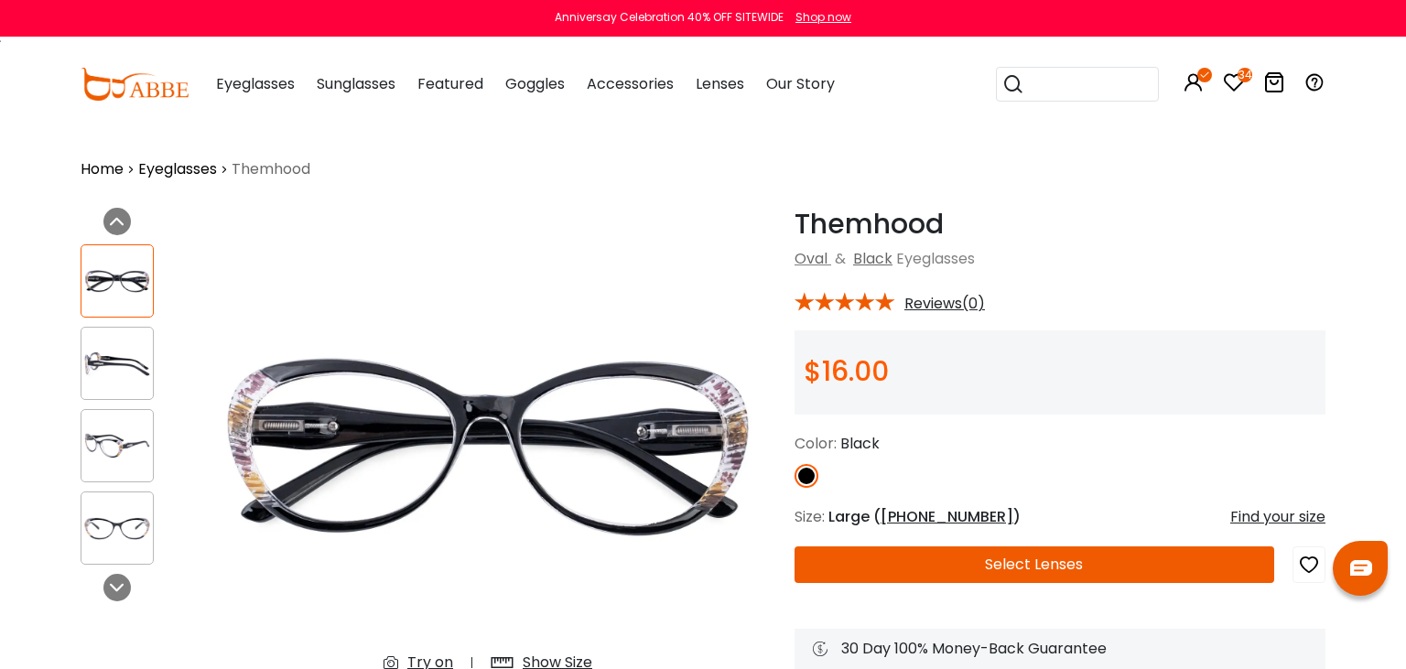
scroll to position [96, 0]
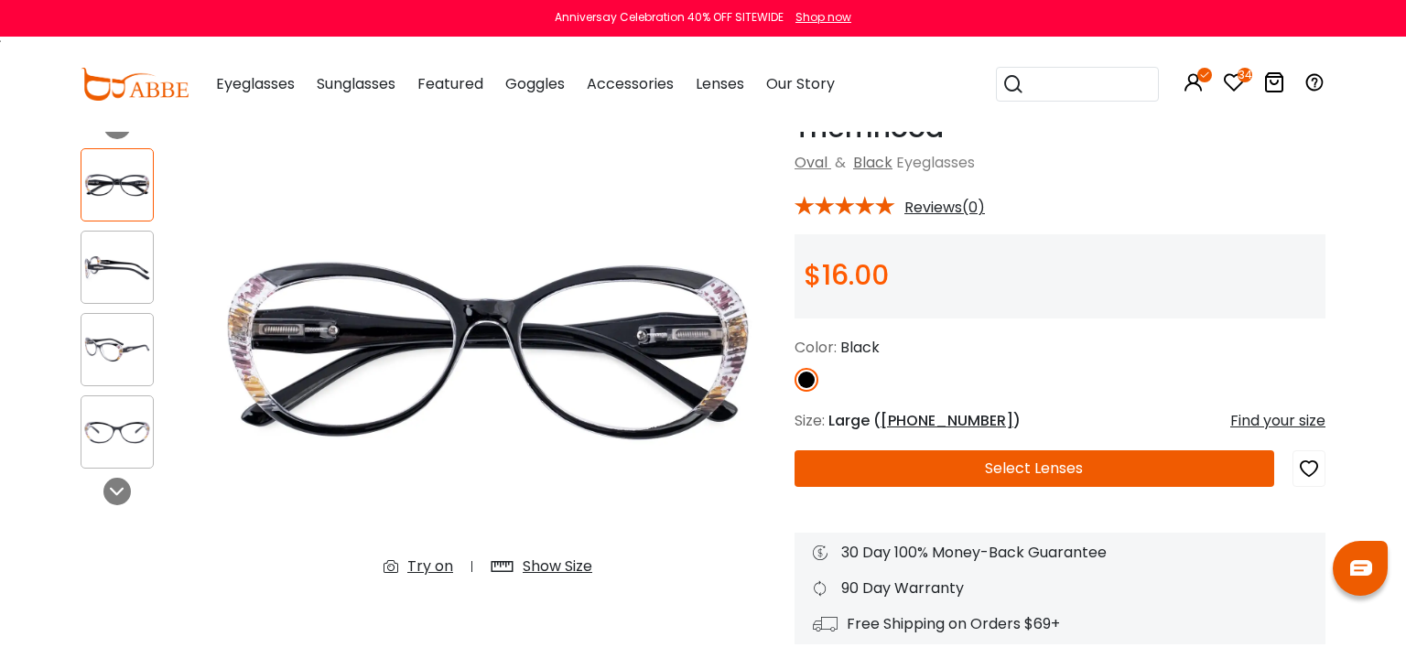
click at [427, 572] on div "Try on" at bounding box center [430, 567] width 46 height 22
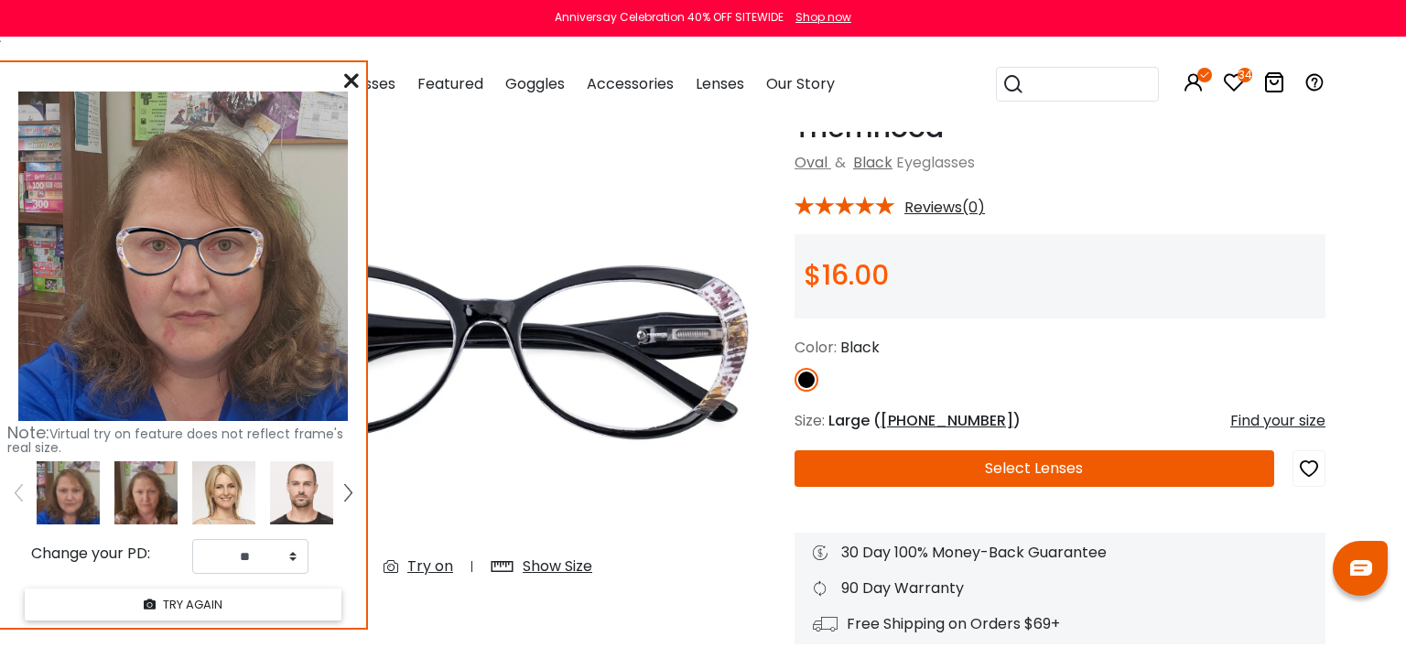
drag, startPoint x: 369, startPoint y: 562, endPoint x: 260, endPoint y: 563, distance: 108.9
click at [146, 496] on img at bounding box center [145, 492] width 63 height 63
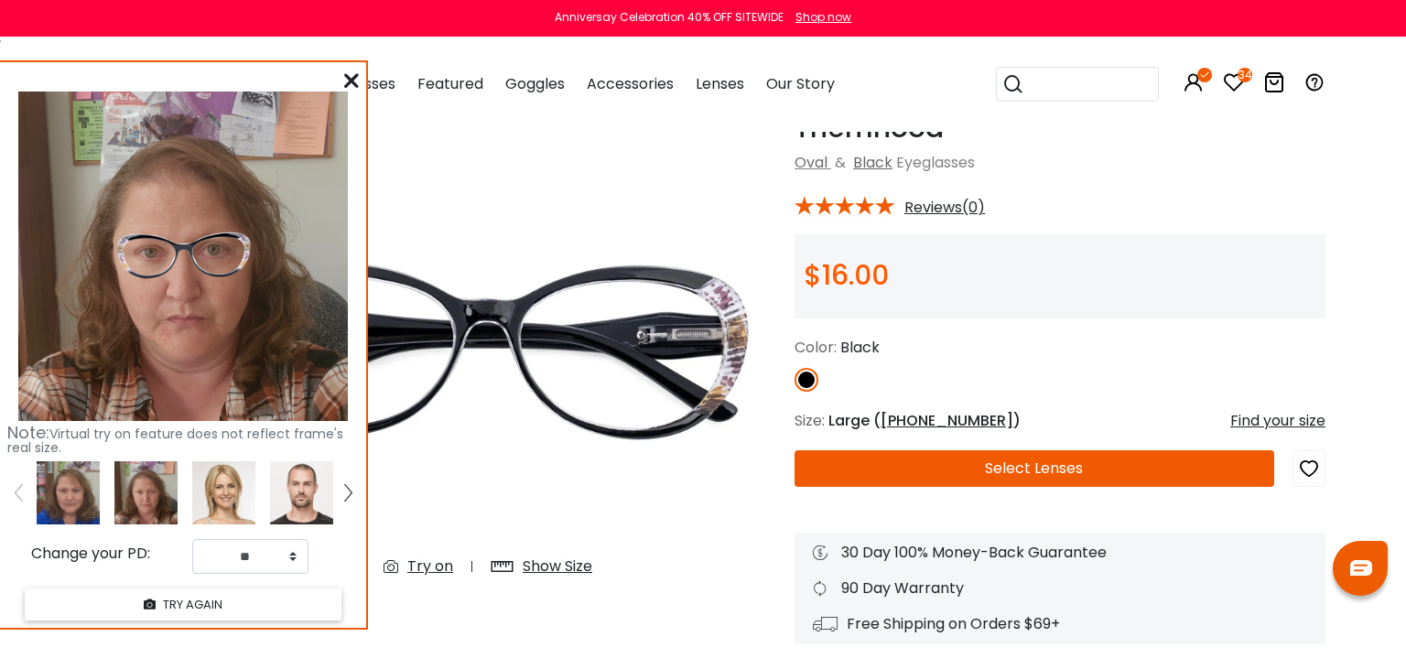
click at [346, 78] on icon at bounding box center [351, 80] width 15 height 15
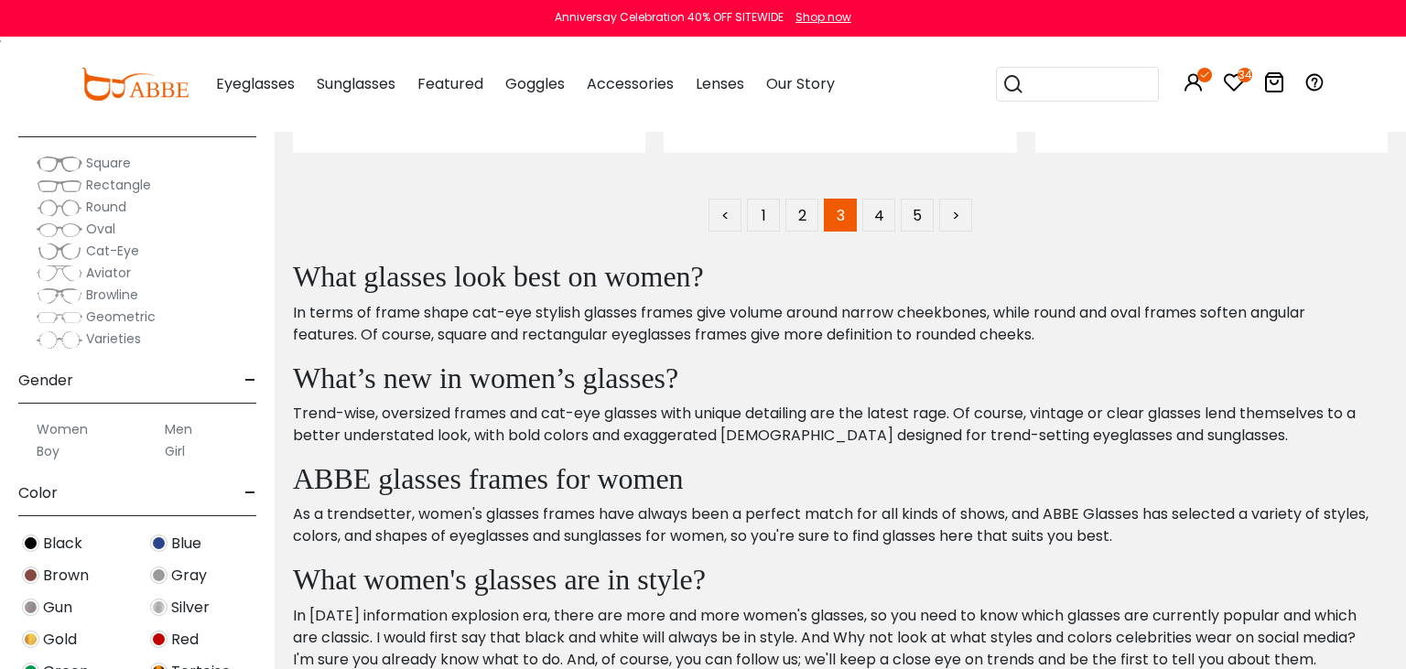
scroll to position [9277, 0]
click at [875, 228] on link "4" at bounding box center [878, 214] width 33 height 33
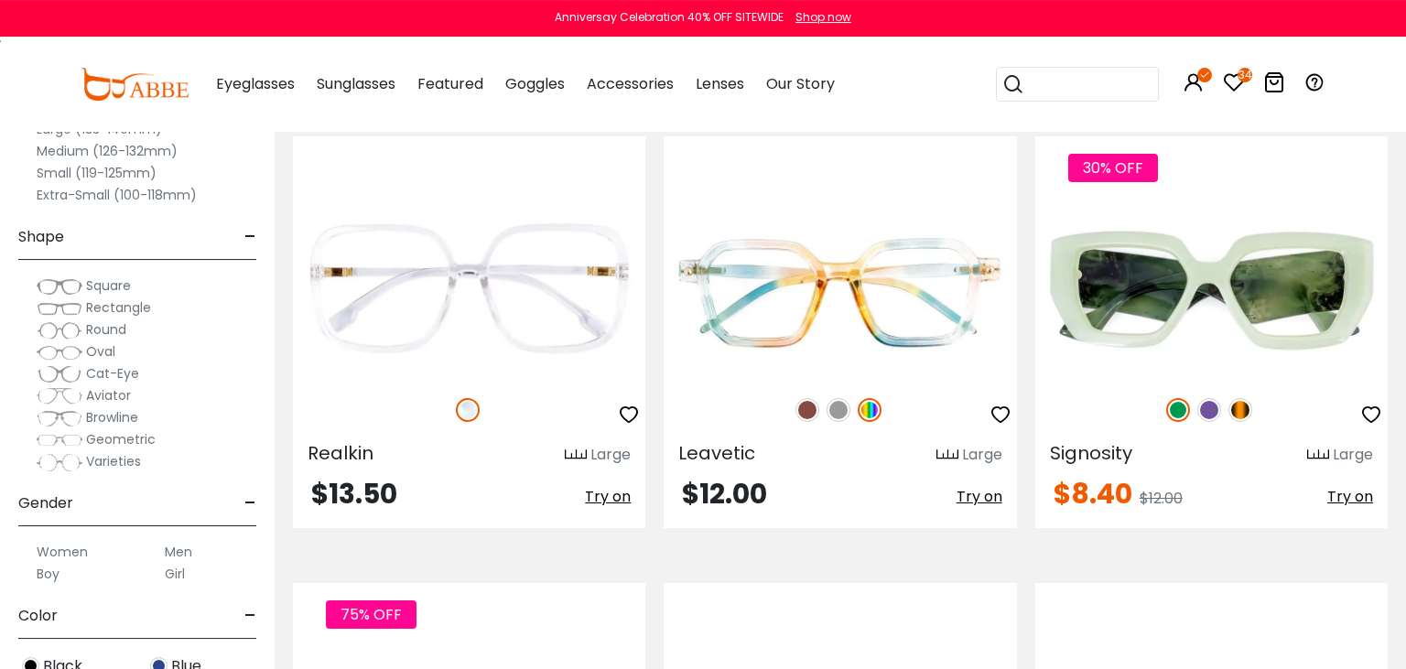
scroll to position [2222, 0]
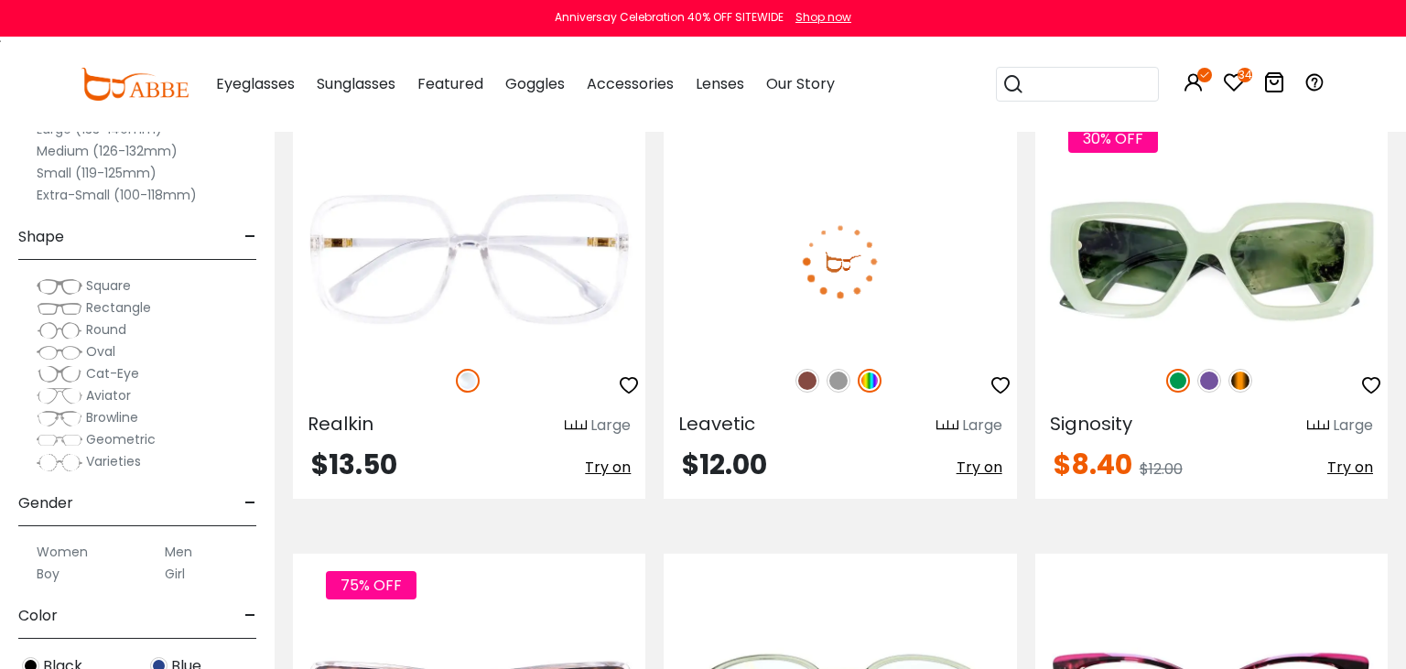
click at [767, 310] on img at bounding box center [840, 261] width 352 height 177
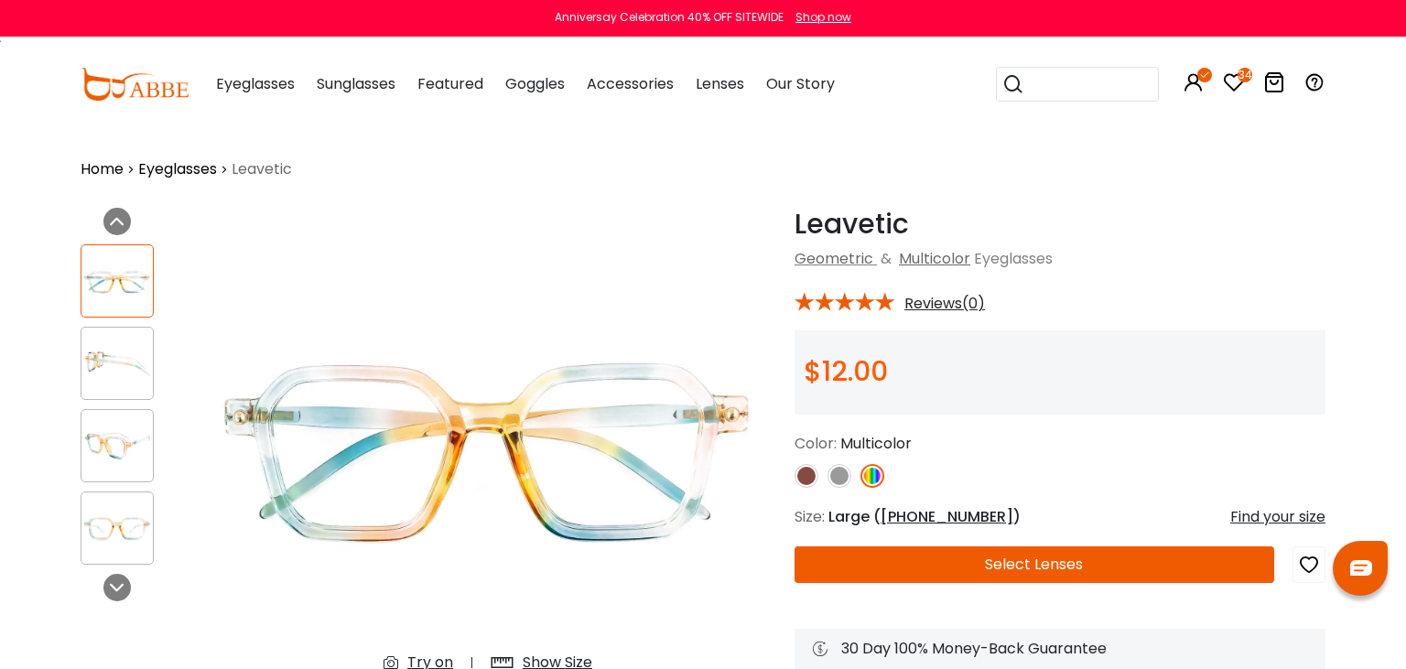
scroll to position [193, 0]
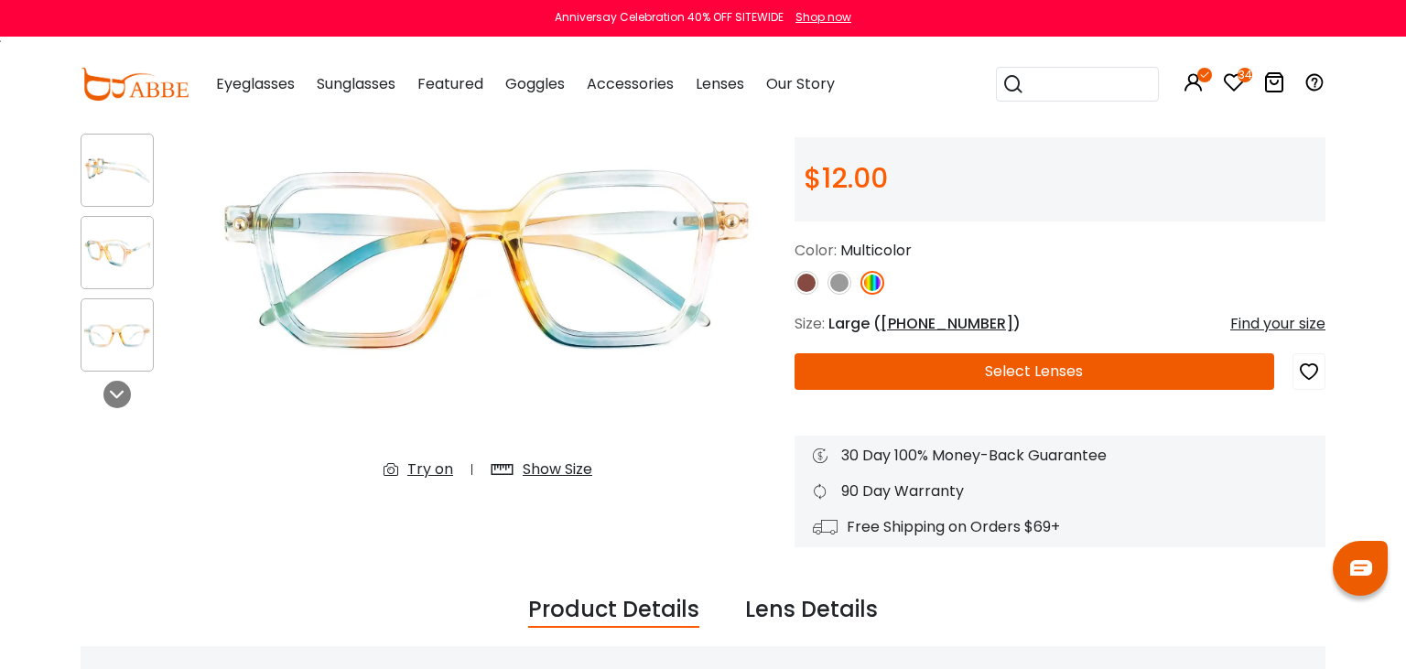
click at [432, 470] on div "Try on" at bounding box center [430, 470] width 46 height 22
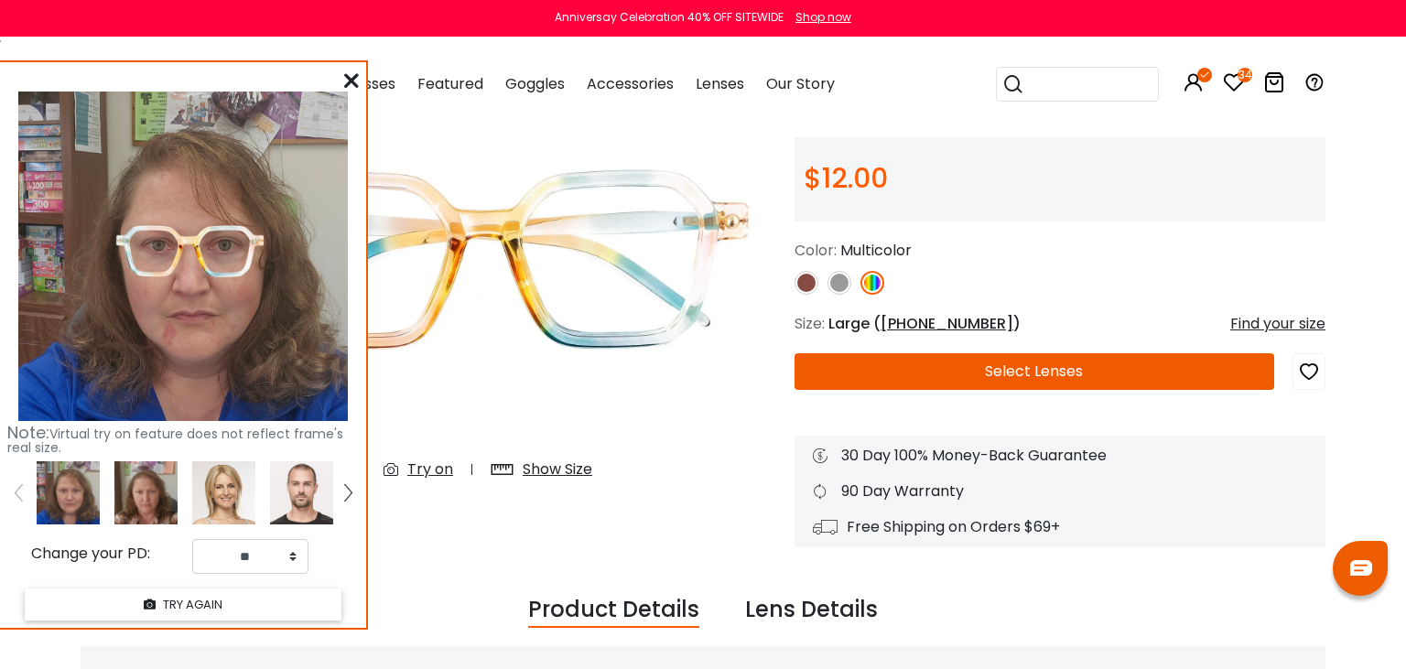
click at [353, 83] on icon at bounding box center [351, 80] width 15 height 15
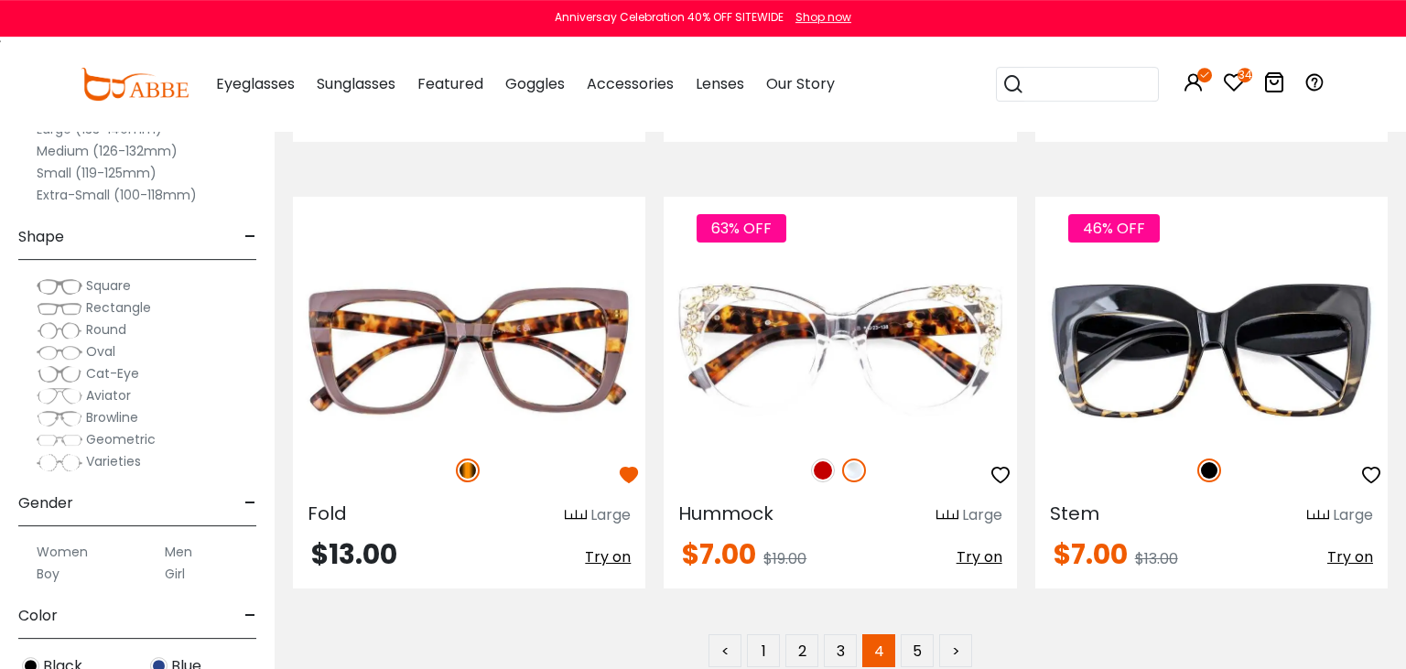
scroll to position [8891, 0]
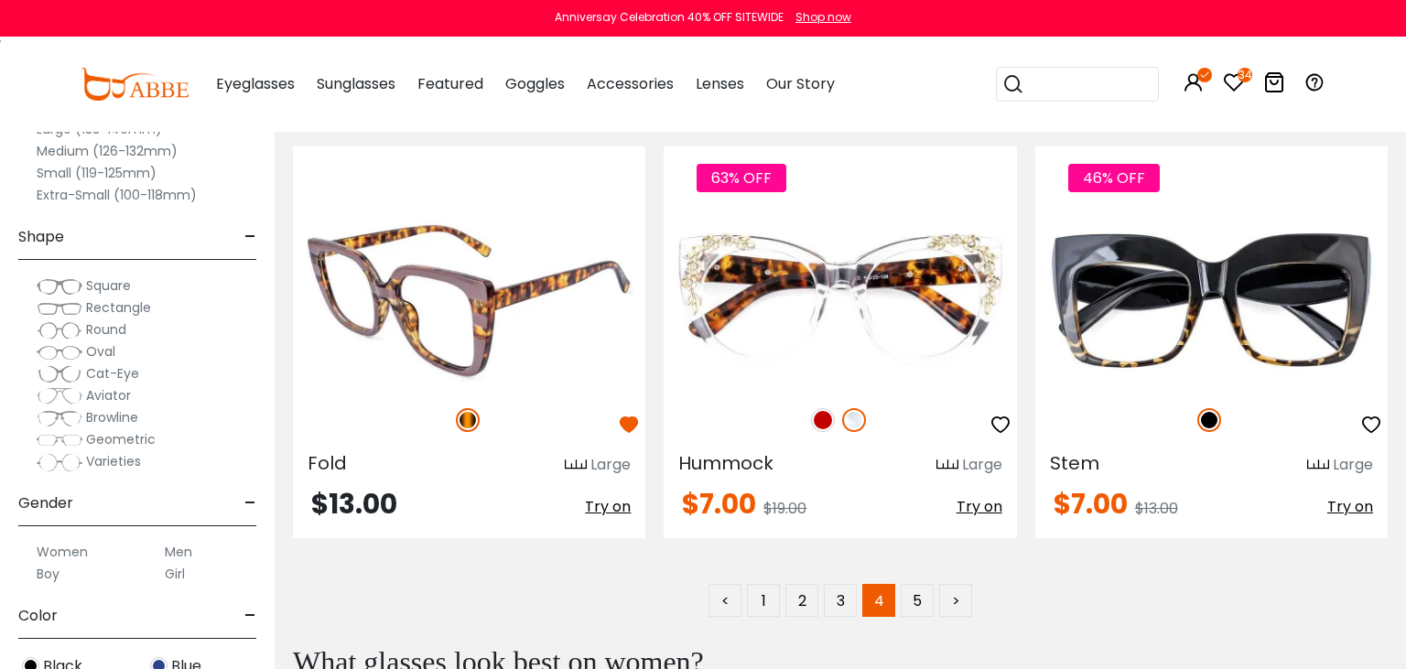
click at [505, 345] on img at bounding box center [469, 300] width 352 height 177
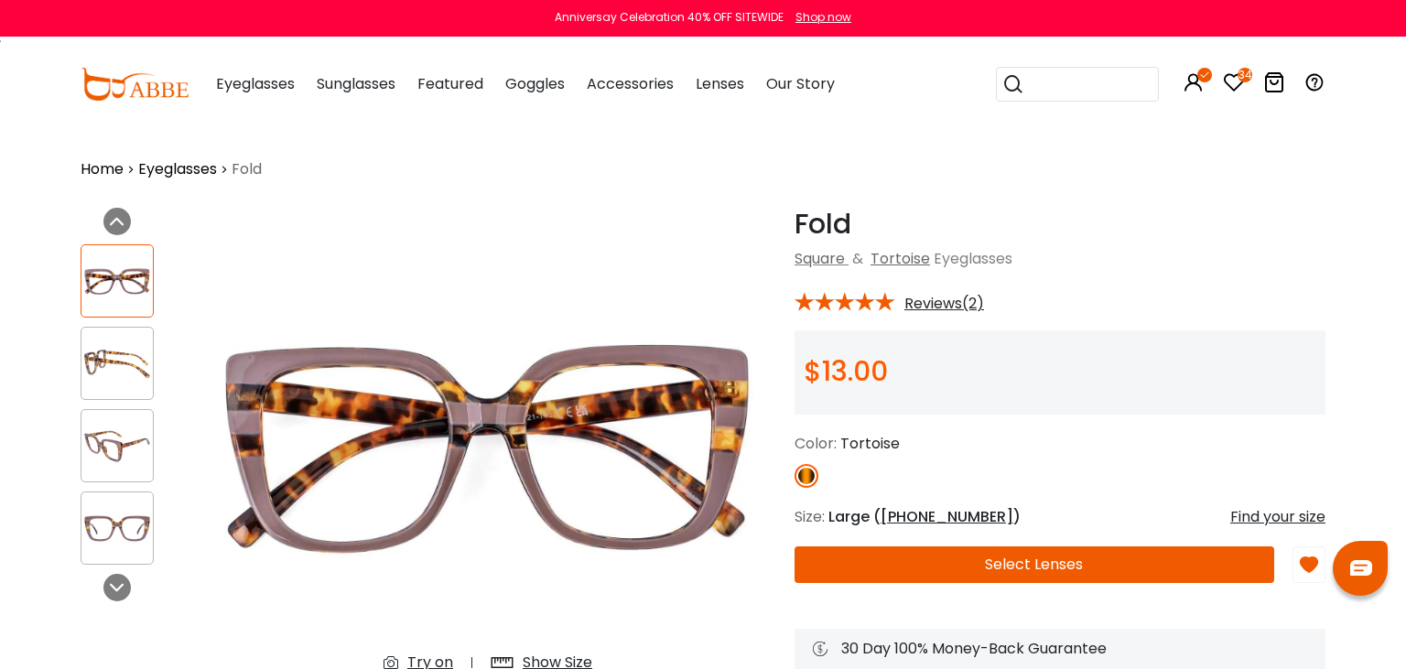
click at [437, 659] on div "Try on" at bounding box center [430, 663] width 46 height 22
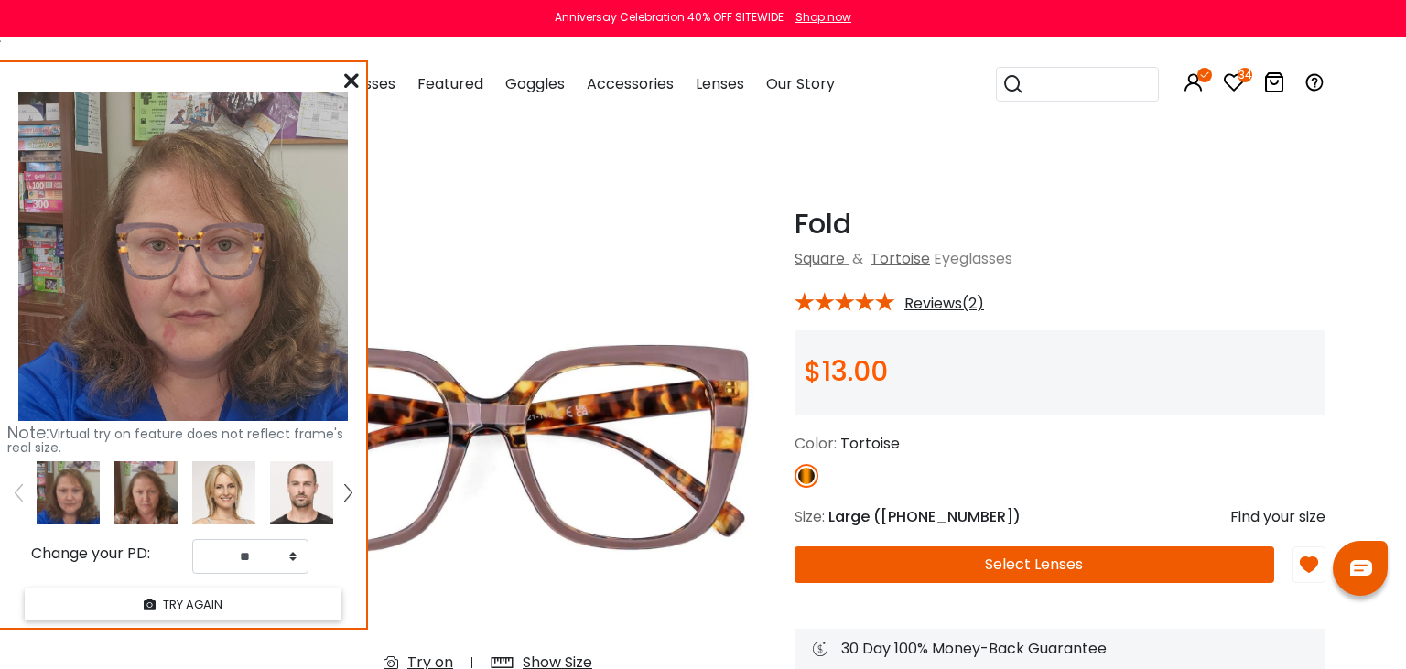
click at [349, 89] on div at bounding box center [351, 81] width 15 height 23
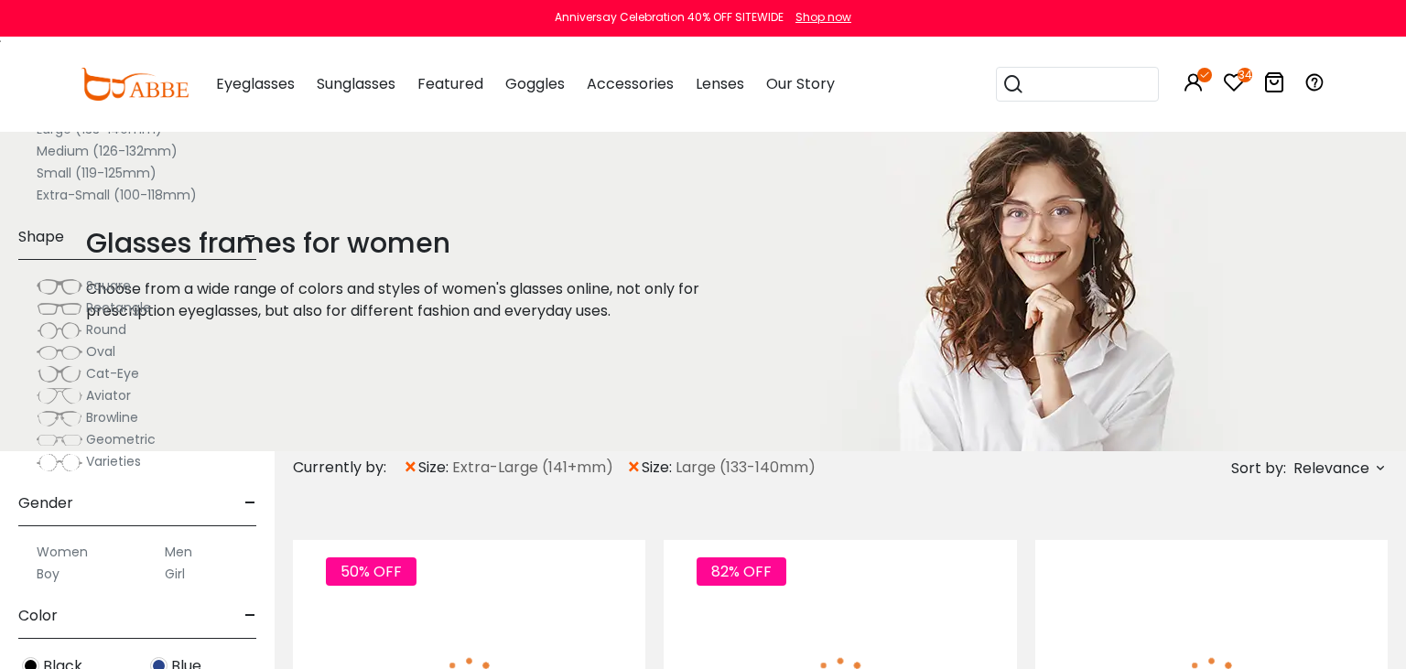
scroll to position [8891, 0]
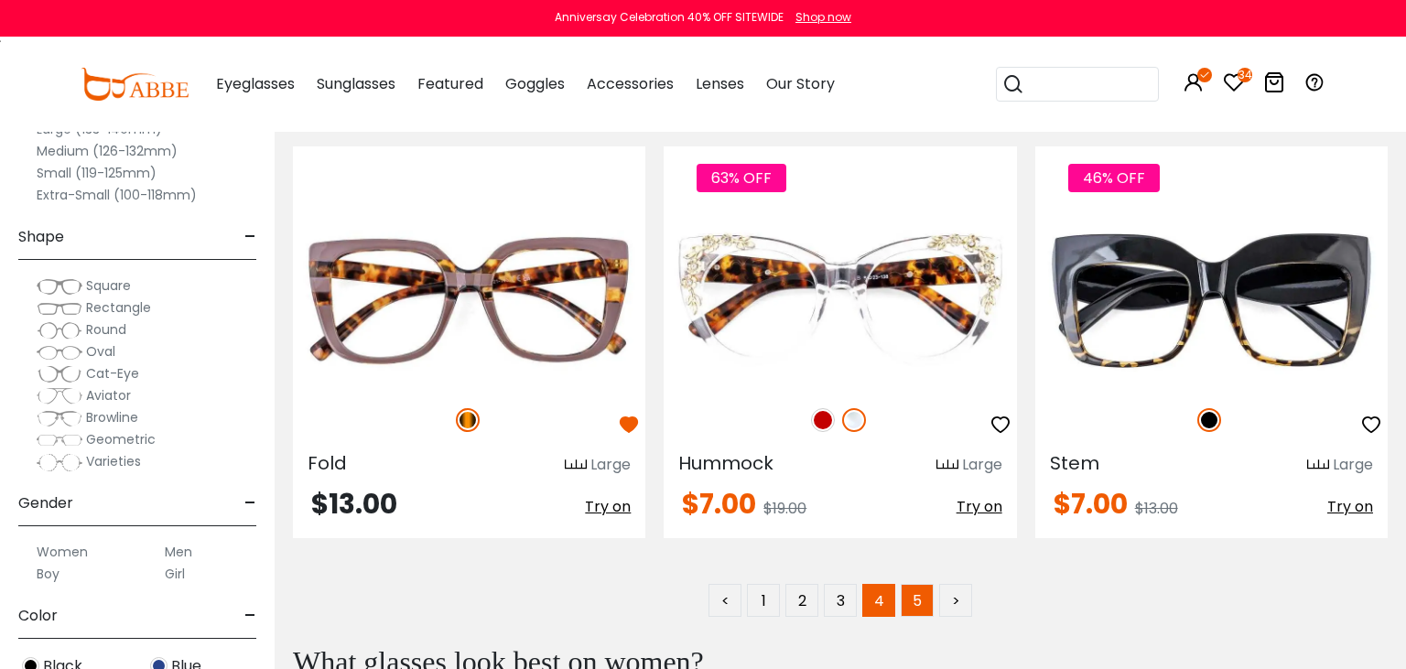
click at [913, 610] on link "5" at bounding box center [917, 600] width 33 height 33
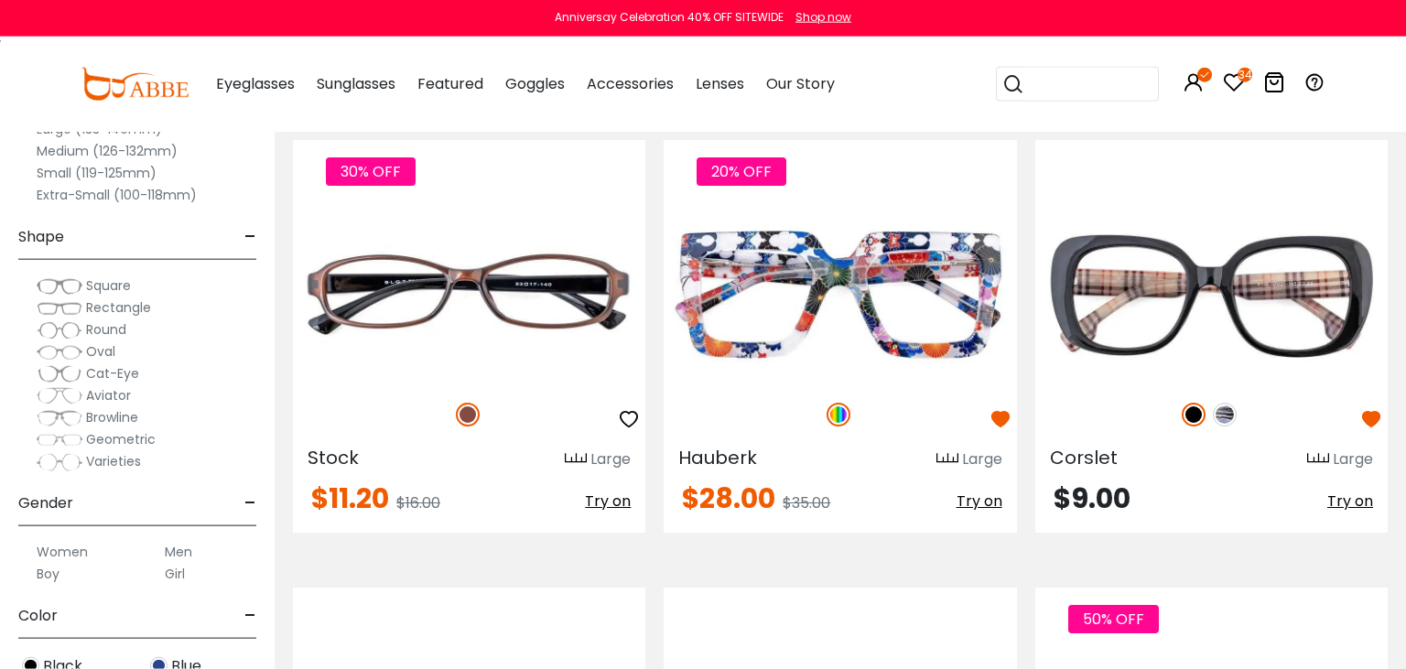
scroll to position [869, 0]
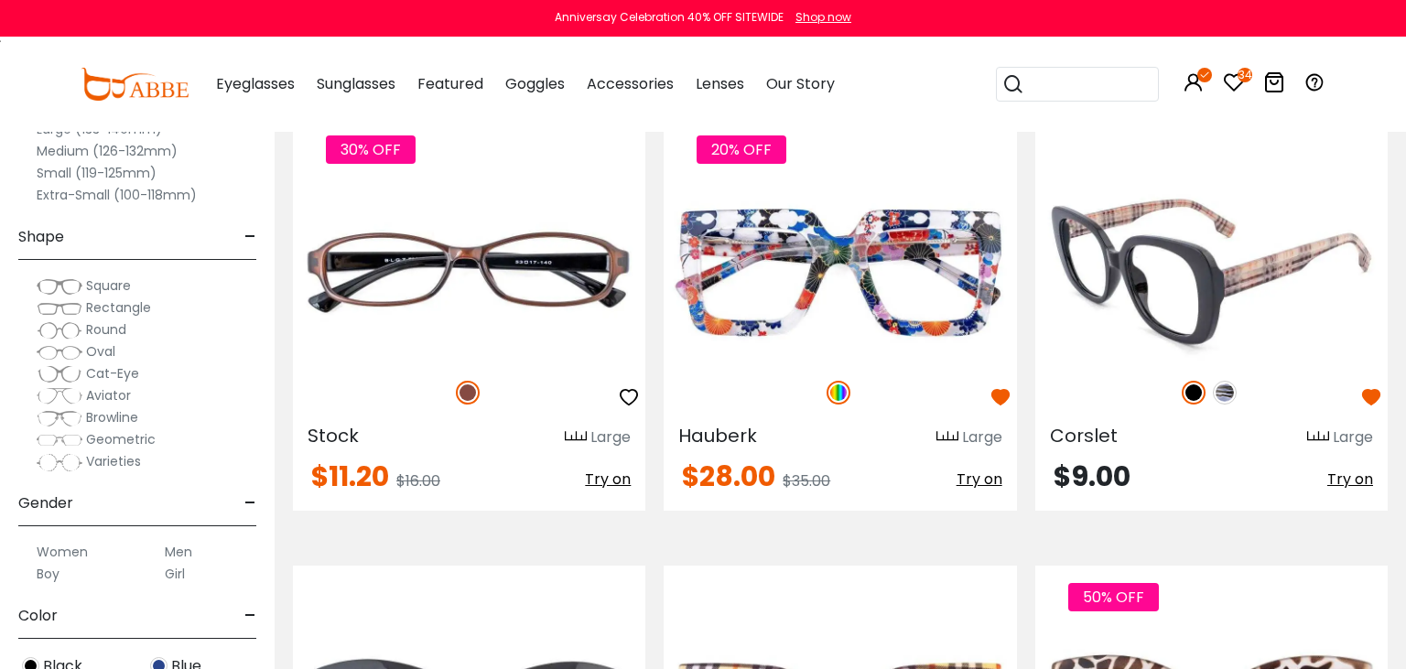
click at [1226, 390] on img at bounding box center [1225, 393] width 24 height 24
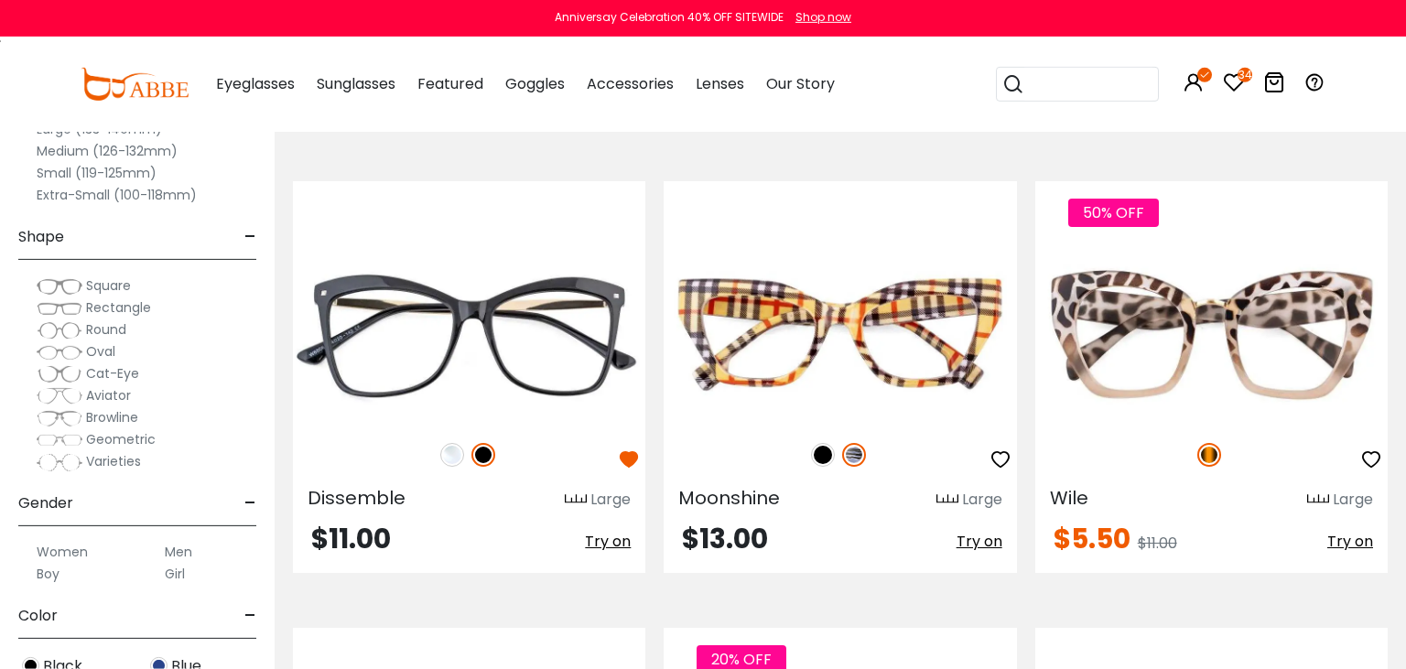
scroll to position [1256, 0]
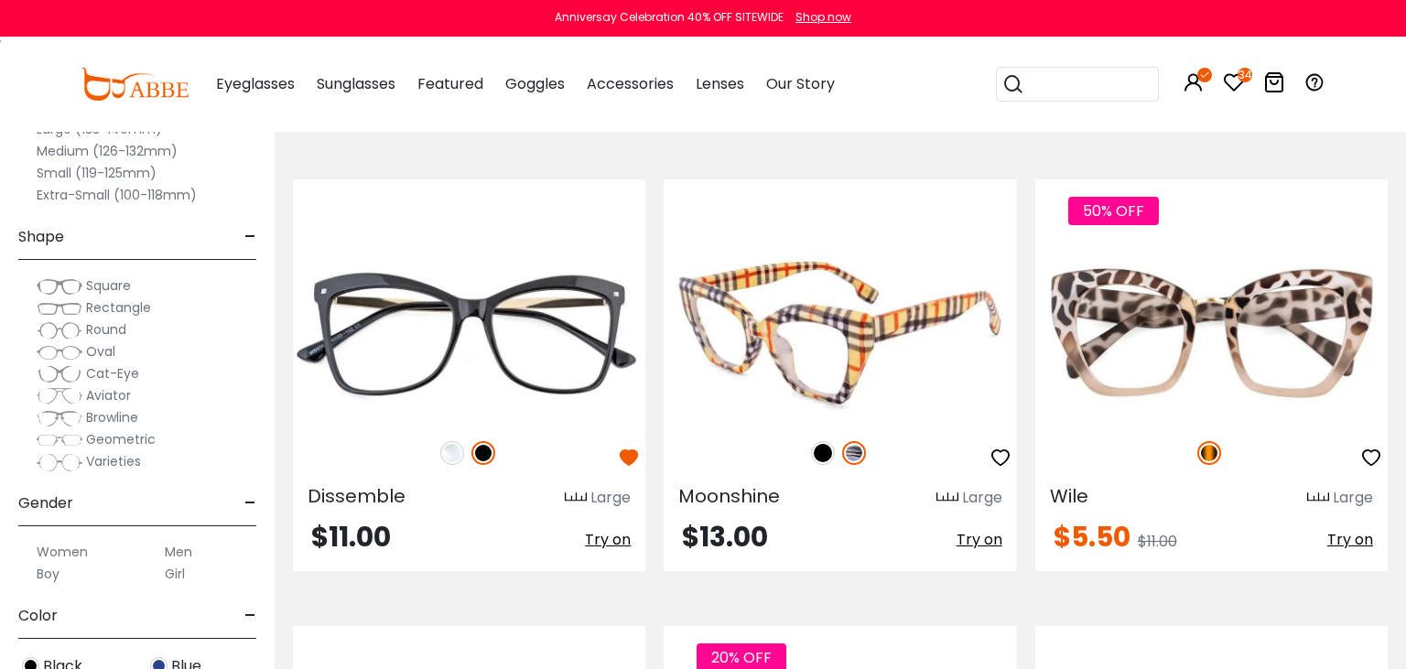
click at [823, 448] on img at bounding box center [823, 453] width 24 height 24
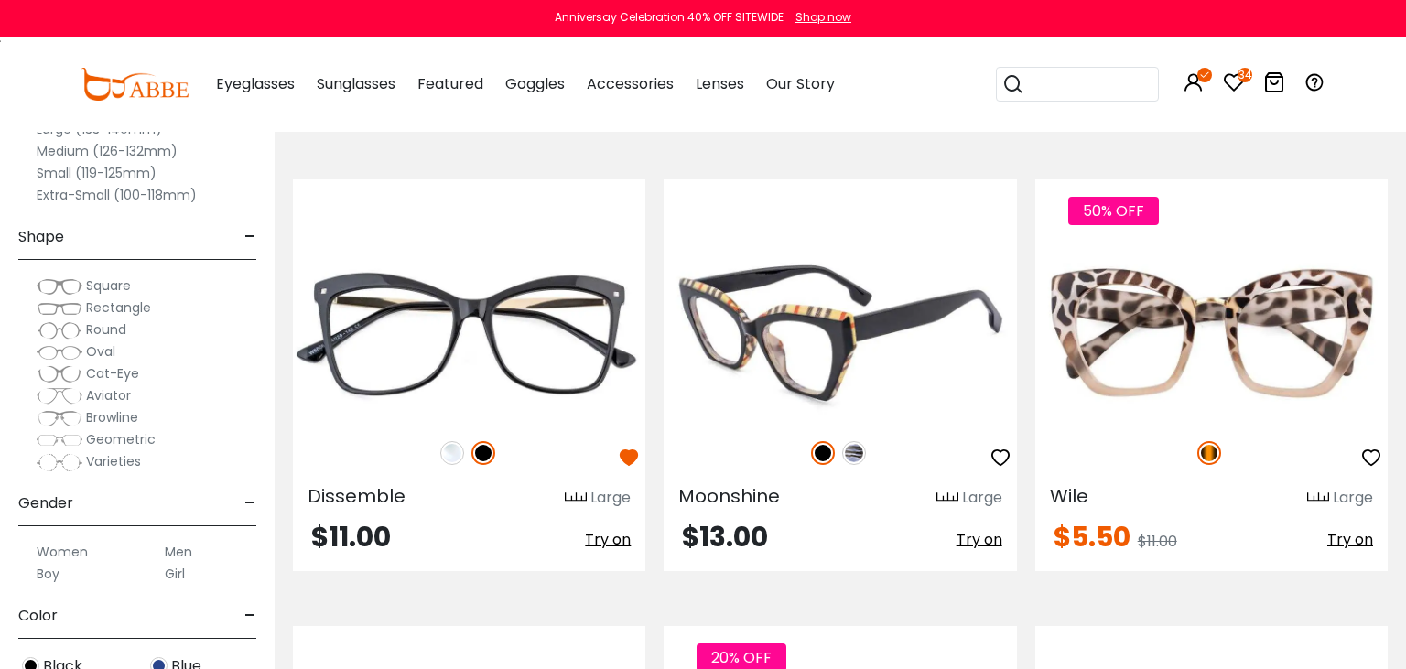
click at [858, 452] on img at bounding box center [854, 453] width 24 height 24
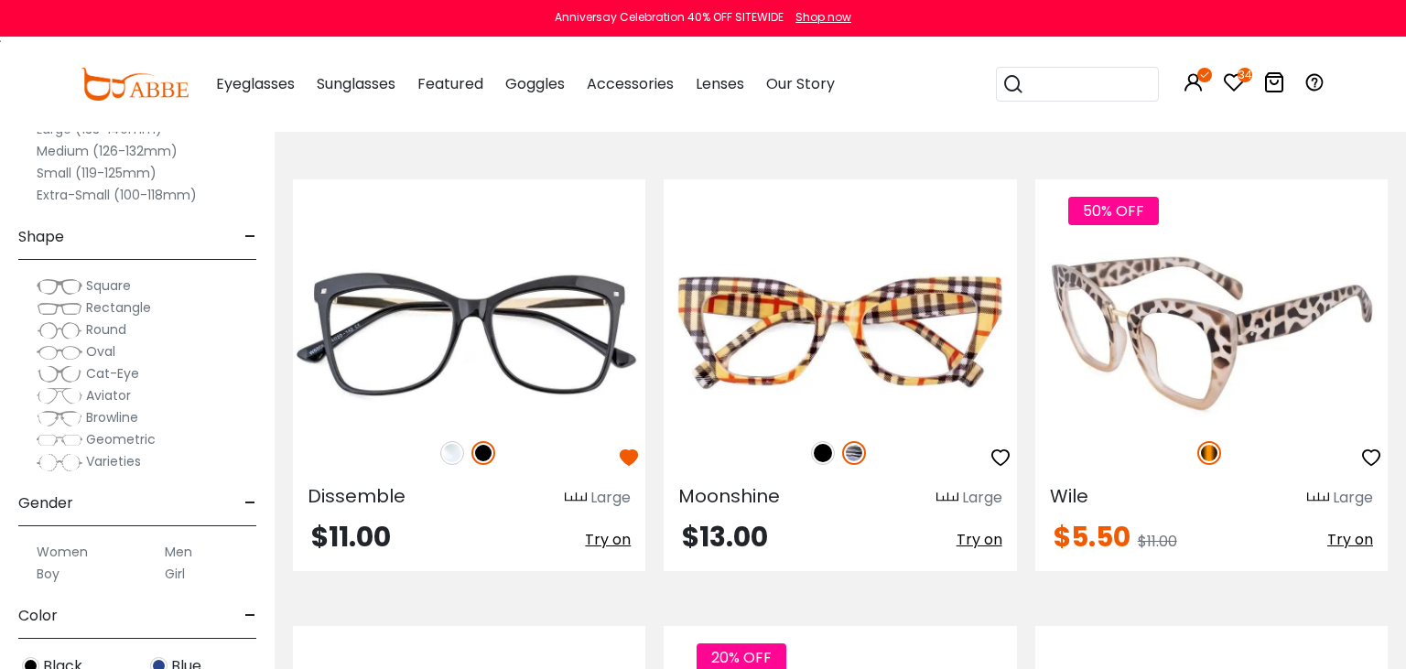
click at [1279, 325] on img at bounding box center [1211, 333] width 352 height 177
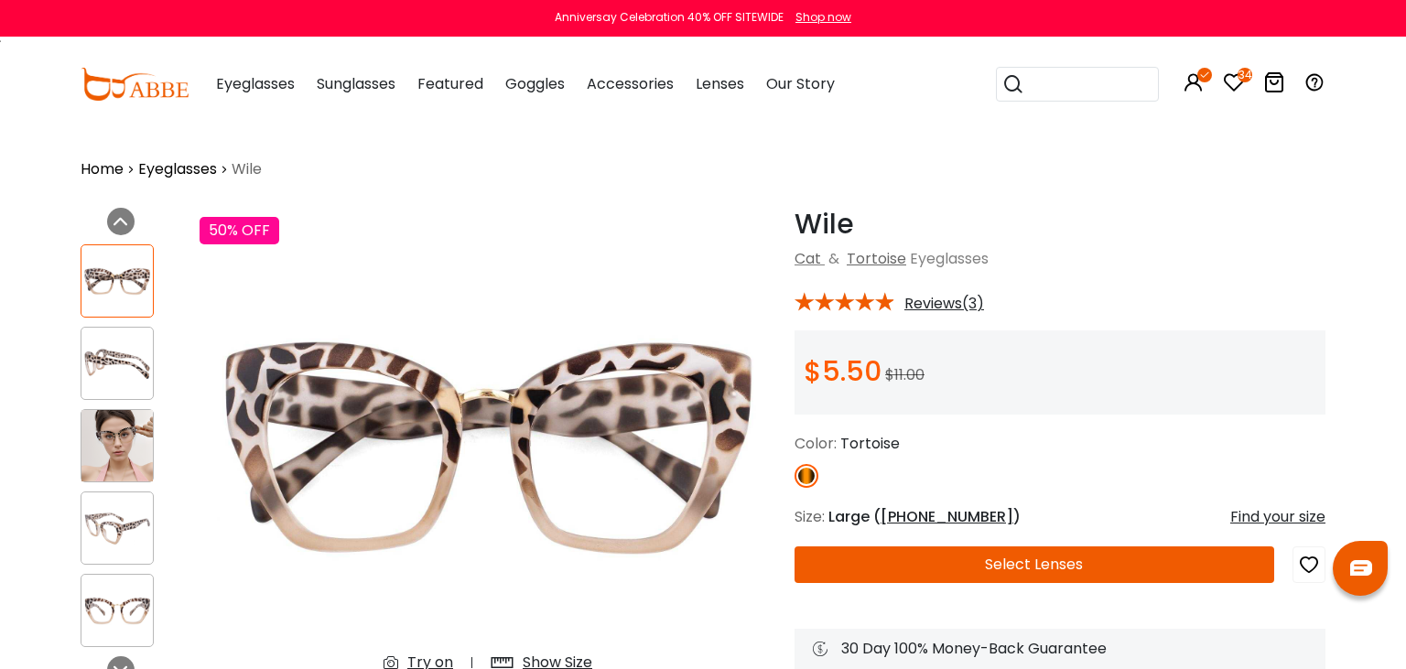
click at [432, 663] on div "Try on" at bounding box center [430, 663] width 46 height 22
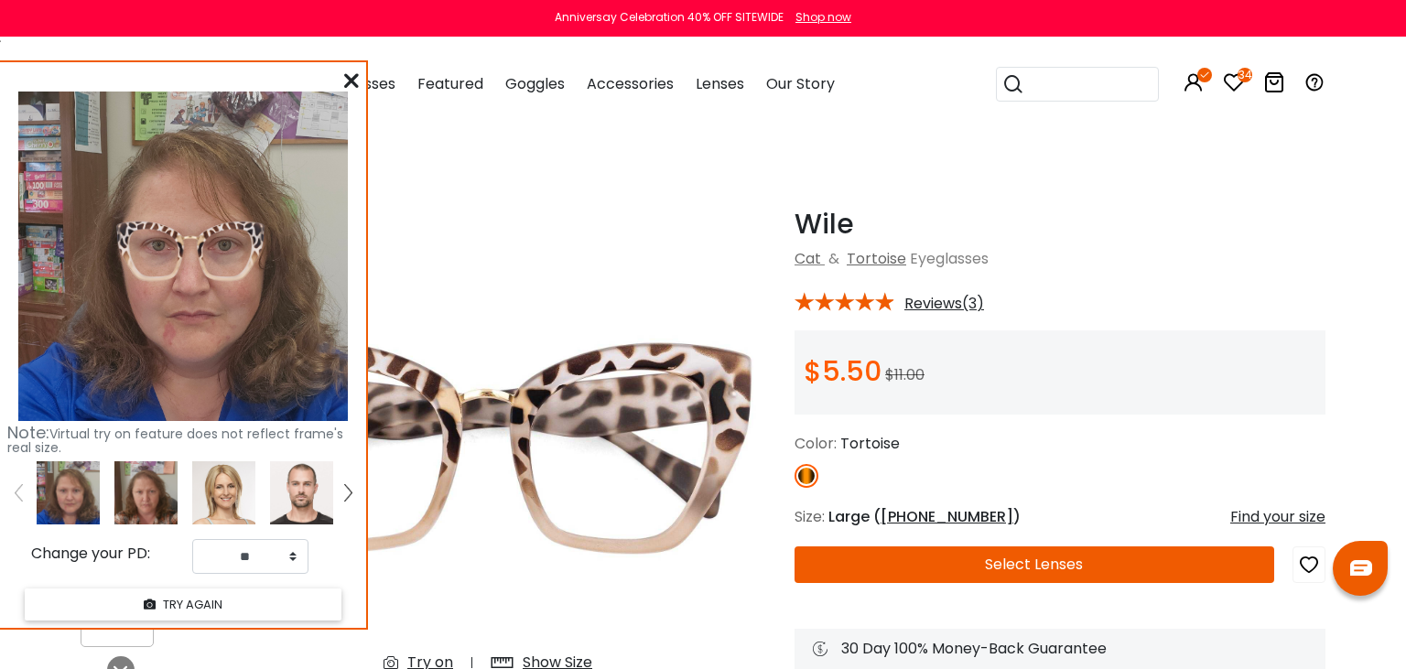
click at [349, 71] on div at bounding box center [351, 81] width 15 height 23
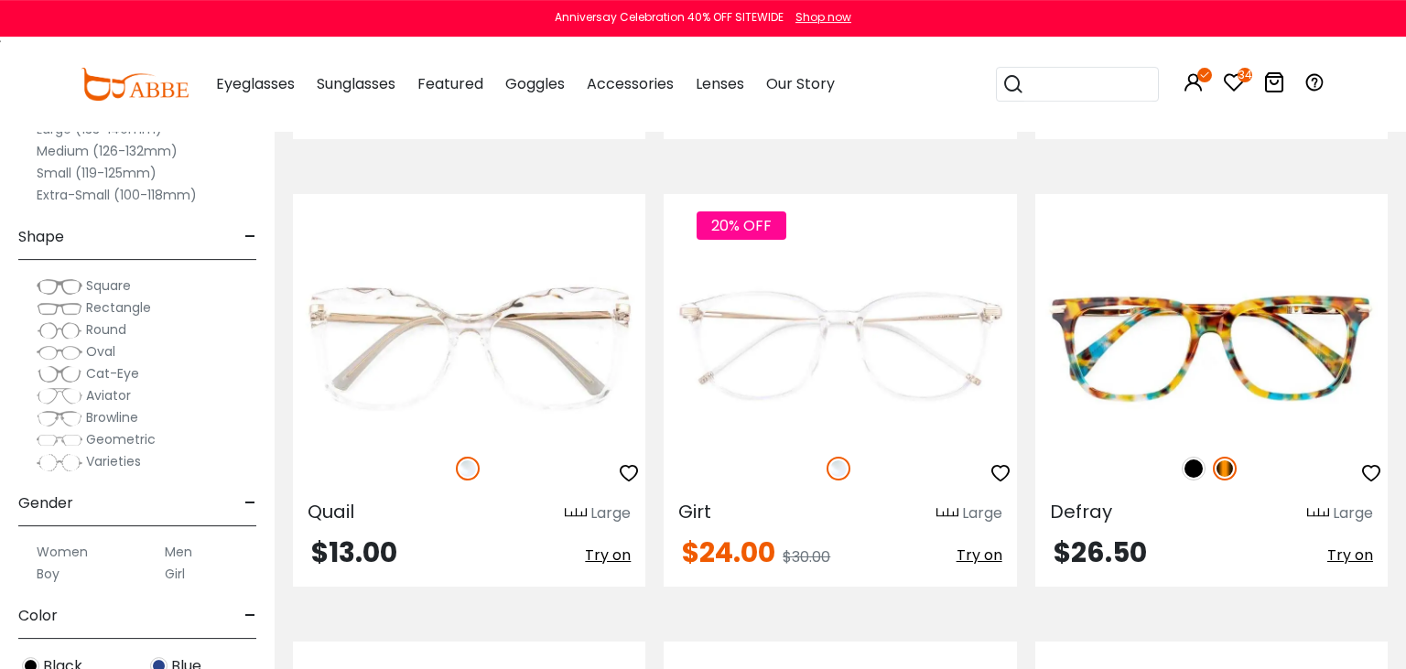
scroll to position [1739, 0]
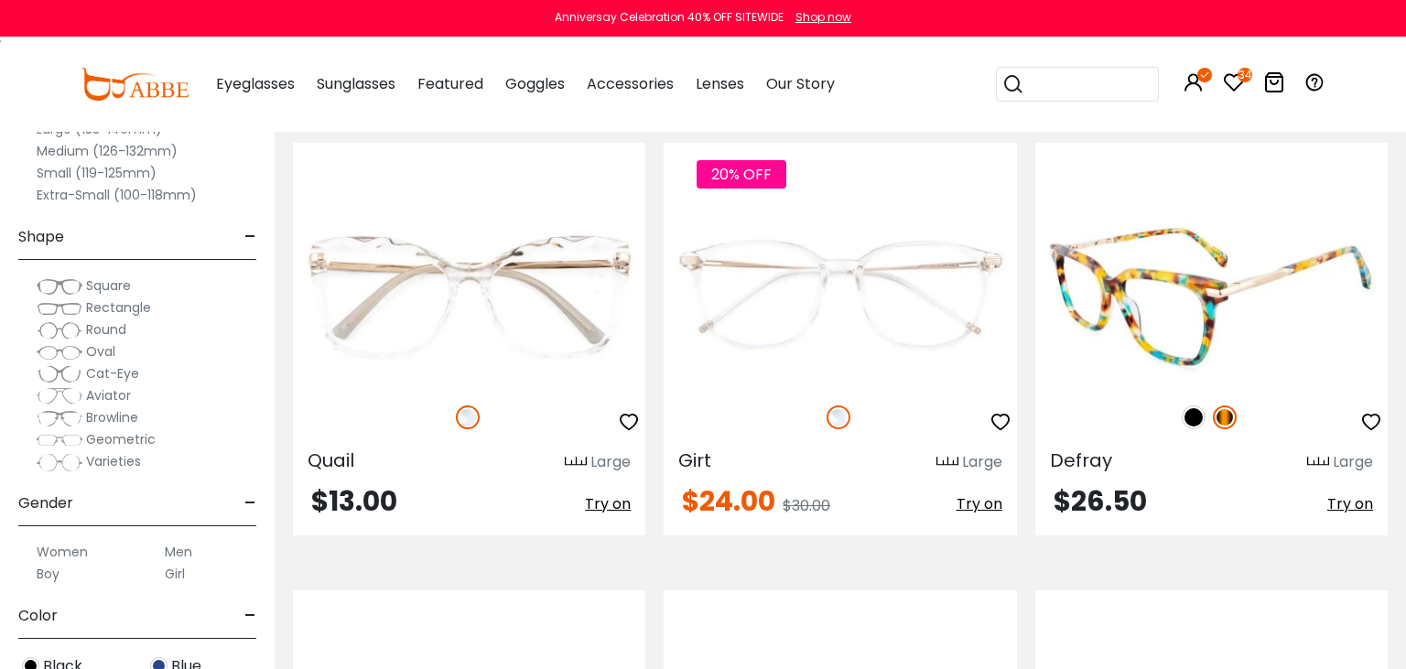
click at [1208, 282] on img at bounding box center [1211, 297] width 352 height 177
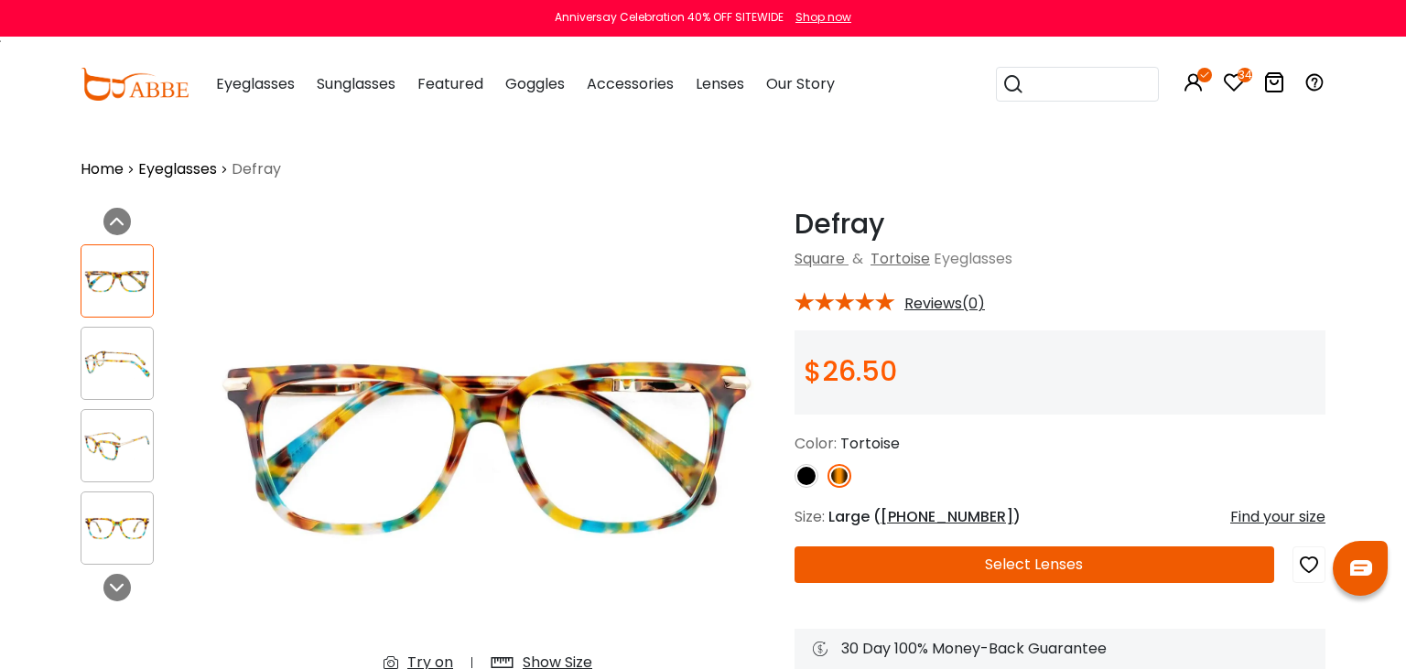
click at [422, 660] on div "Try on" at bounding box center [430, 663] width 46 height 22
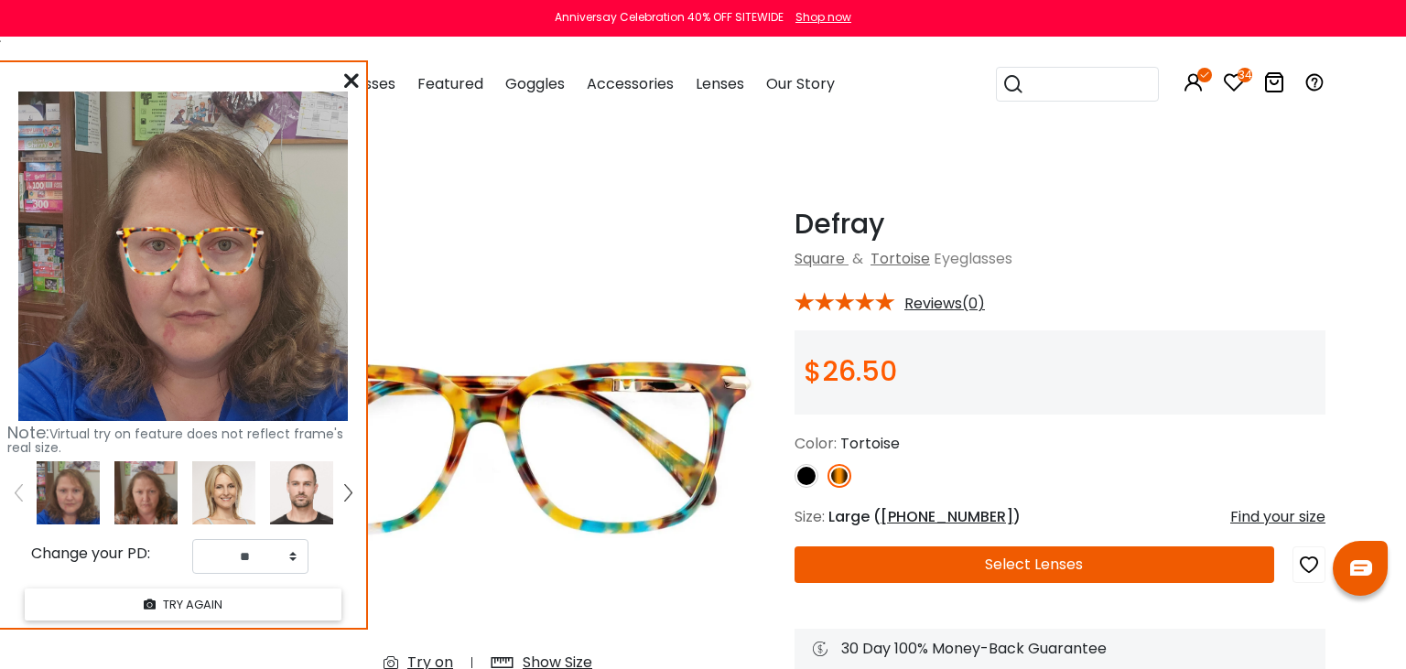
click at [1310, 561] on icon "button" at bounding box center [1309, 564] width 22 height 33
click at [156, 503] on img at bounding box center [145, 492] width 63 height 63
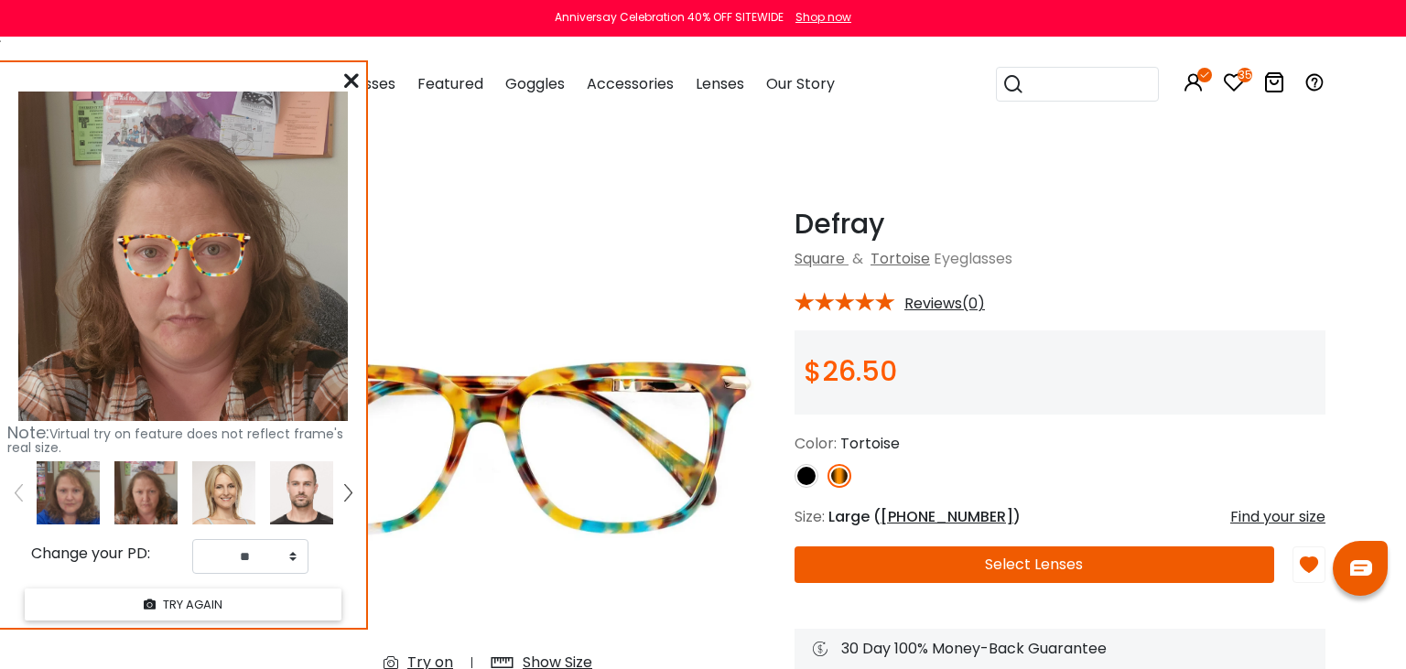
click at [356, 75] on icon at bounding box center [351, 80] width 15 height 15
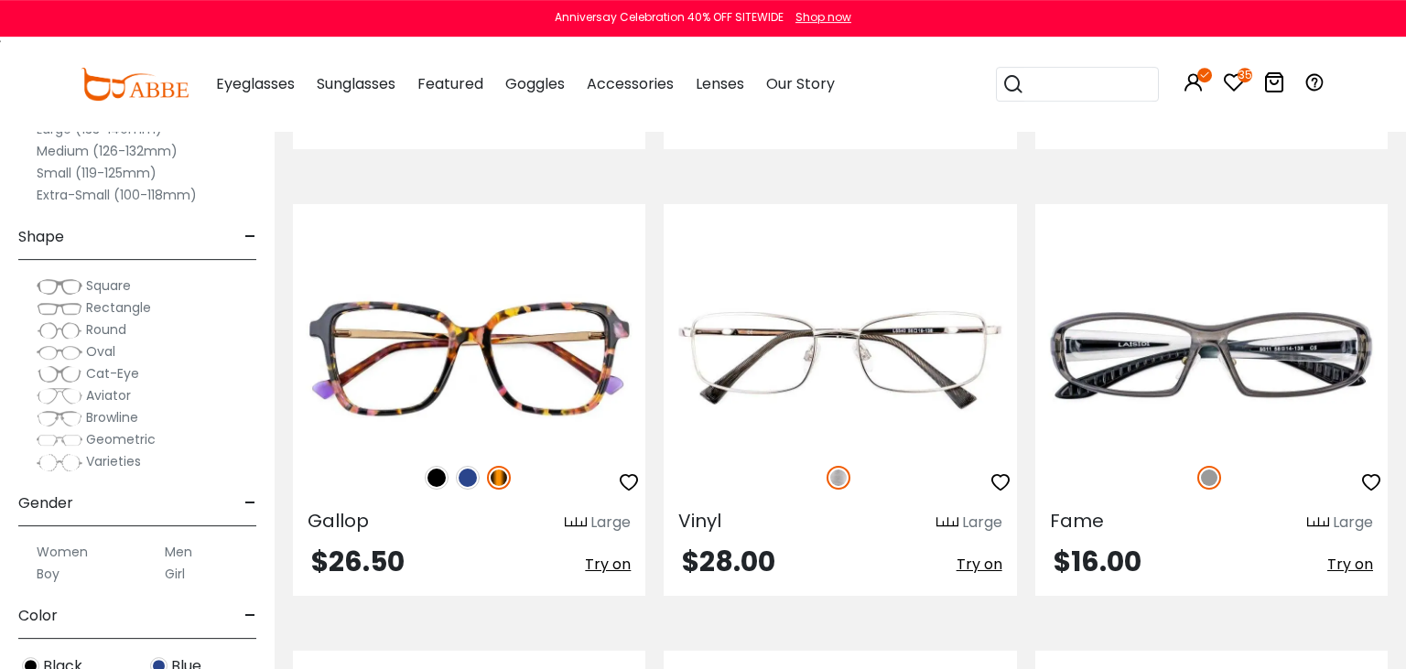
scroll to position [2126, 0]
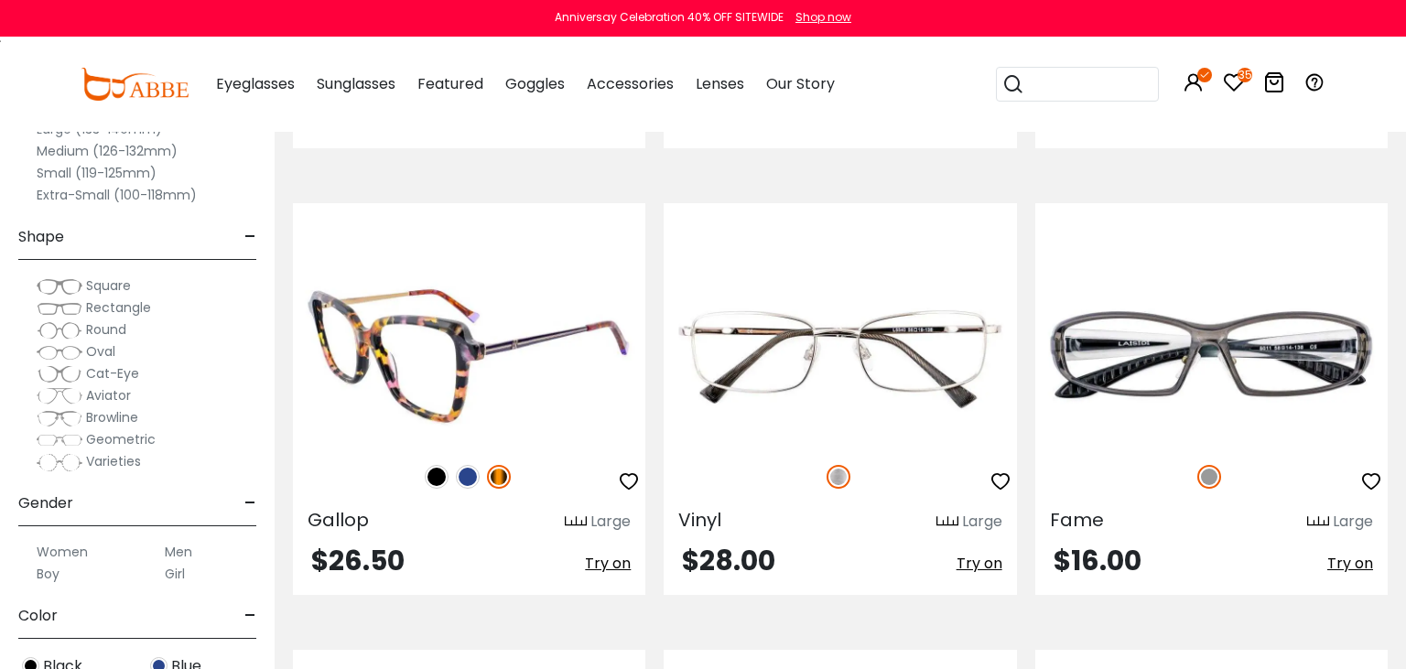
click at [544, 394] on img at bounding box center [469, 357] width 352 height 177
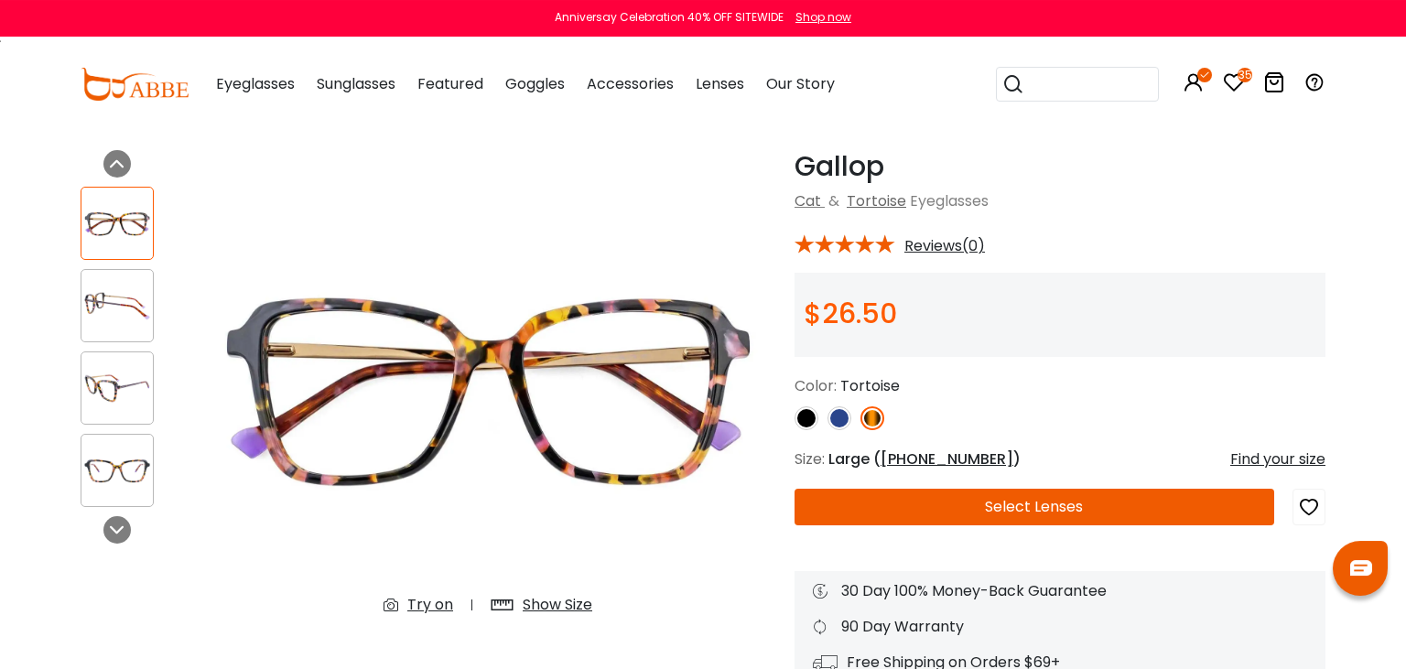
scroll to position [96, 0]
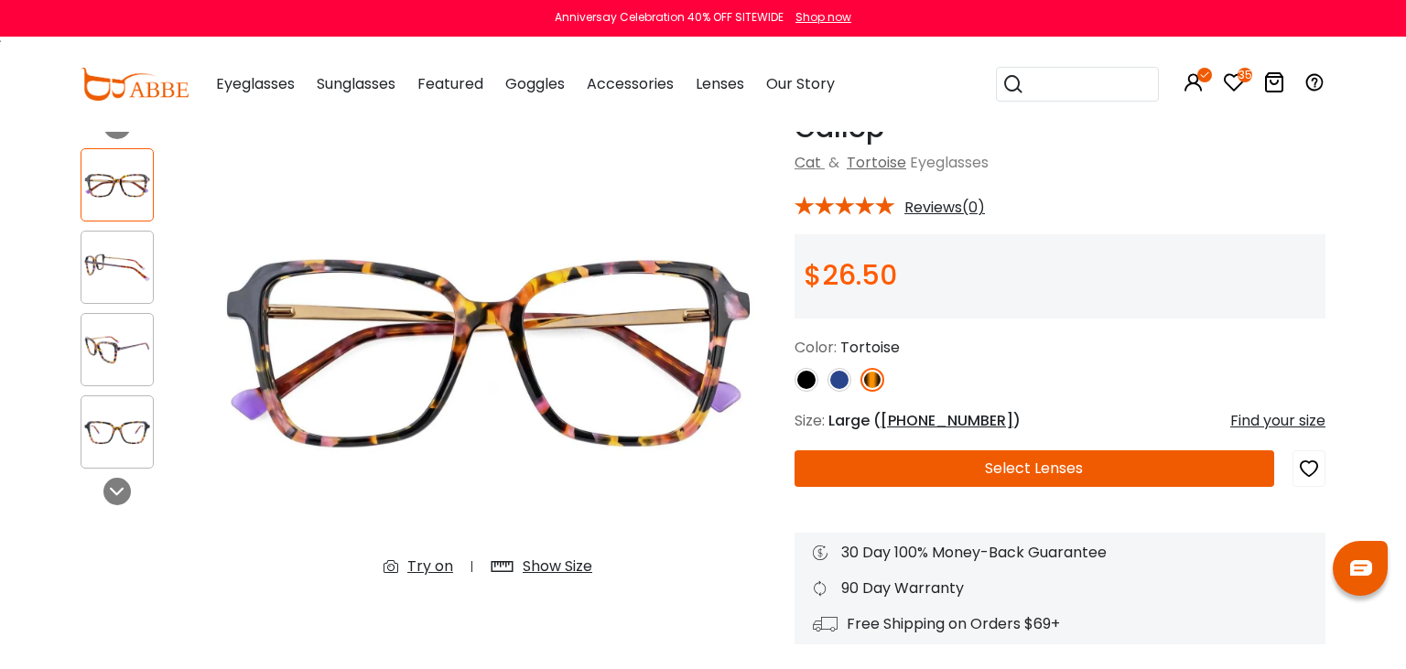
click at [424, 569] on div "Try on" at bounding box center [430, 567] width 46 height 22
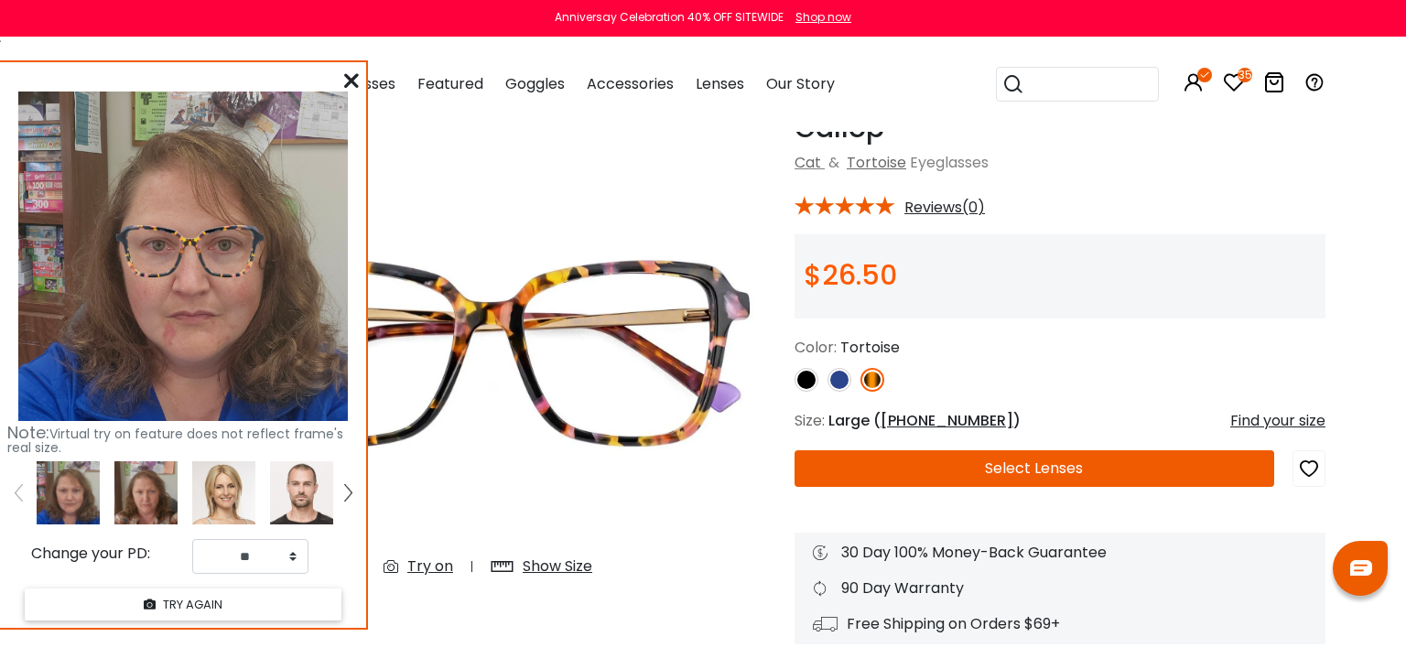
click at [1305, 470] on icon "button" at bounding box center [1309, 468] width 22 height 33
click at [354, 79] on icon at bounding box center [351, 80] width 15 height 15
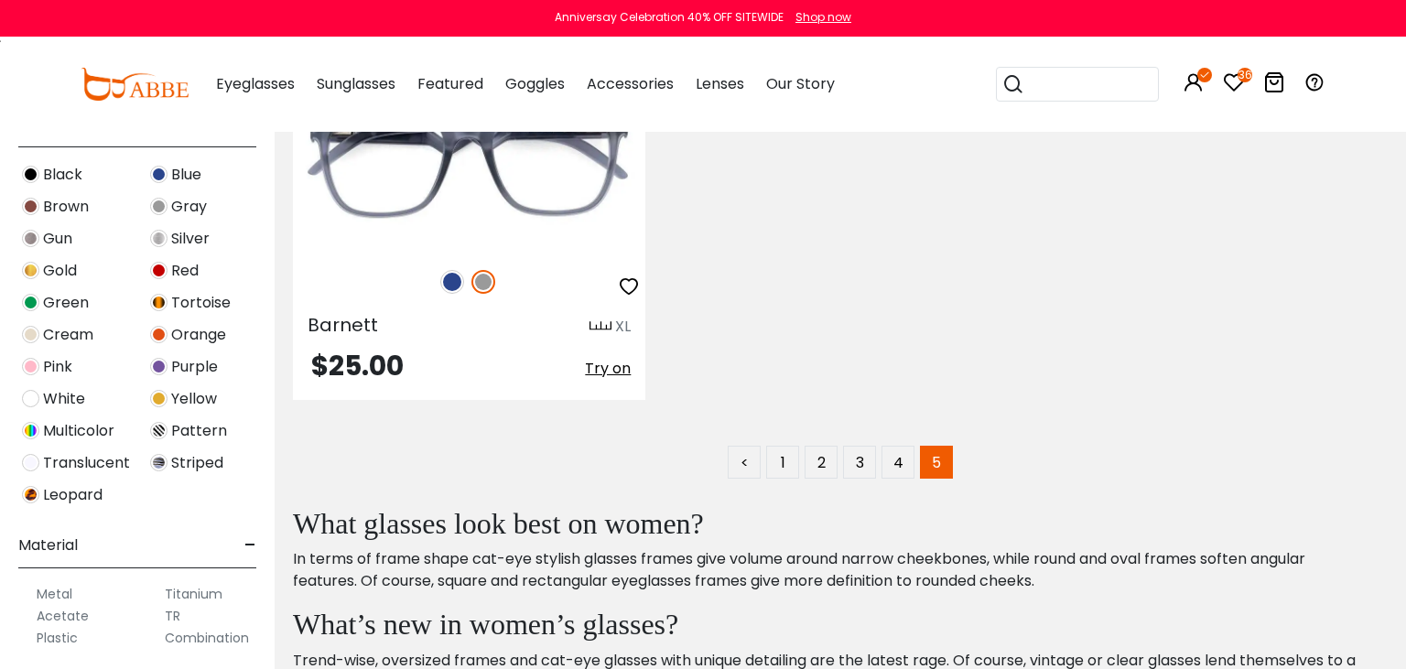
scroll to position [4638, 0]
